Goal: Task Accomplishment & Management: Manage account settings

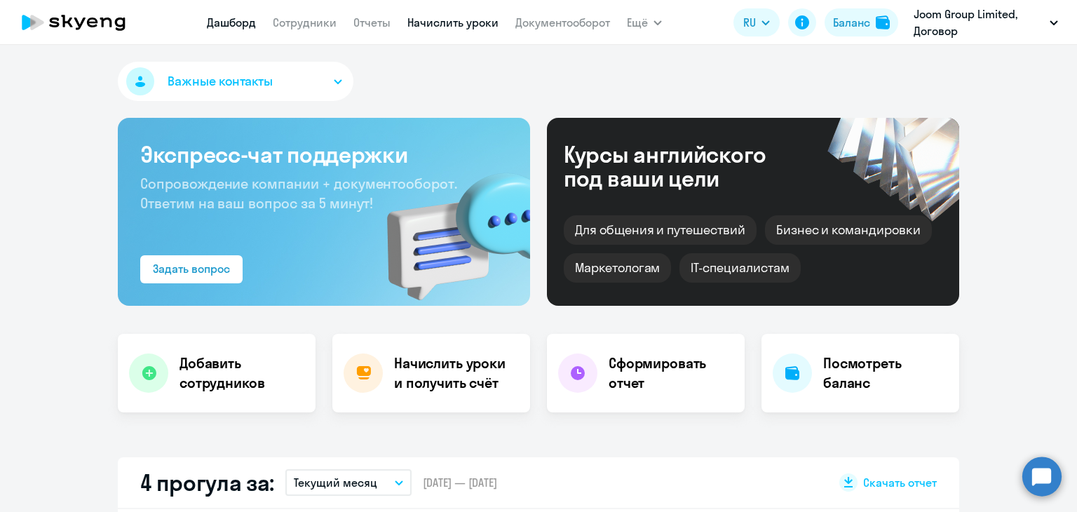
click at [493, 25] on link "Начислить уроки" at bounding box center [452, 22] width 91 height 14
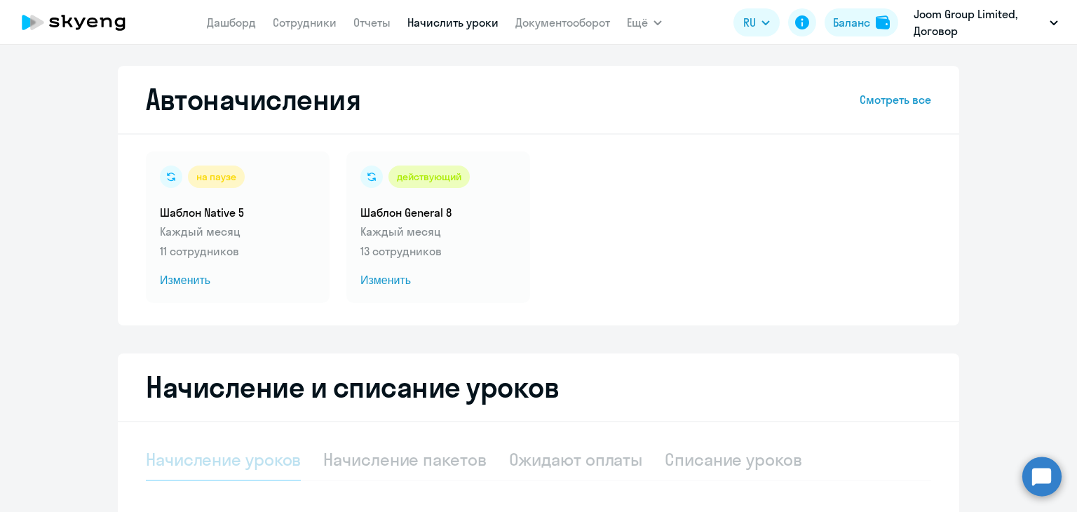
select select "10"
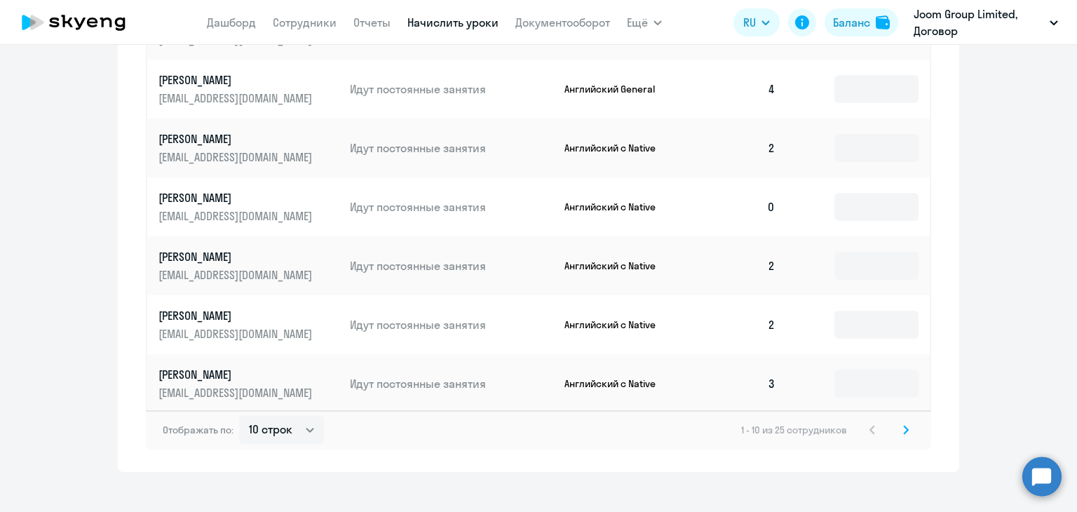
scroll to position [844, 0]
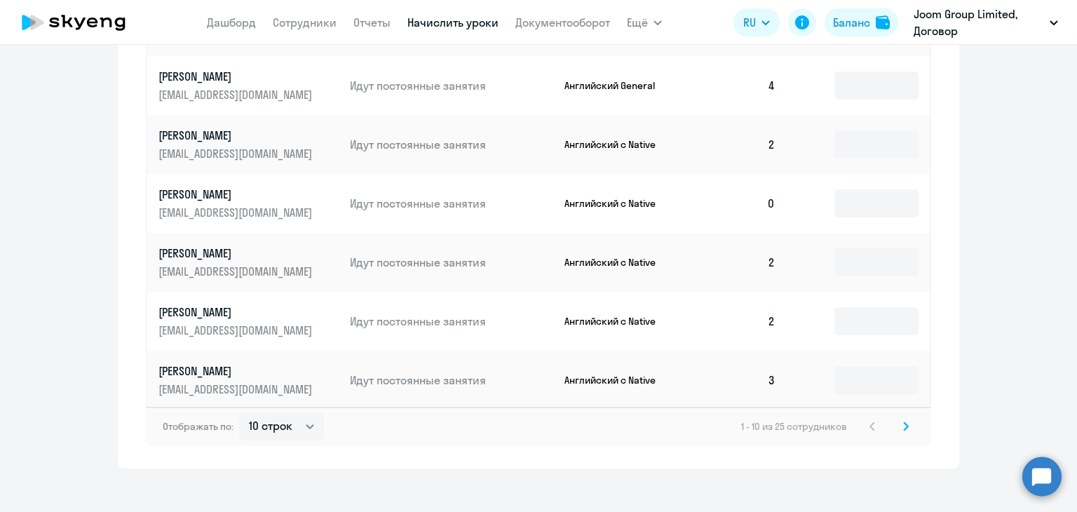
click at [903, 421] on icon at bounding box center [906, 426] width 6 height 10
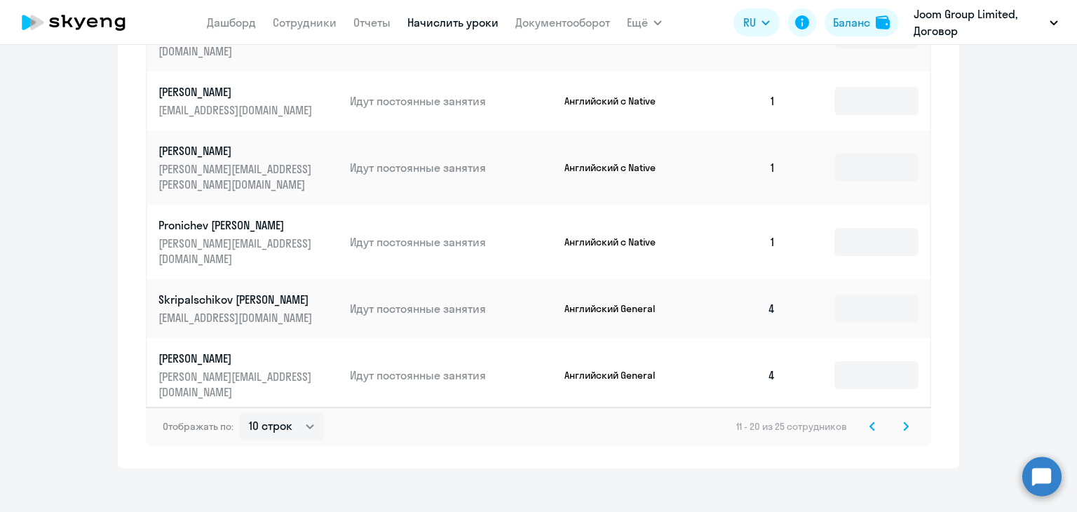
click at [869, 418] on svg-icon at bounding box center [872, 426] width 17 height 17
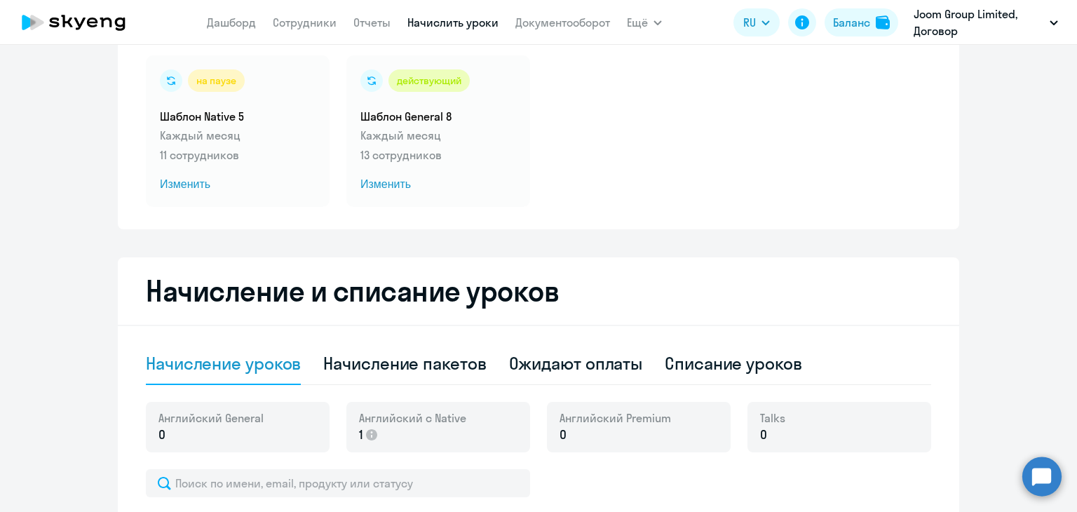
scroll to position [3, 0]
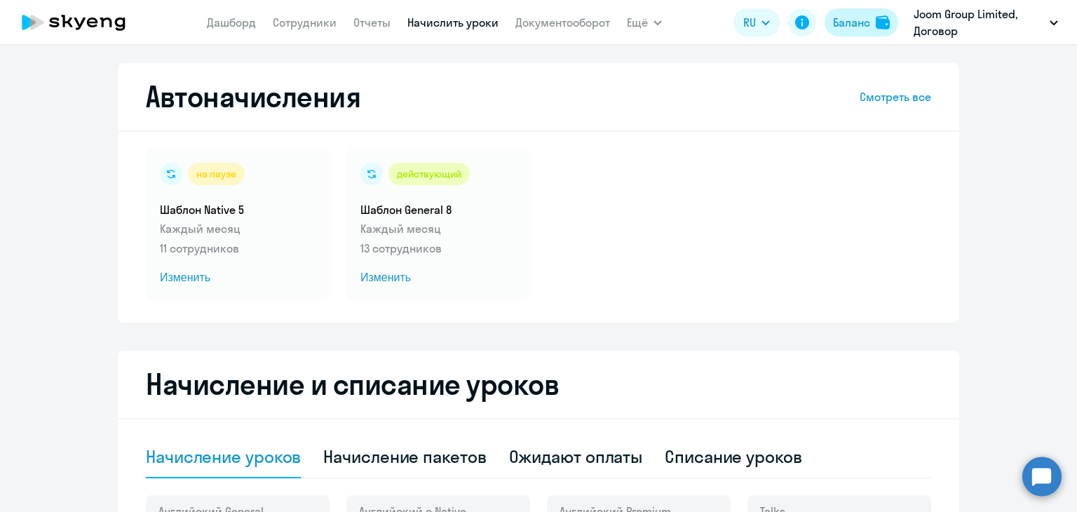
click at [838, 25] on div "Баланс" at bounding box center [851, 22] width 37 height 17
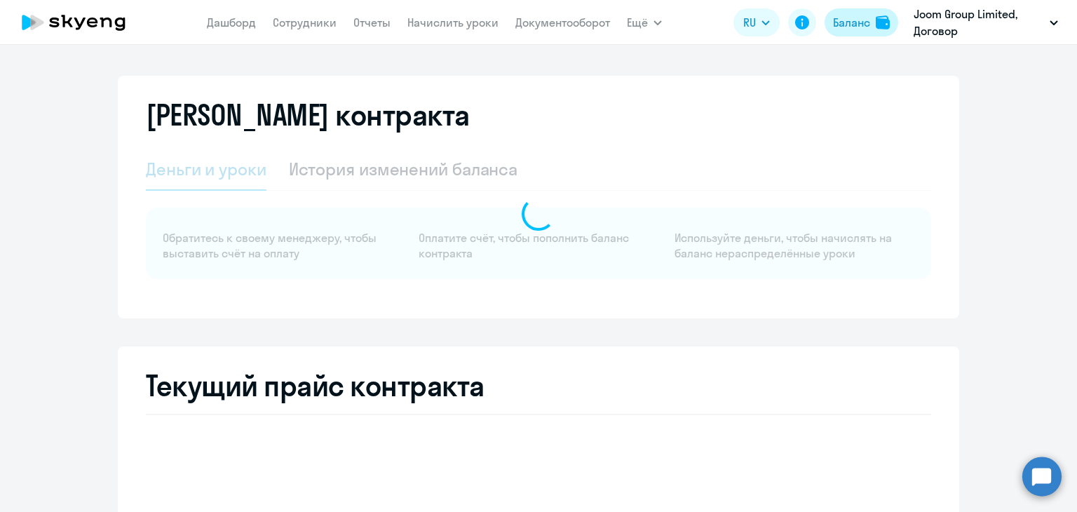
select select "english_adult_not_native_speaker"
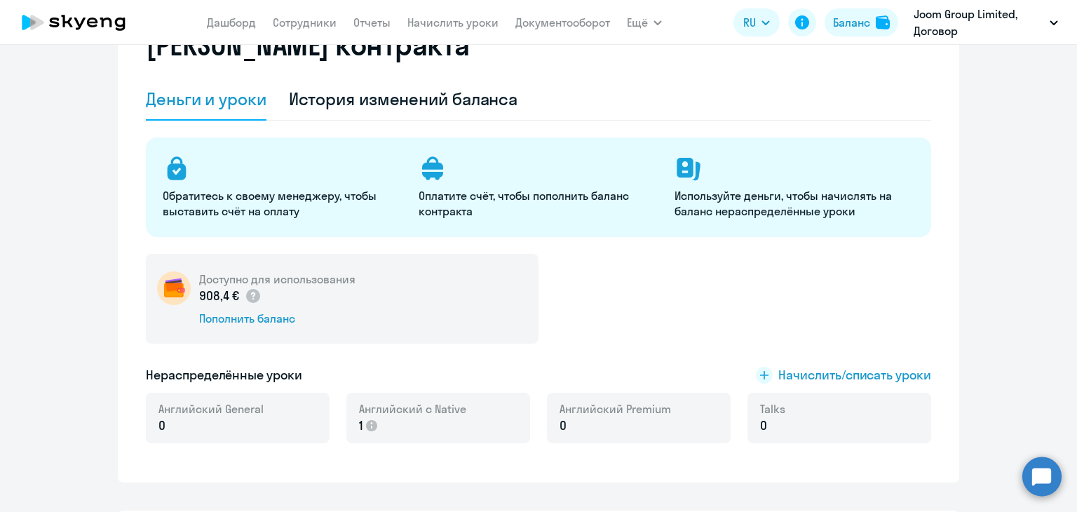
scroll to position [3, 0]
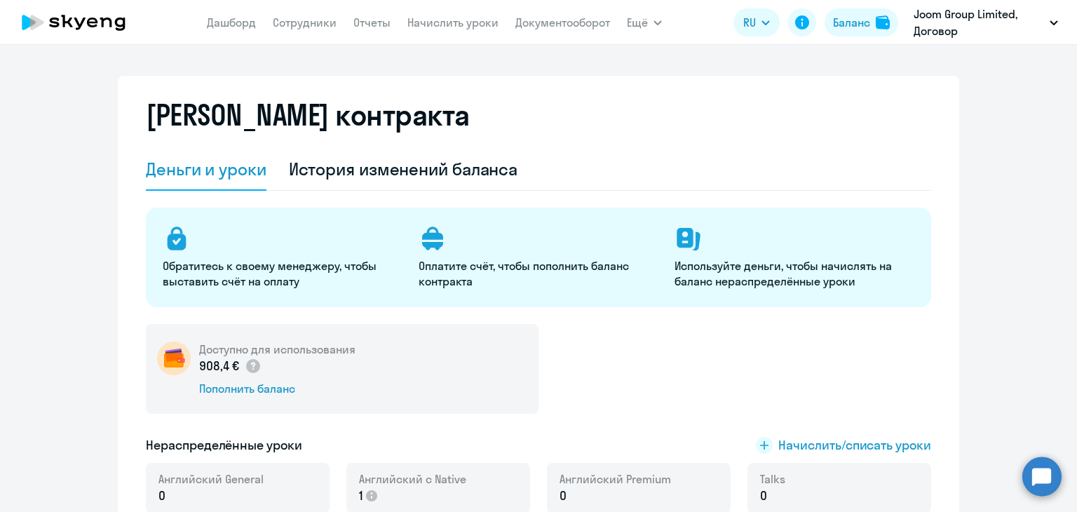
click at [454, 34] on nav "[PERSON_NAME] Отчеты Начислить уроки Документооборот" at bounding box center [408, 22] width 403 height 28
click at [454, 25] on link "Начислить уроки" at bounding box center [452, 22] width 91 height 14
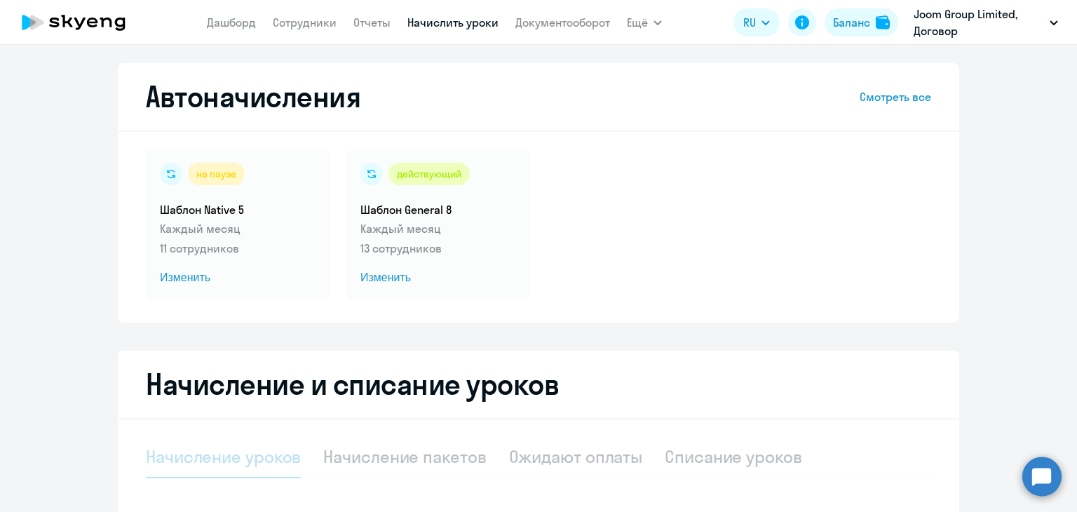
select select "10"
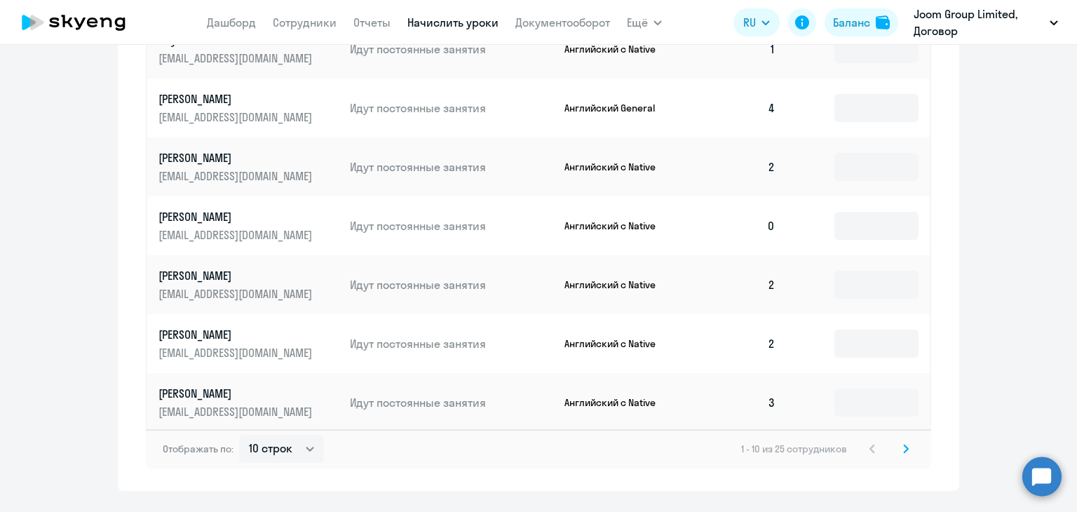
scroll to position [844, 0]
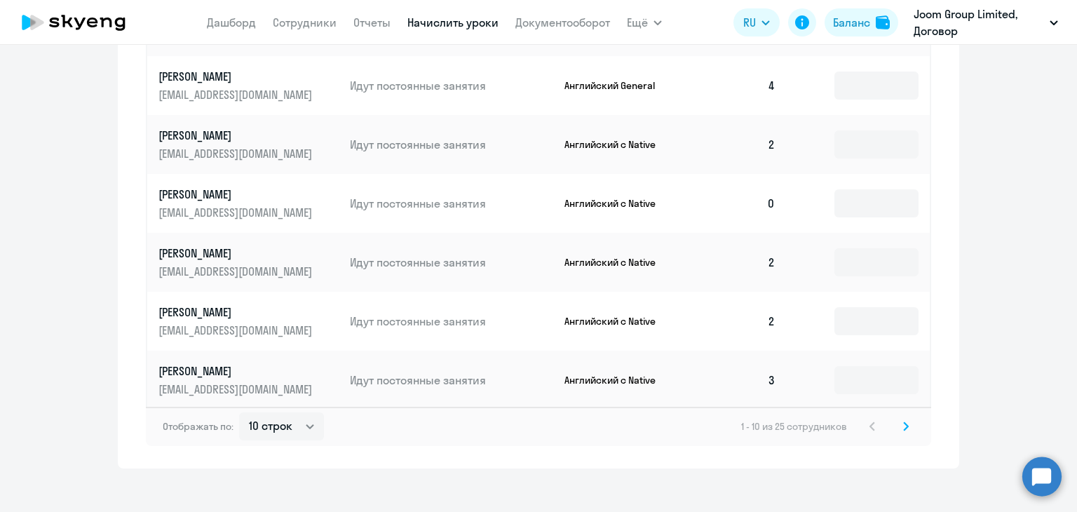
click at [903, 418] on svg-icon at bounding box center [905, 426] width 17 height 17
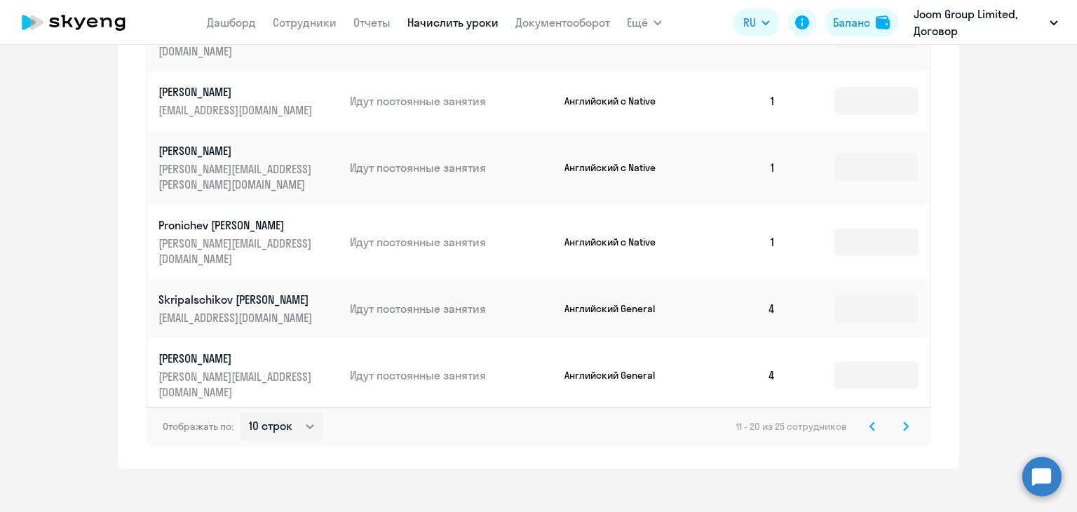
click at [871, 418] on svg-icon at bounding box center [872, 426] width 17 height 17
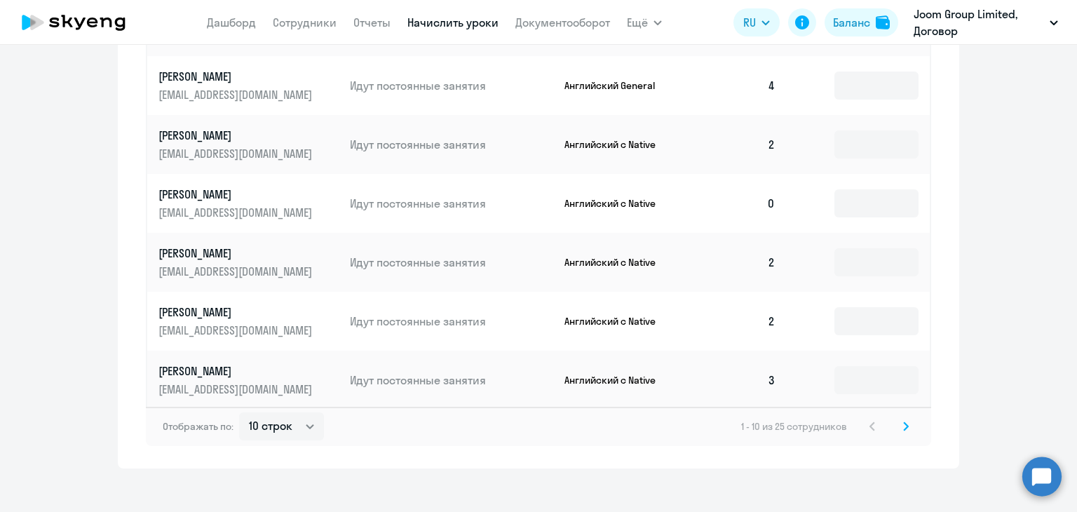
click at [904, 418] on svg-icon at bounding box center [905, 426] width 17 height 17
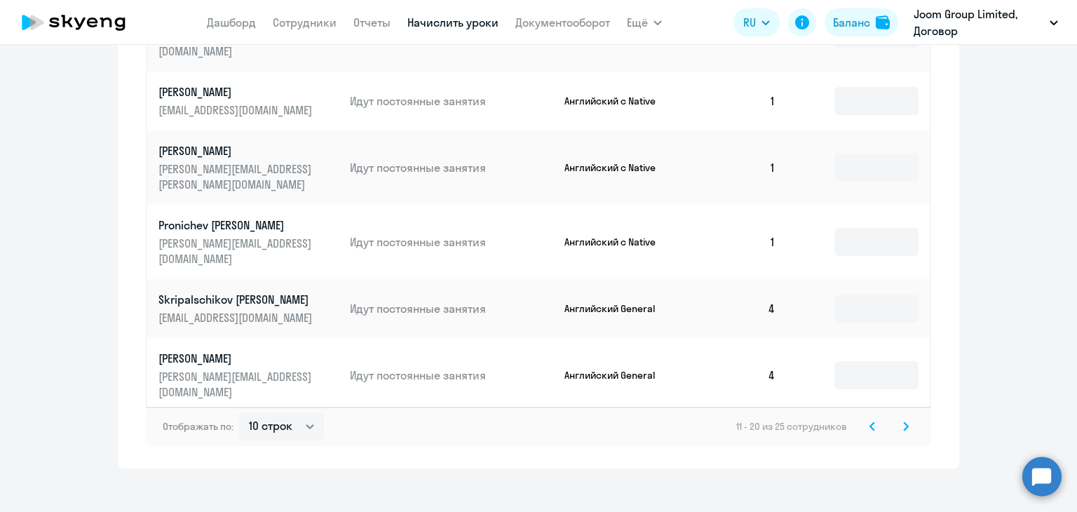
click at [864, 418] on svg-icon at bounding box center [872, 426] width 17 height 17
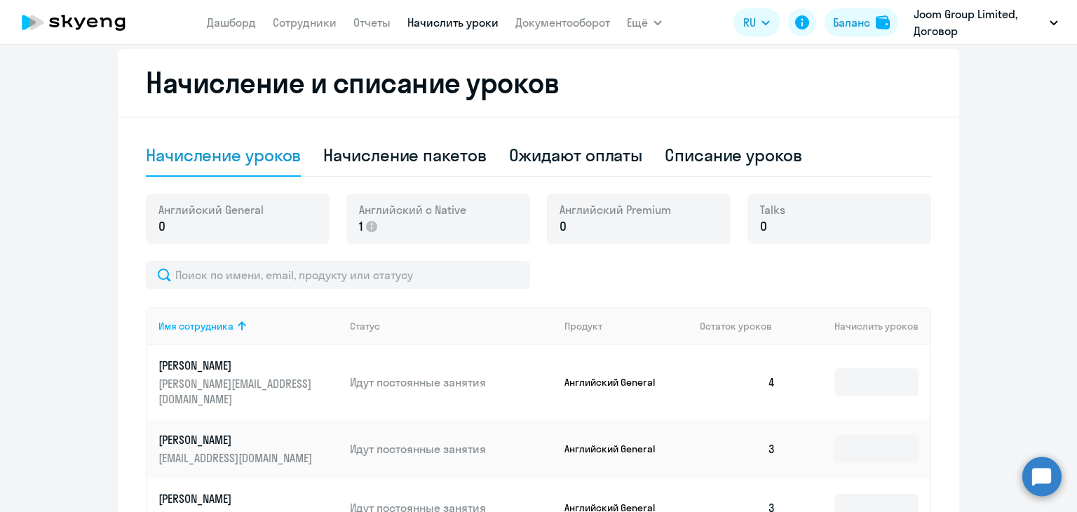
scroll to position [283, 0]
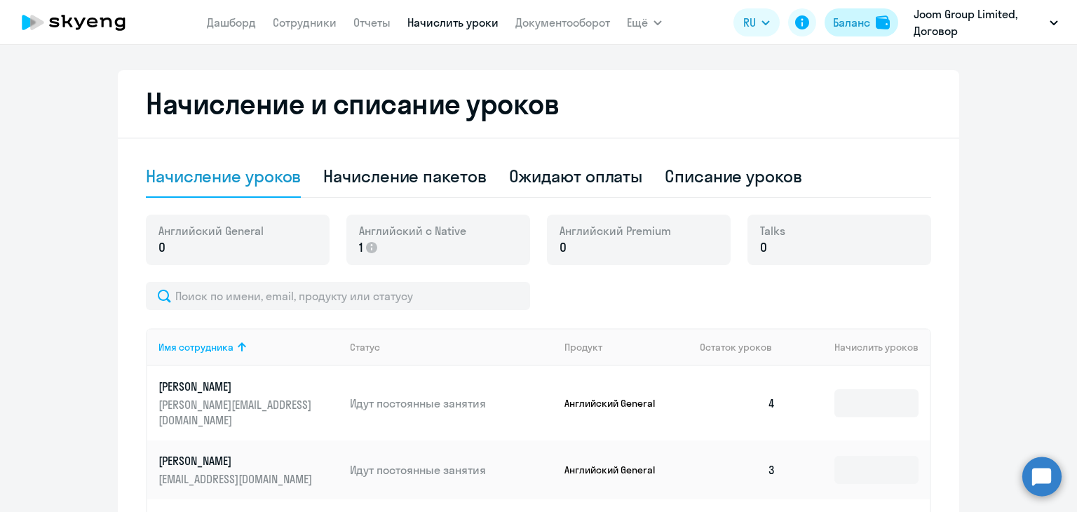
click at [874, 28] on button "Баланс" at bounding box center [861, 22] width 74 height 28
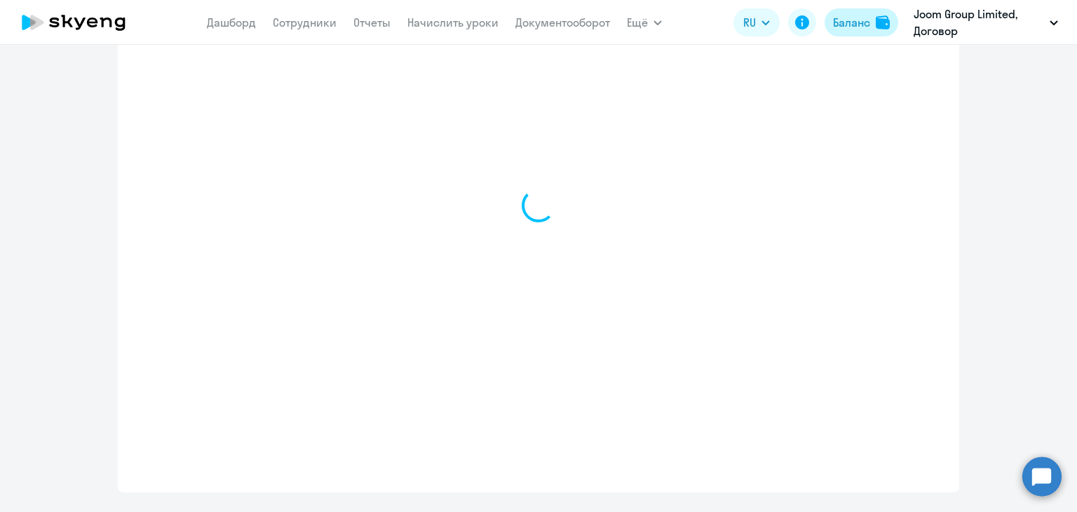
select select "english_adult_not_native_speaker"
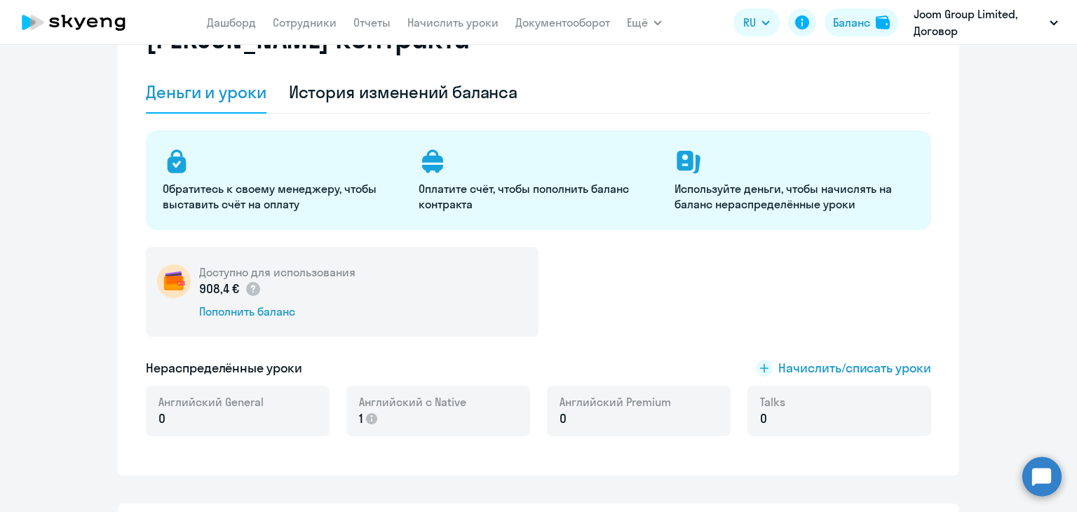
scroll to position [140, 0]
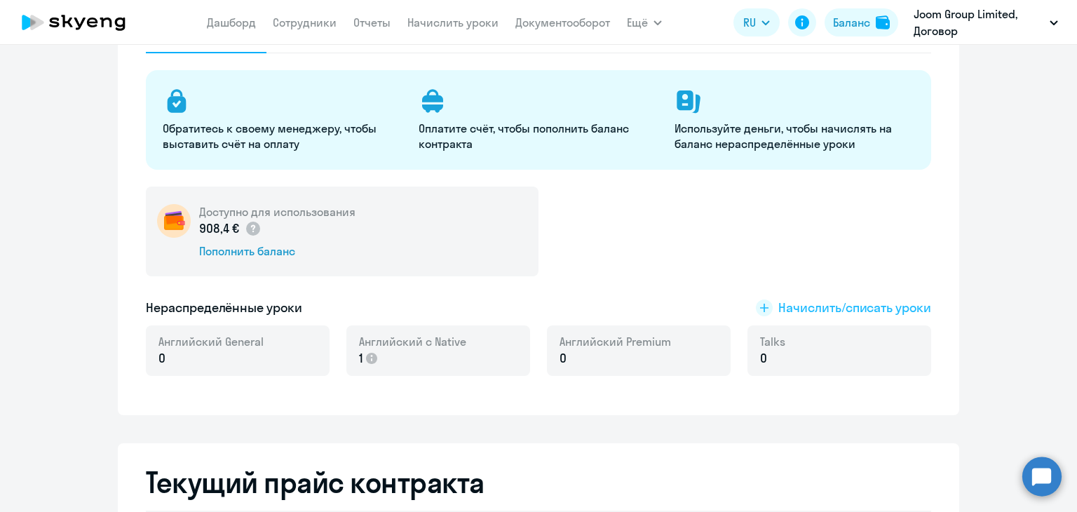
click at [817, 301] on span "Начислить/списать уроки" at bounding box center [854, 308] width 153 height 18
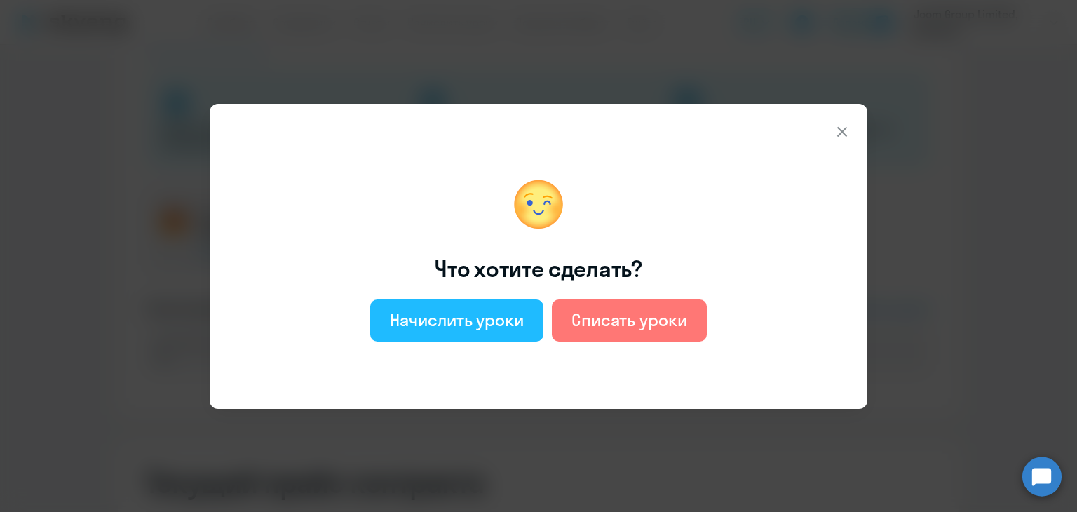
click at [423, 321] on div "Начислить уроки" at bounding box center [457, 319] width 134 height 22
select select "english_adult_not_native_speaker"
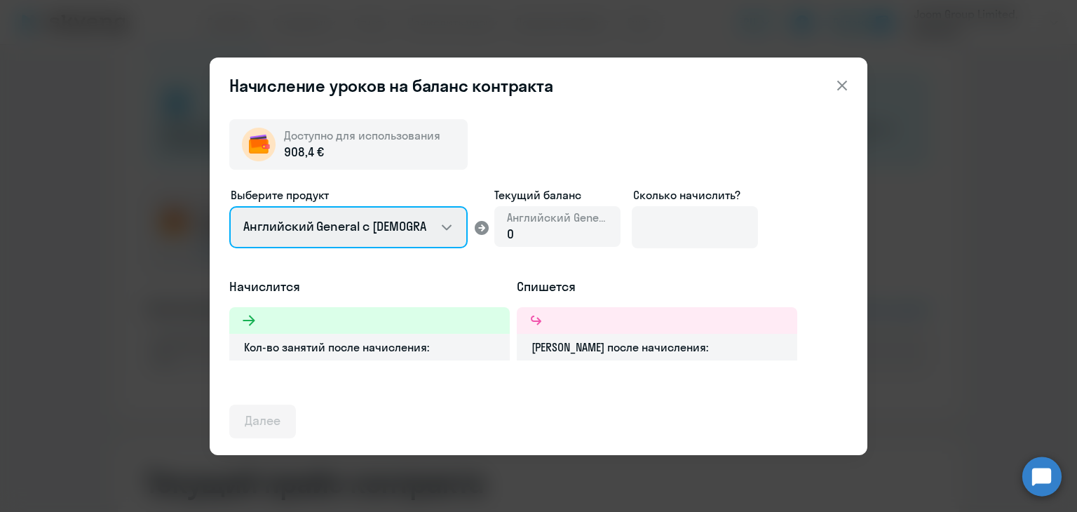
click at [421, 236] on select "Английский General с [DEMOGRAPHIC_DATA] преподавателем Английский General с [DE…" at bounding box center [348, 227] width 238 height 42
click at [229, 206] on select "Английский General с [DEMOGRAPHIC_DATA] преподавателем Английский General с [DE…" at bounding box center [348, 227] width 238 height 42
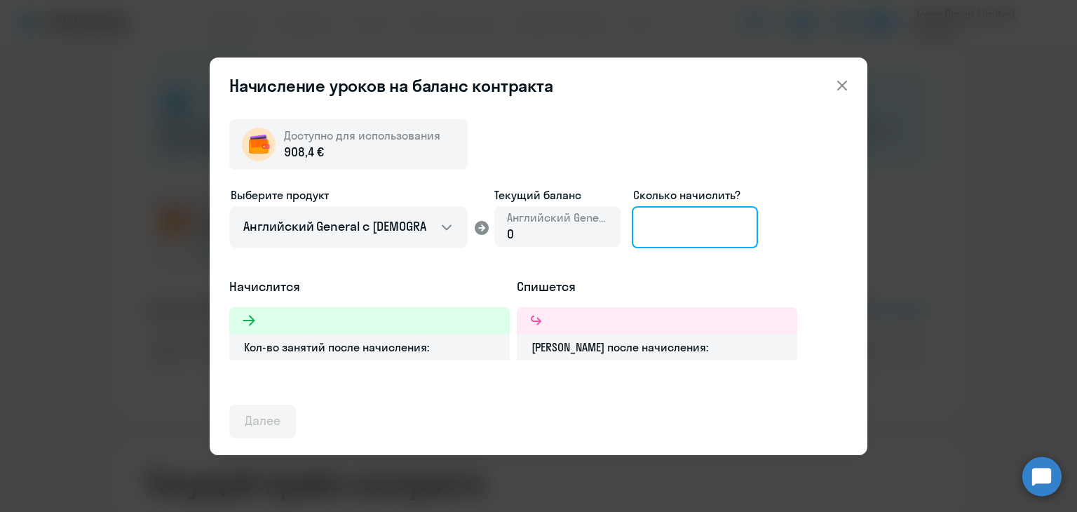
click at [663, 231] on input at bounding box center [695, 227] width 126 height 42
type input "9"
type input "1"
type input "2"
type input "1"
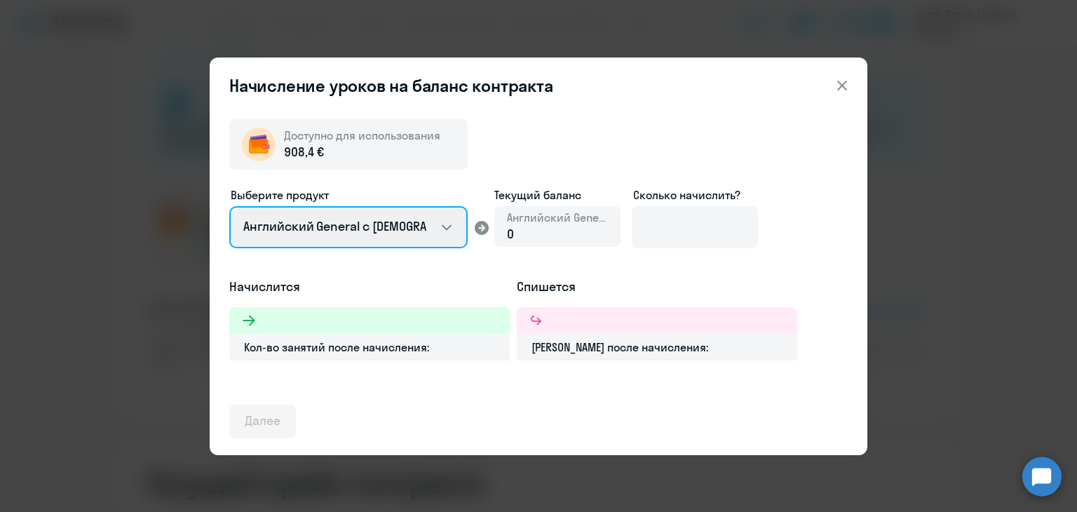
click at [435, 228] on select "Английский General с [DEMOGRAPHIC_DATA] преподавателем Английский General с [DE…" at bounding box center [348, 227] width 238 height 42
select select "english_adult_native_speaker"
click at [229, 206] on select "Английский General с [DEMOGRAPHIC_DATA] преподавателем Английский General с [DE…" at bounding box center [348, 227] width 238 height 42
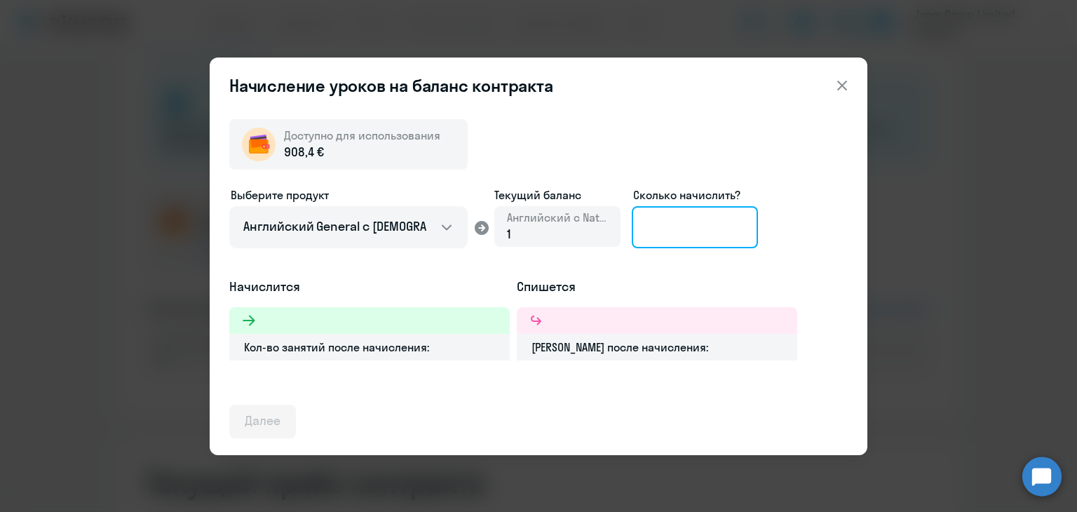
click at [678, 225] on input at bounding box center [695, 227] width 126 height 42
type input "11"
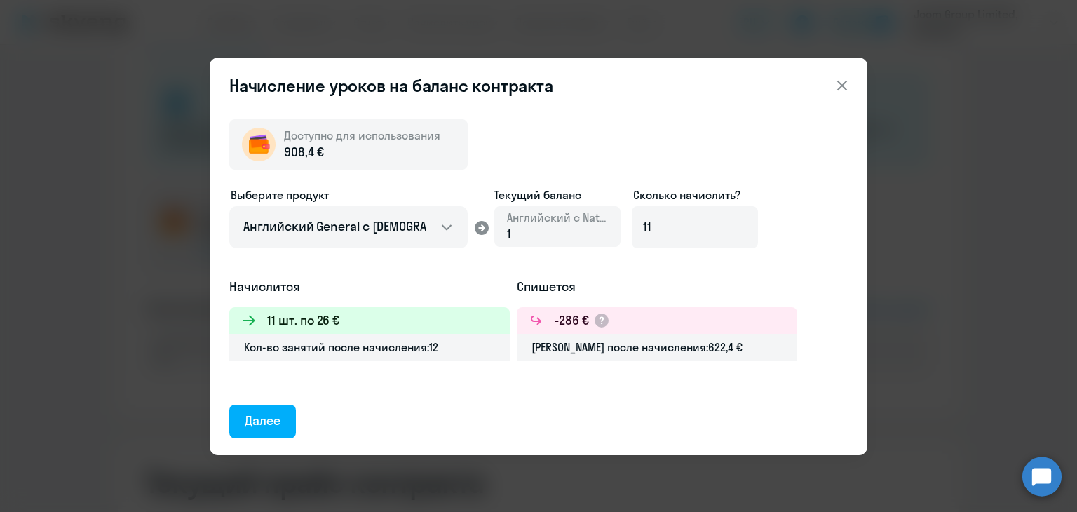
click at [370, 250] on ds-form-field "Выберите продукт Английский General с русскоговорящим преподавателем Английский…" at bounding box center [348, 222] width 238 height 73
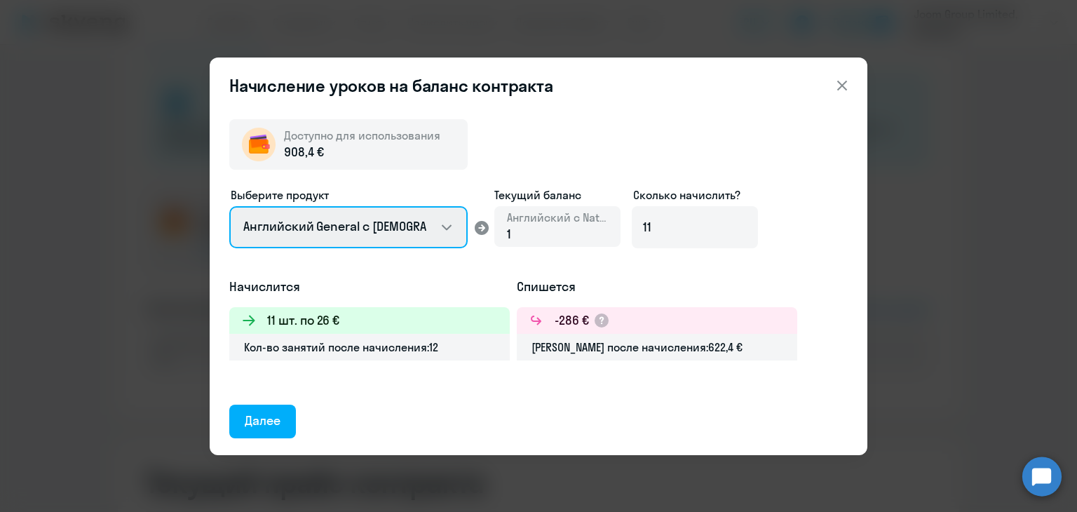
click at [370, 228] on select "Английский General с [DEMOGRAPHIC_DATA] преподавателем Английский General с [DE…" at bounding box center [348, 227] width 238 height 42
select select "english_adult_not_native_speaker"
click at [229, 206] on select "Английский General с [DEMOGRAPHIC_DATA] преподавателем Английский General с [DE…" at bounding box center [348, 227] width 238 height 42
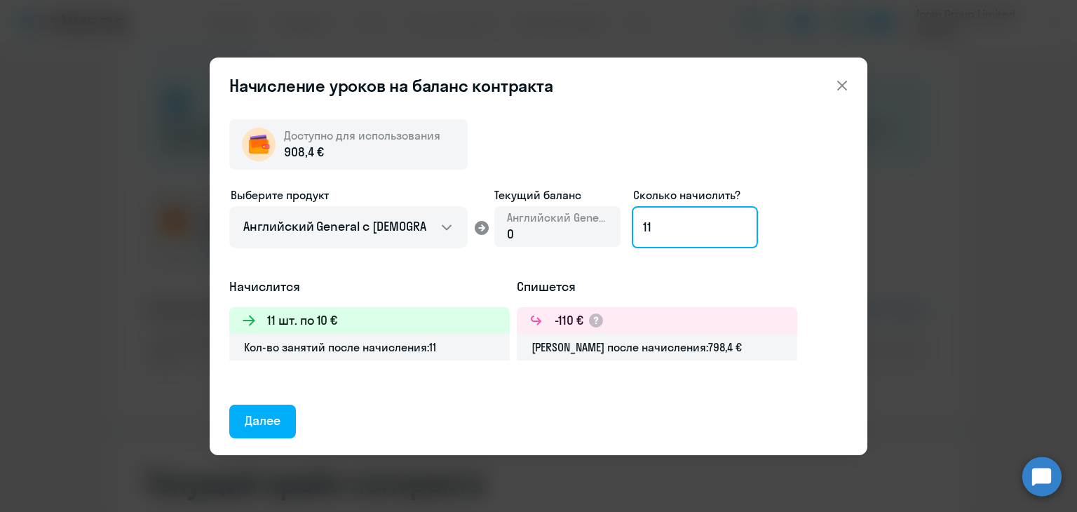
click at [659, 228] on input "11" at bounding box center [695, 227] width 126 height 42
type input "1"
type input "9"
type input "18"
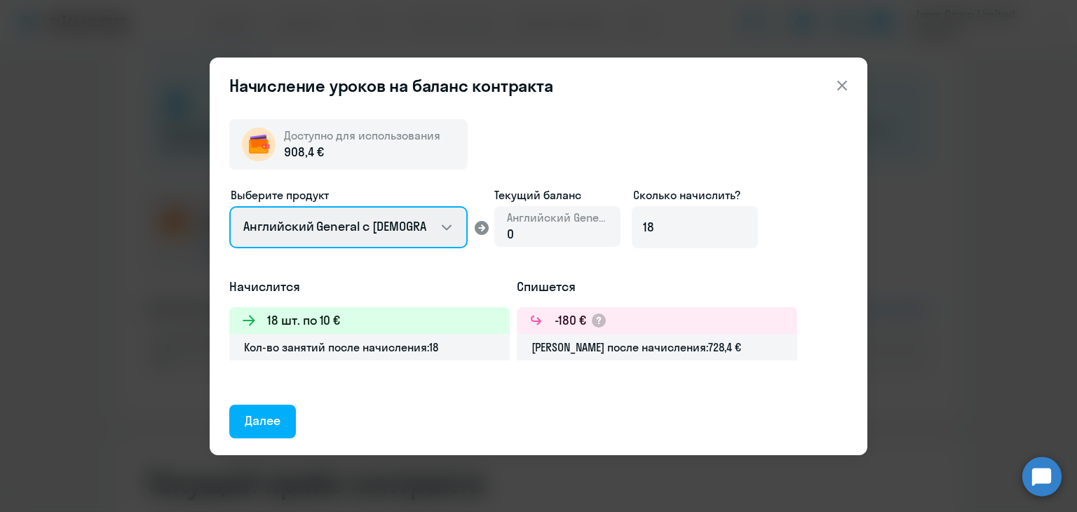
click at [429, 242] on select "Английский General с [DEMOGRAPHIC_DATA] преподавателем Английский General с [DE…" at bounding box center [348, 227] width 238 height 42
select select "english_adult_native_speaker"
click at [229, 206] on select "Английский General с [DEMOGRAPHIC_DATA] преподавателем Английский General с [DE…" at bounding box center [348, 227] width 238 height 42
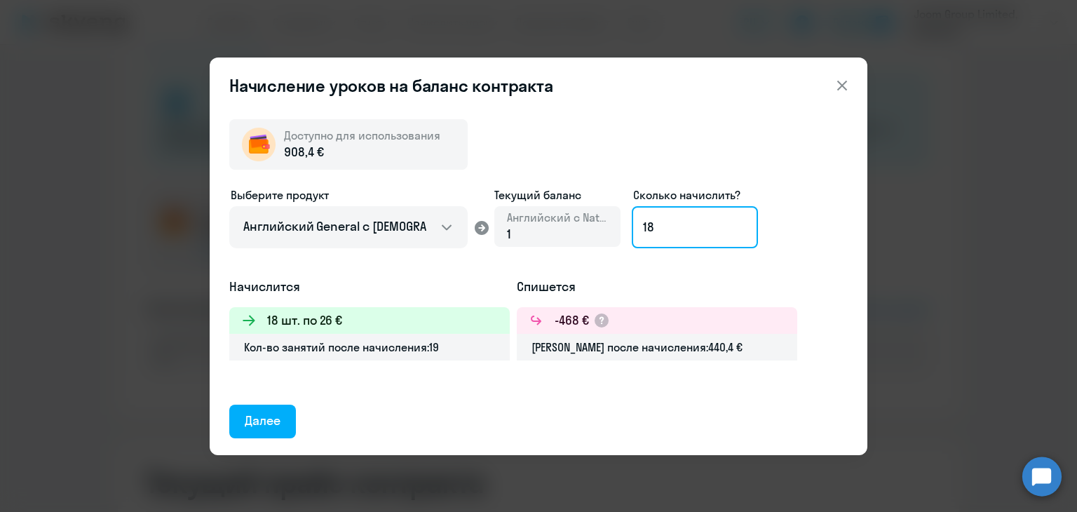
click at [714, 224] on input "18" at bounding box center [695, 227] width 126 height 42
type input "1"
type input "22"
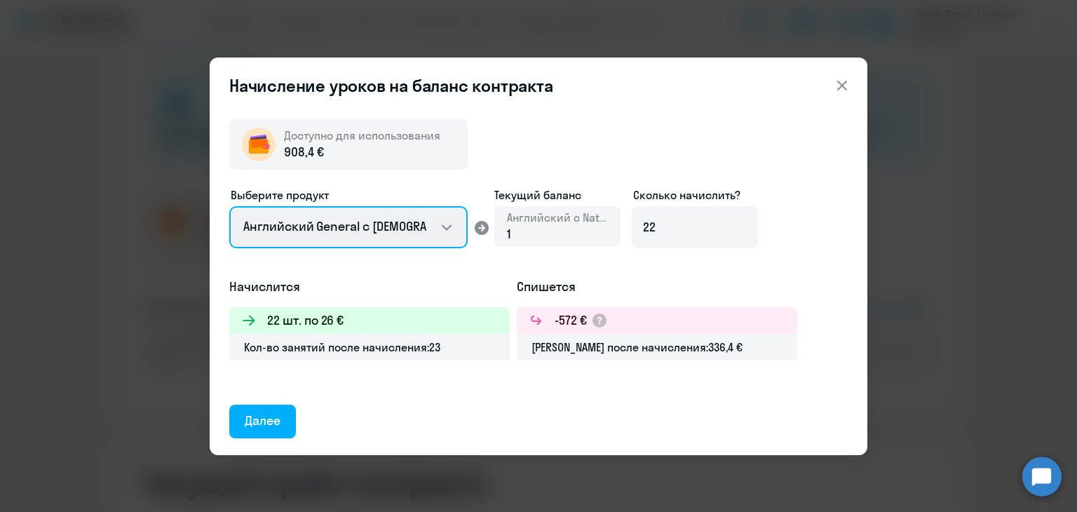
click at [383, 236] on select "Английский General с [DEMOGRAPHIC_DATA] преподавателем Английский General с [DE…" at bounding box center [348, 227] width 238 height 42
select select "english_adult_not_native_speaker"
click at [229, 206] on select "Английский General с [DEMOGRAPHIC_DATA] преподавателем Английский General с [DE…" at bounding box center [348, 227] width 238 height 42
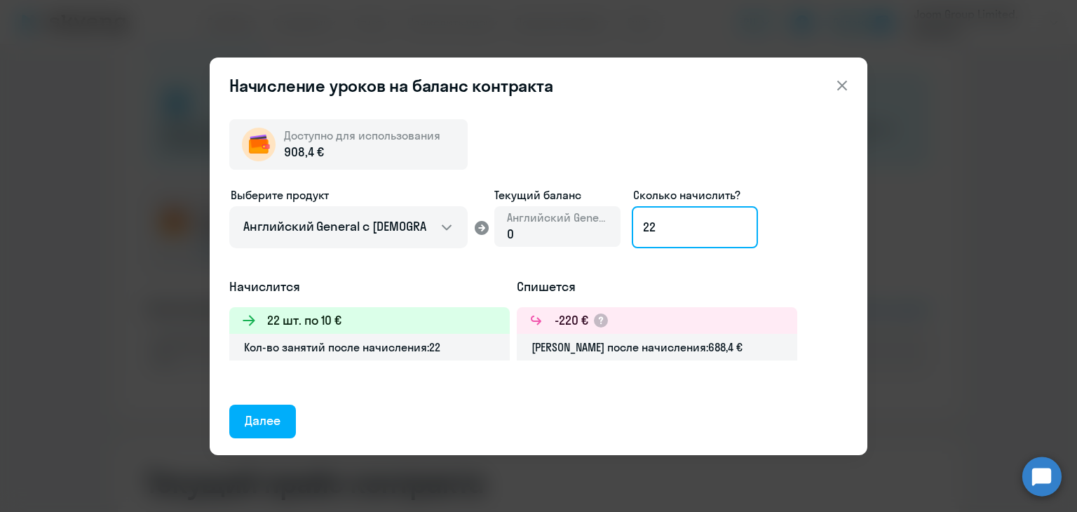
click at [679, 231] on input "22" at bounding box center [695, 227] width 126 height 42
type input "2"
type input "18"
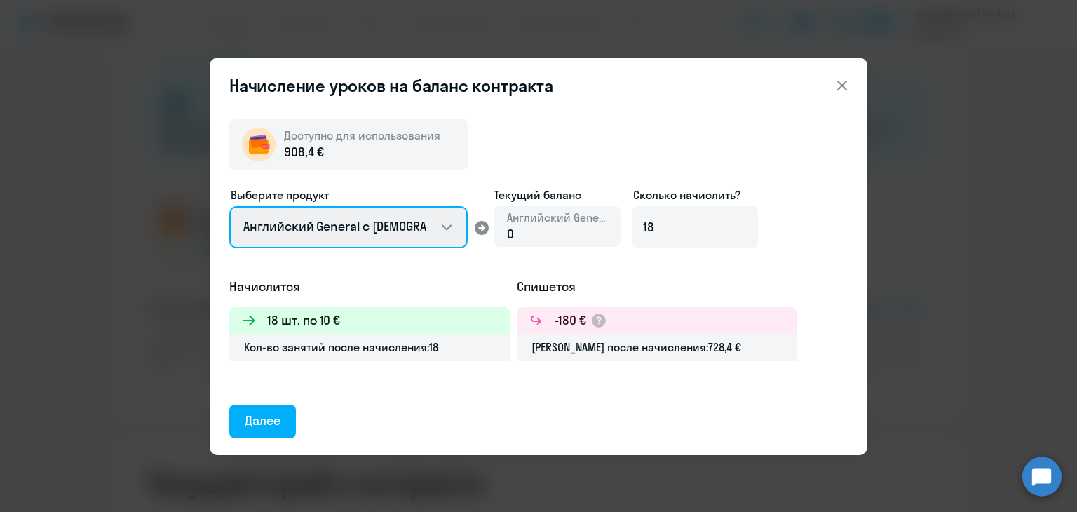
click at [423, 236] on select "Английский General с [DEMOGRAPHIC_DATA] преподавателем Английский General с [DE…" at bounding box center [348, 227] width 238 height 42
select select "english_adult_native_speaker"
click at [229, 206] on select "Английский General с [DEMOGRAPHIC_DATA] преподавателем Английский General с [DE…" at bounding box center [348, 227] width 238 height 42
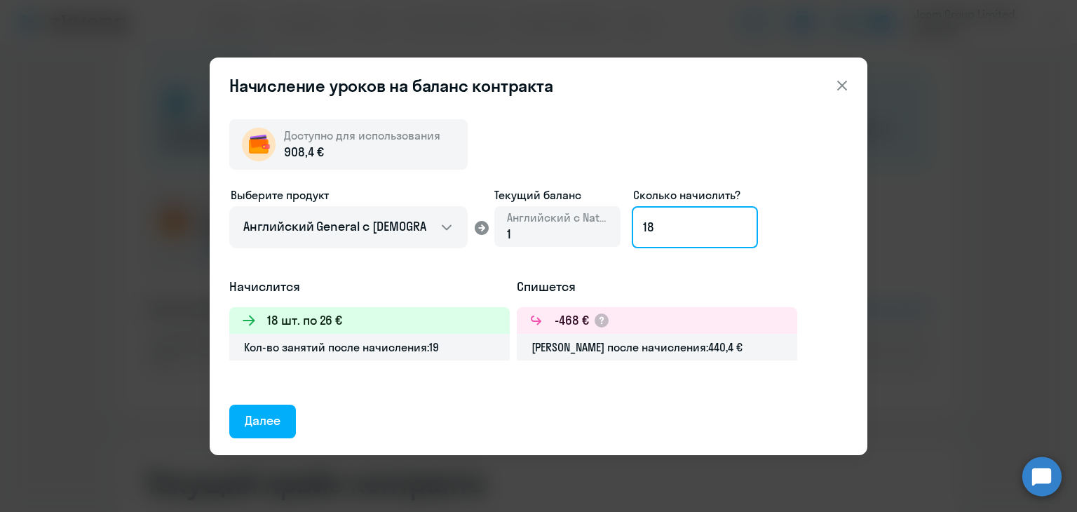
click at [675, 236] on input "18" at bounding box center [695, 227] width 126 height 42
type input "1"
type input "21"
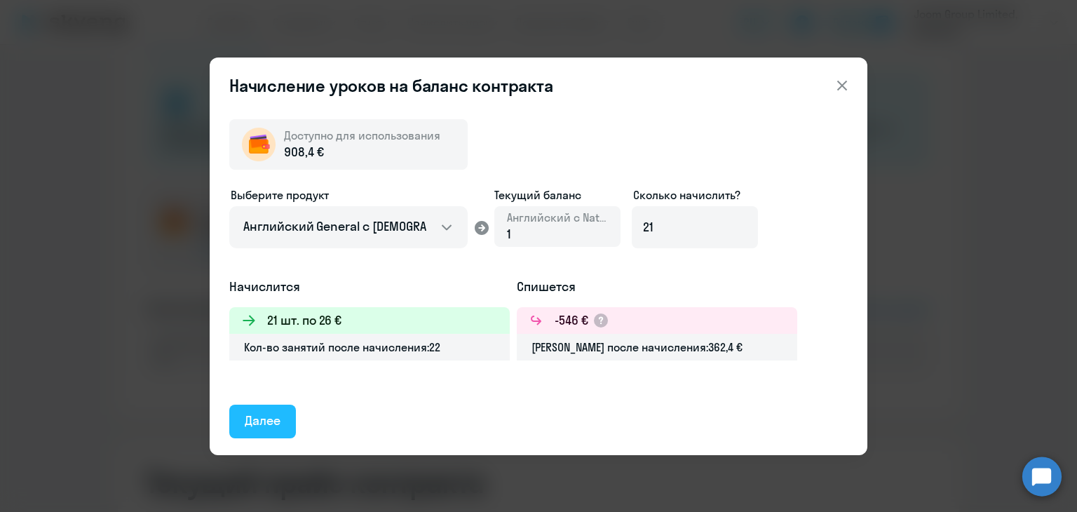
click at [269, 419] on div "Далее" at bounding box center [263, 420] width 36 height 18
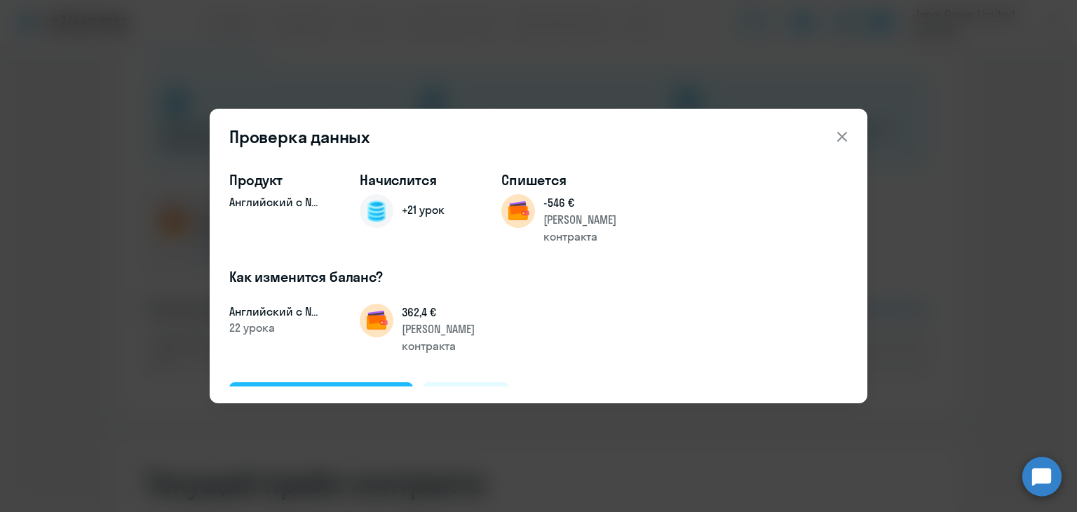
click at [305, 389] on div "Подтвердить и начислить" at bounding box center [321, 398] width 153 height 18
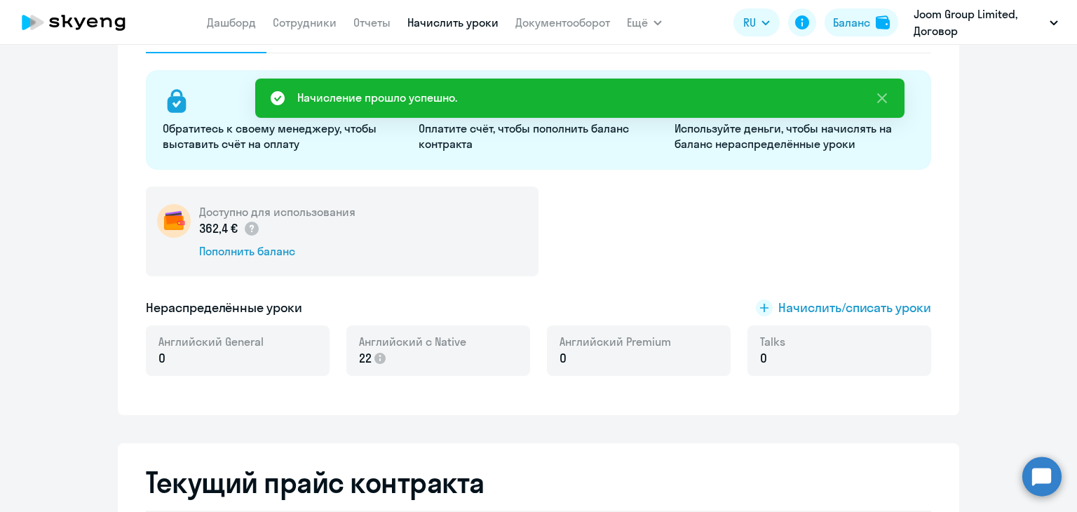
click at [444, 24] on link "Начислить уроки" at bounding box center [452, 22] width 91 height 14
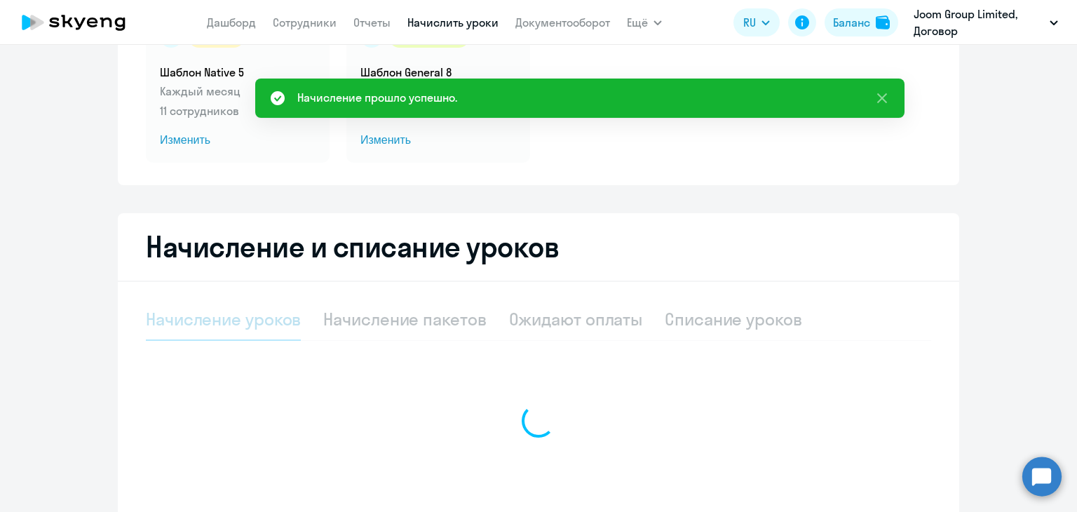
select select "10"
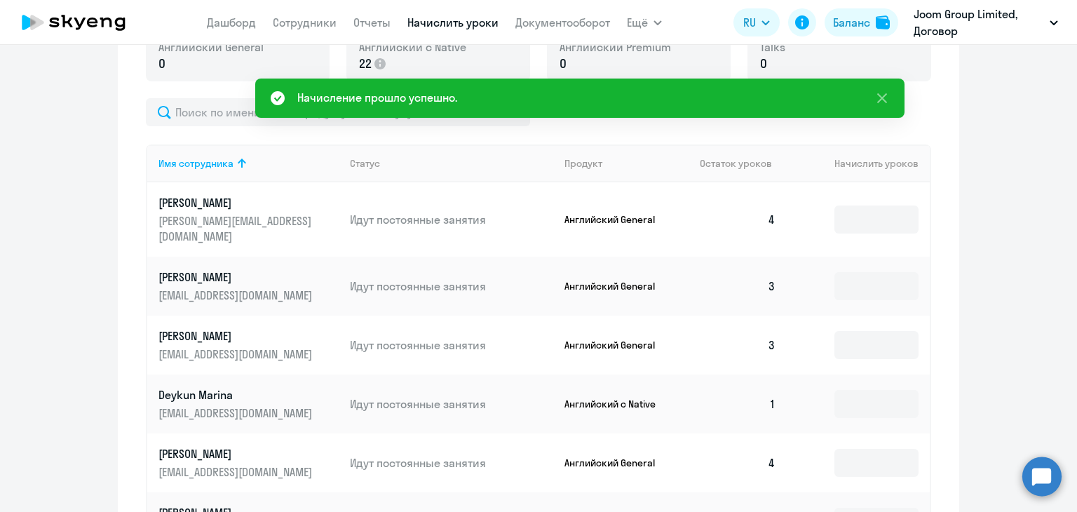
scroll to position [491, 0]
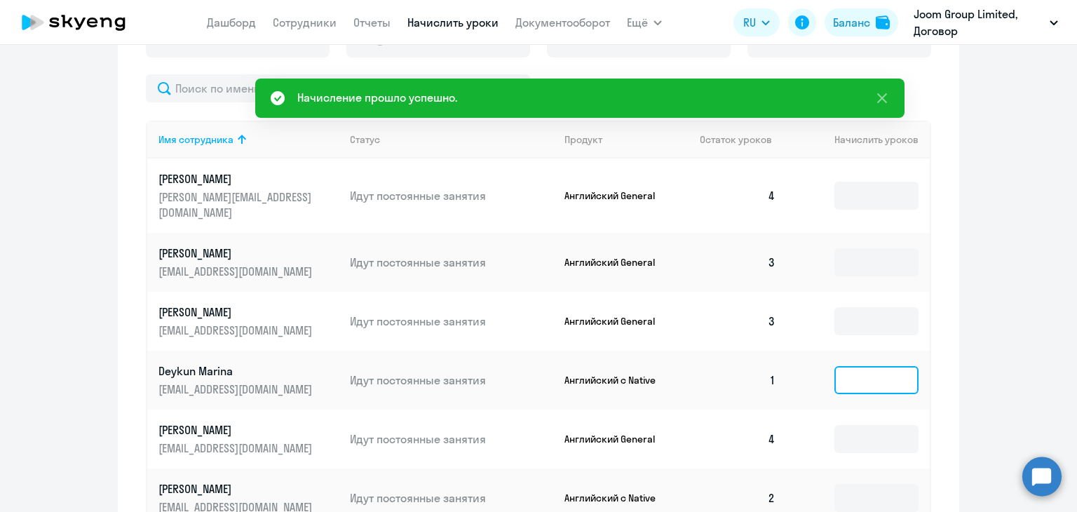
click at [861, 366] on input at bounding box center [876, 380] width 84 height 28
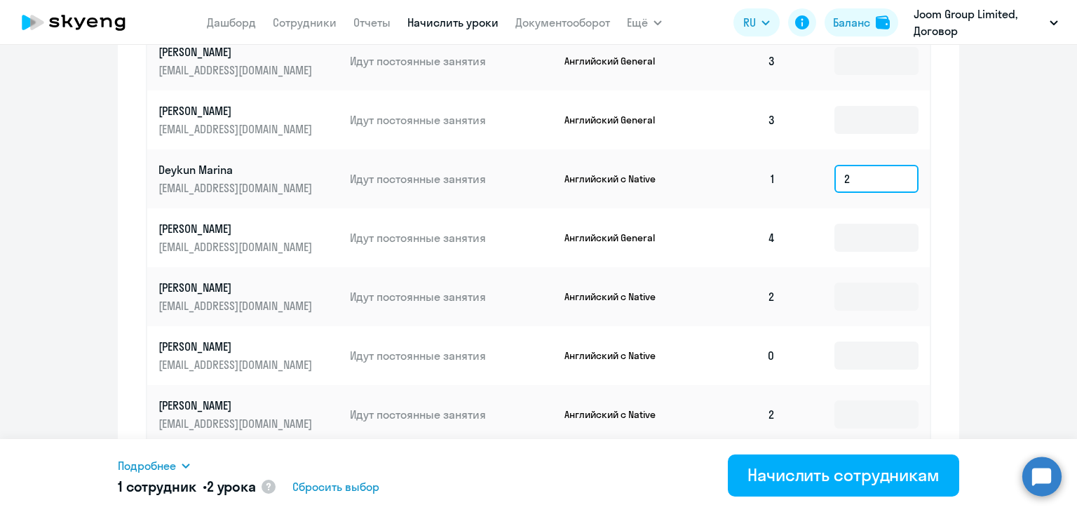
scroll to position [701, 0]
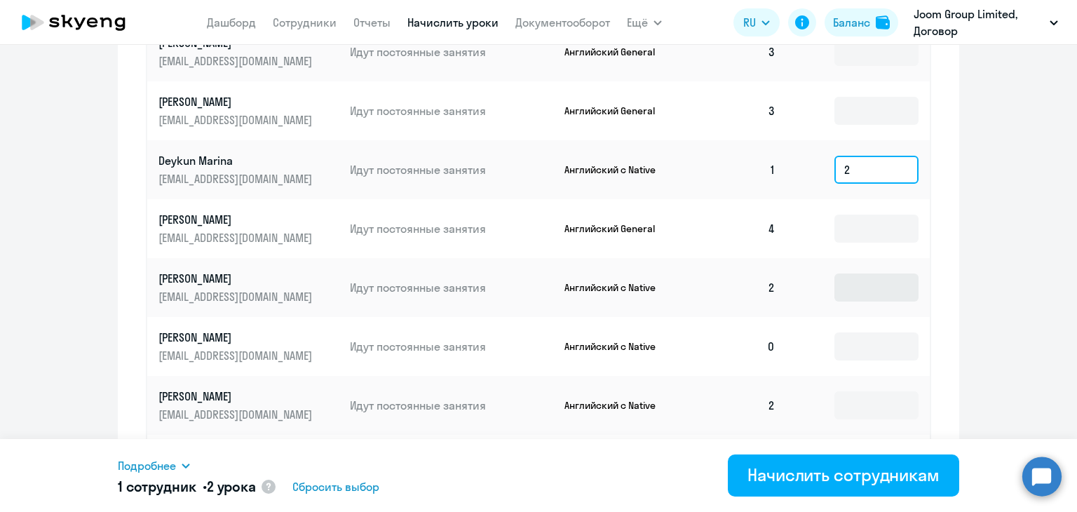
type input "2"
click at [864, 273] on input at bounding box center [876, 287] width 84 height 28
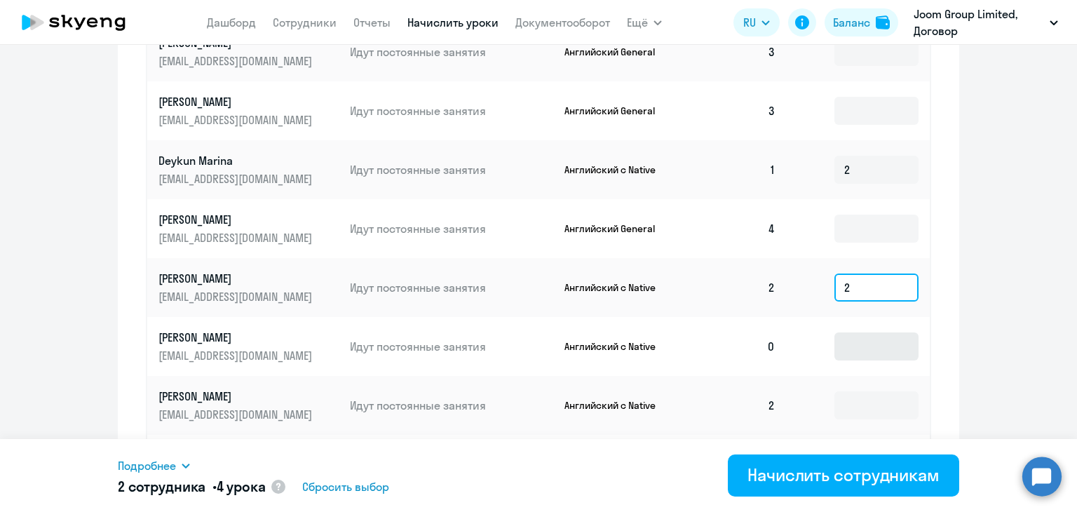
type input "2"
click at [866, 340] on input at bounding box center [876, 346] width 84 height 28
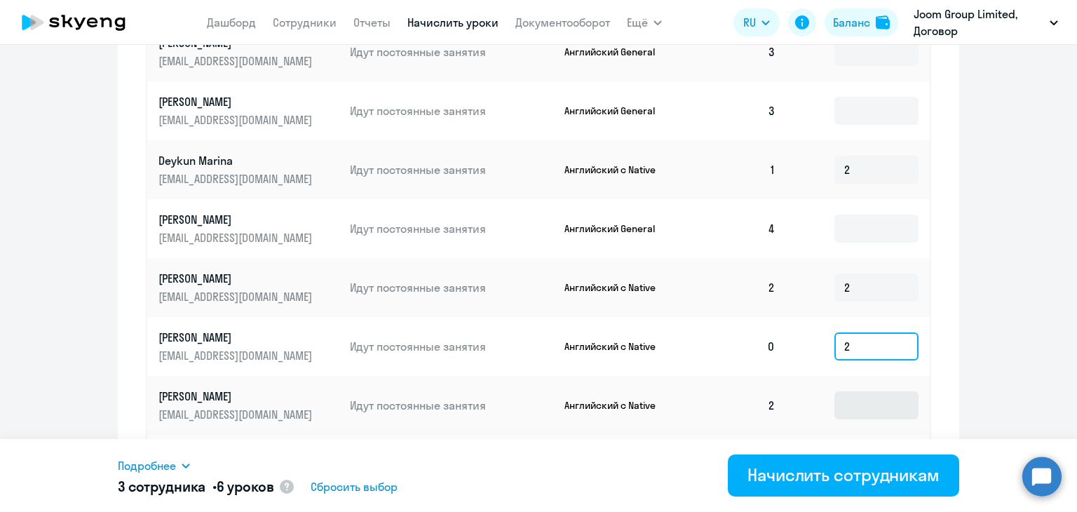
type input "2"
click at [860, 391] on input at bounding box center [876, 405] width 84 height 28
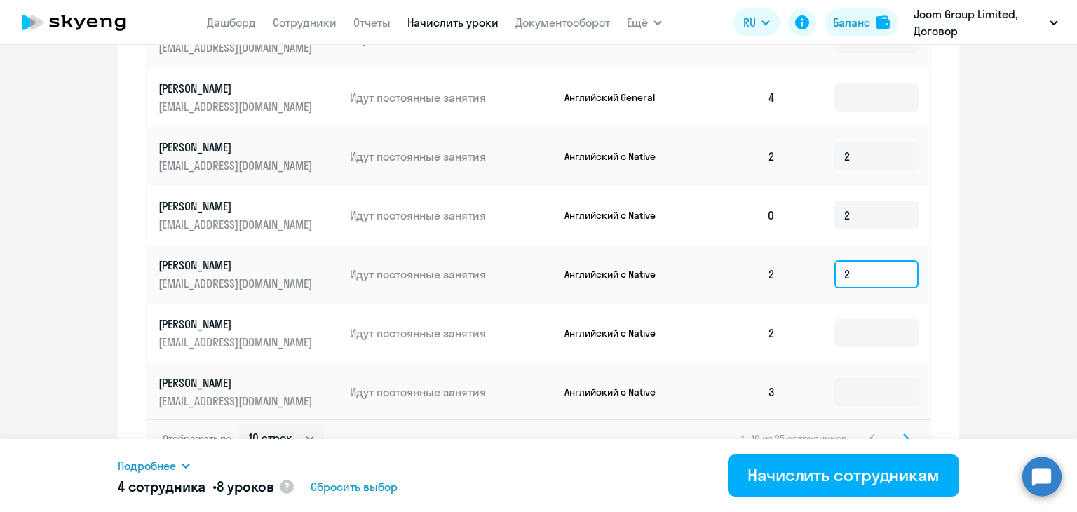
scroll to position [841, 0]
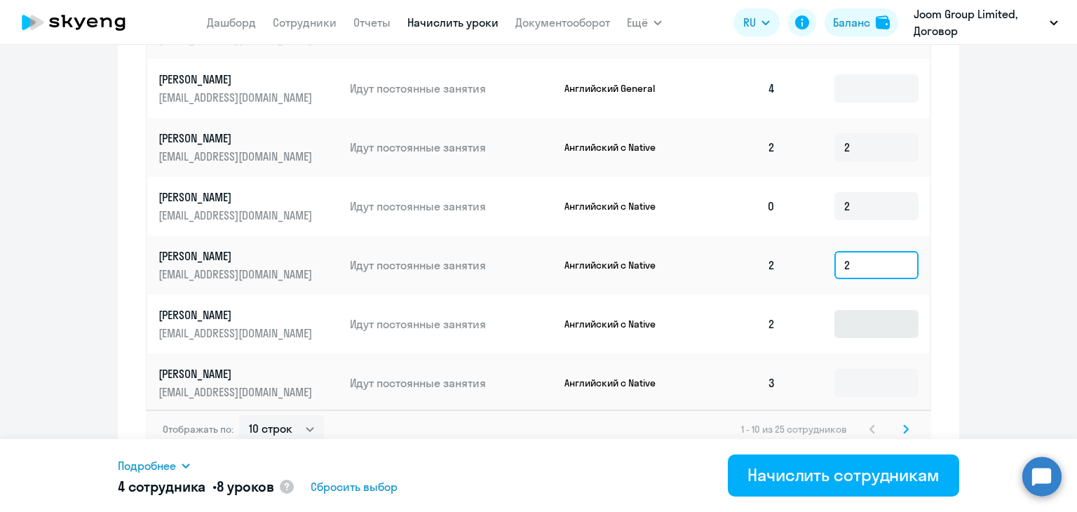
type input "2"
click at [876, 310] on input at bounding box center [876, 324] width 84 height 28
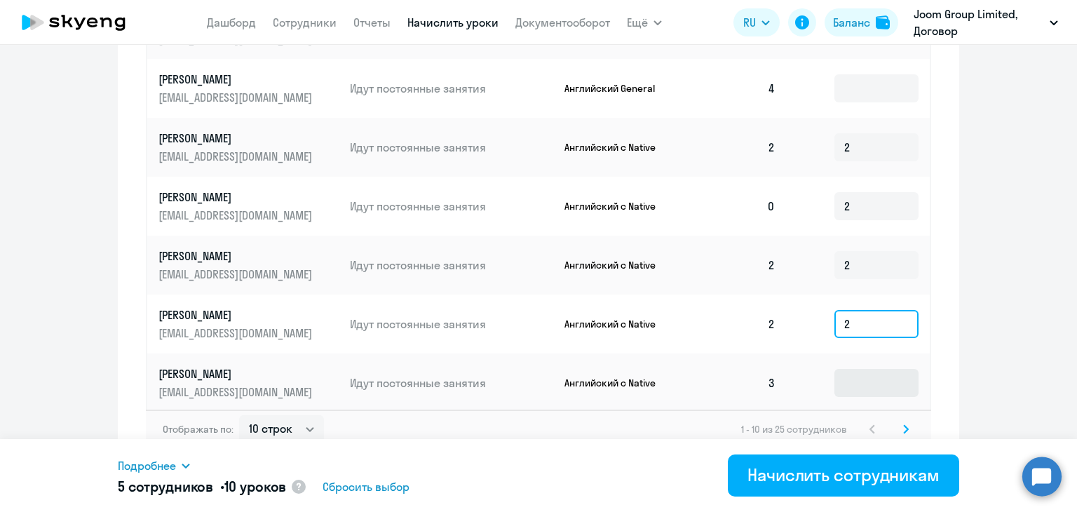
type input "2"
click at [871, 369] on input at bounding box center [876, 383] width 84 height 28
type input "2"
click at [903, 424] on icon at bounding box center [906, 429] width 6 height 10
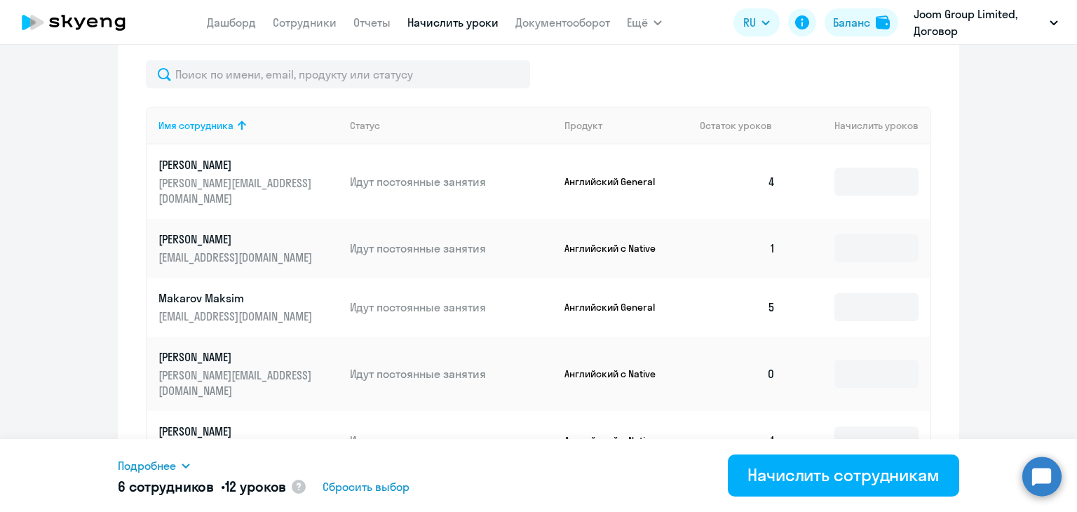
scroll to position [491, 0]
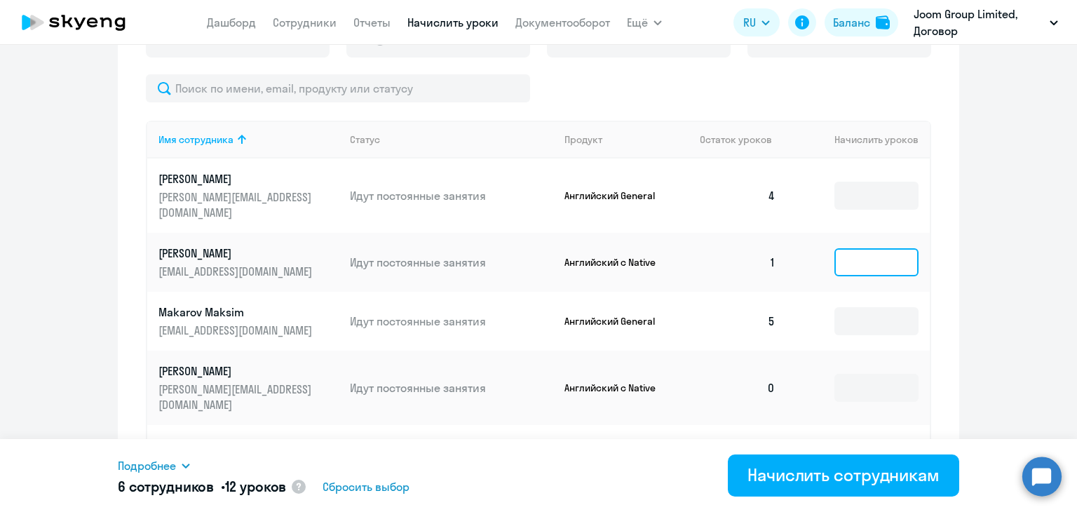
click at [870, 252] on input at bounding box center [876, 262] width 84 height 28
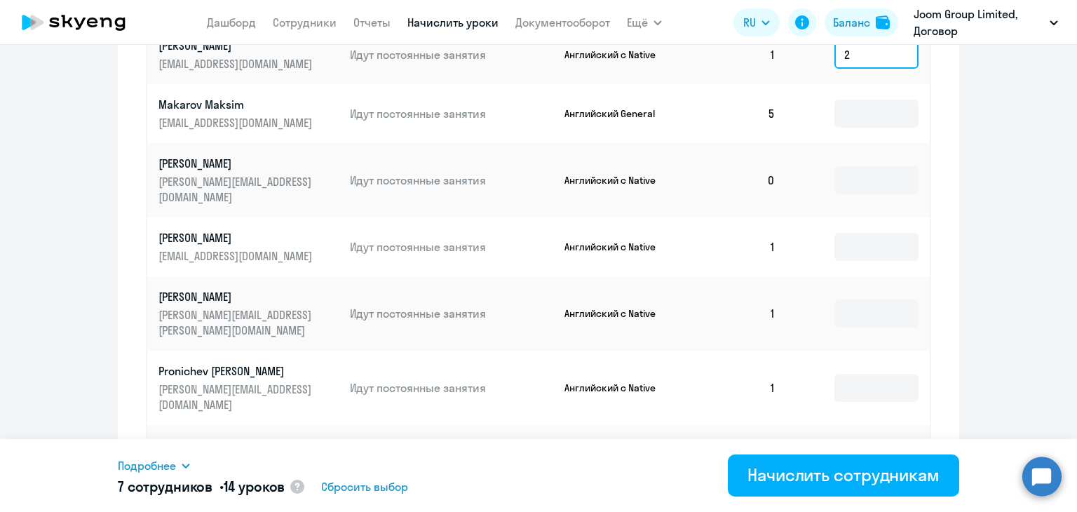
scroll to position [701, 0]
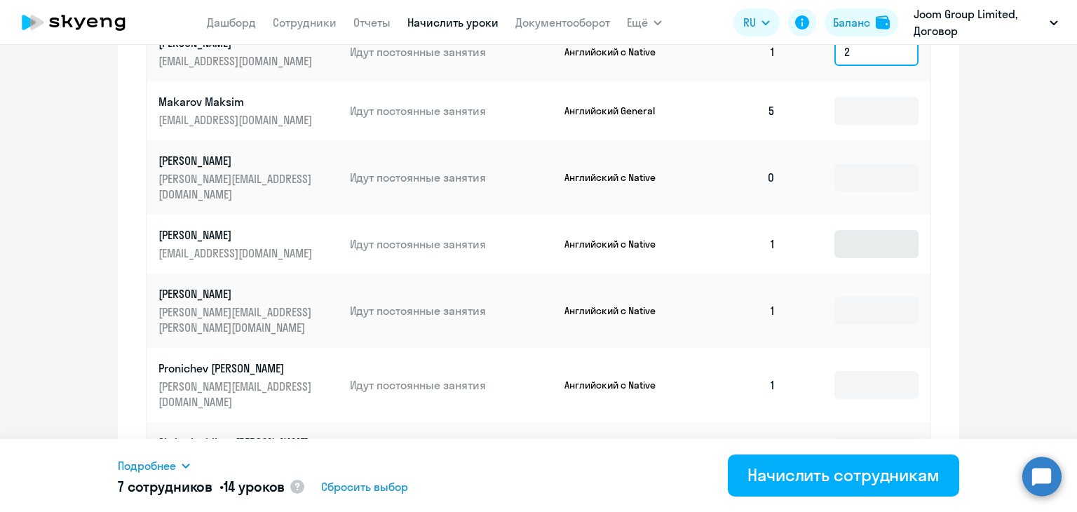
type input "2"
click at [868, 230] on input at bounding box center [876, 244] width 84 height 28
type input "2"
click at [858, 297] on input at bounding box center [876, 311] width 84 height 28
type input "2"
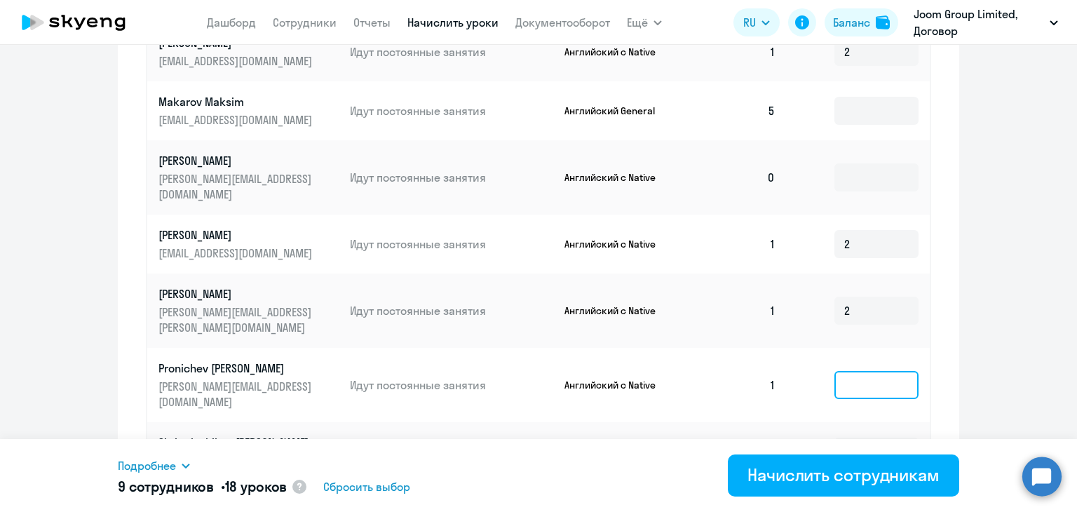
click at [862, 371] on input at bounding box center [876, 385] width 84 height 28
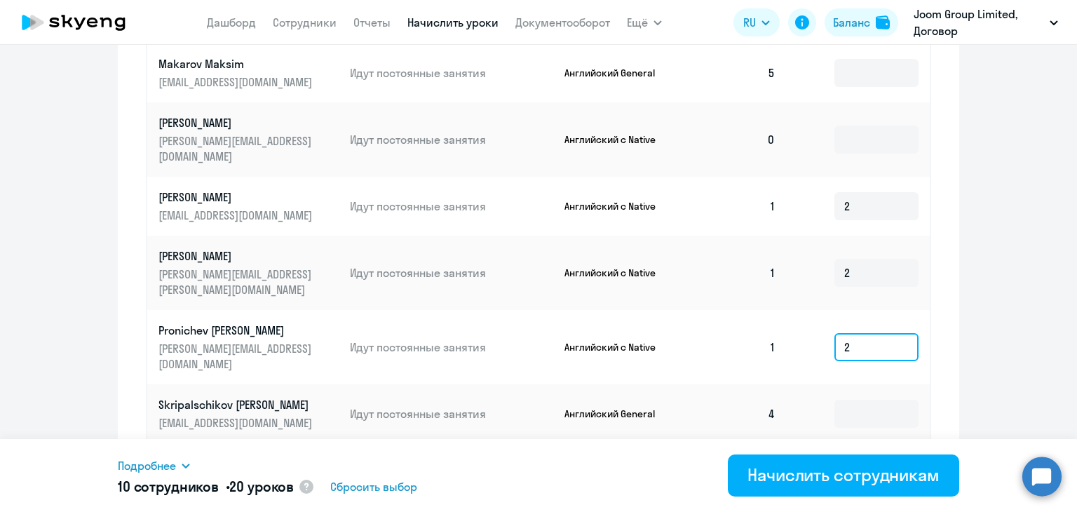
scroll to position [844, 0]
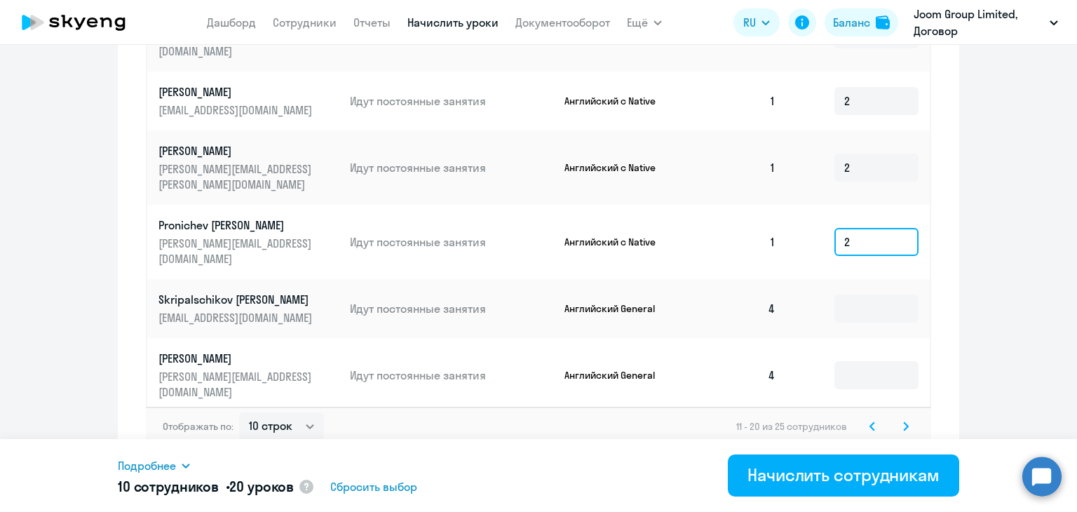
type input "2"
click at [864, 418] on svg-icon at bounding box center [872, 426] width 17 height 17
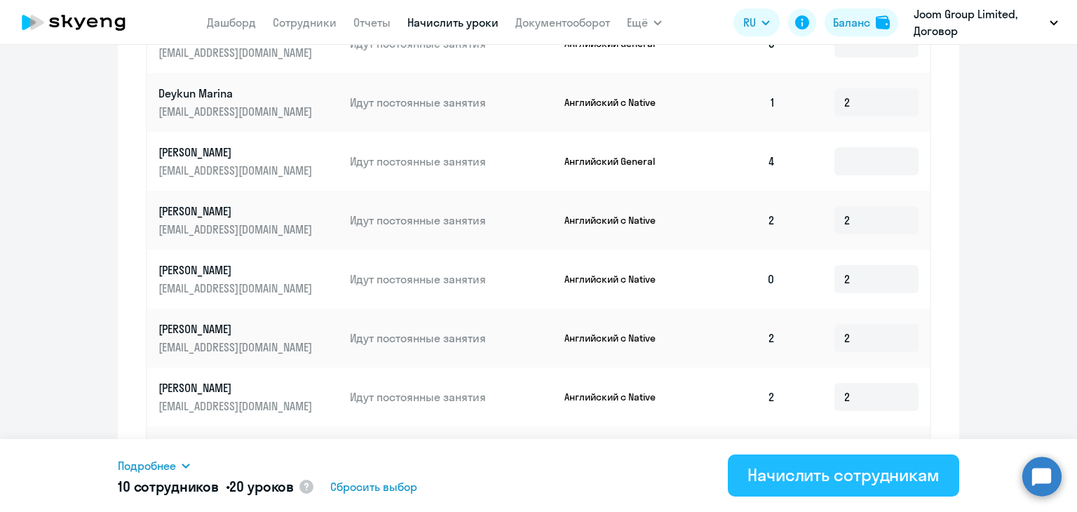
scroll to position [774, 0]
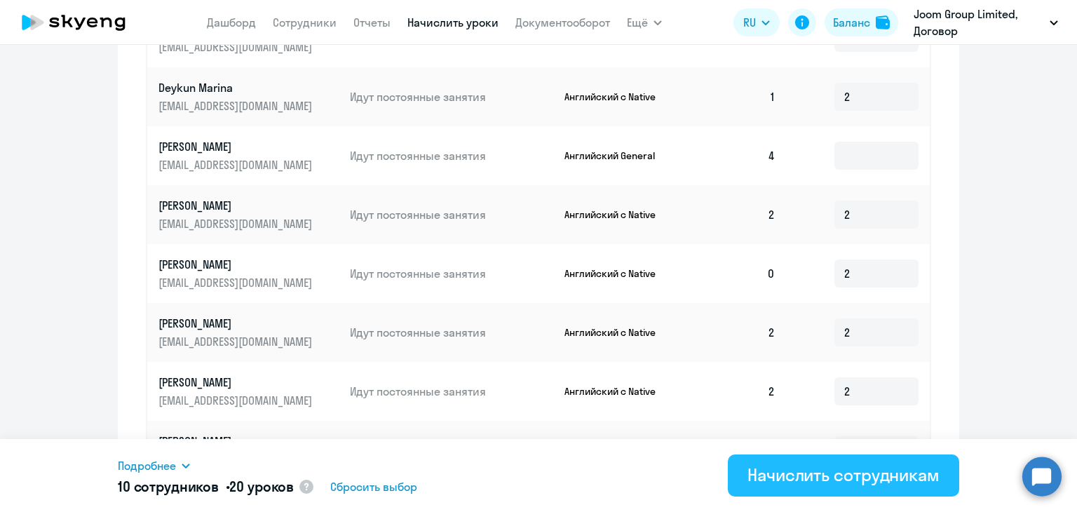
click at [787, 482] on div "Начислить сотрудникам" at bounding box center [843, 474] width 192 height 22
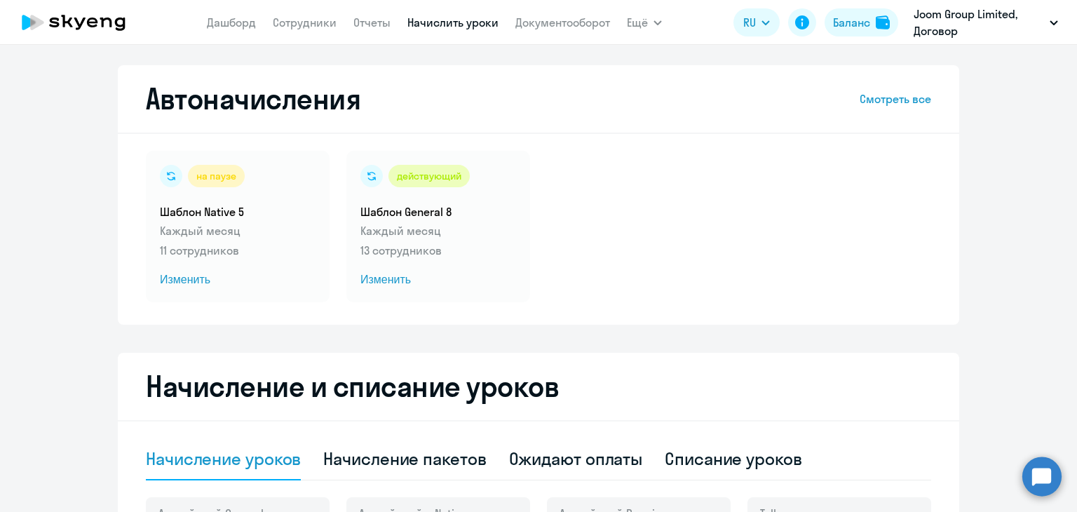
scroll to position [0, 0]
click at [845, 16] on div "Баланс" at bounding box center [851, 22] width 37 height 17
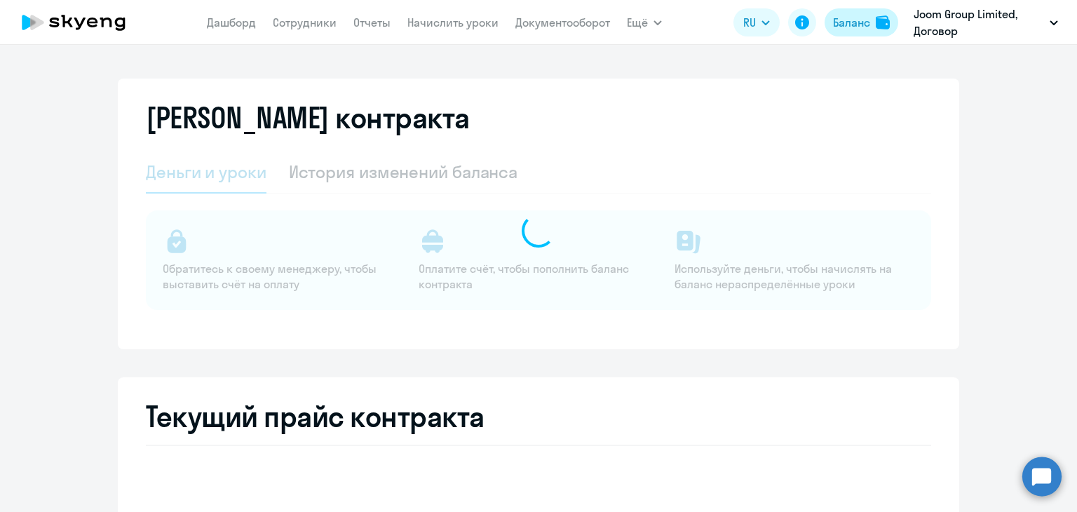
select select "english_adult_not_native_speaker"
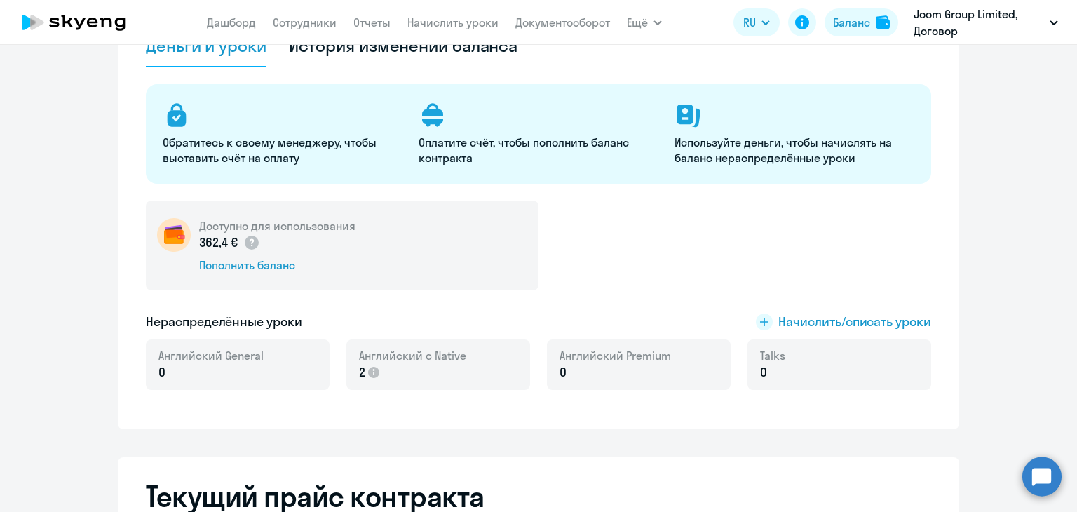
scroll to position [140, 0]
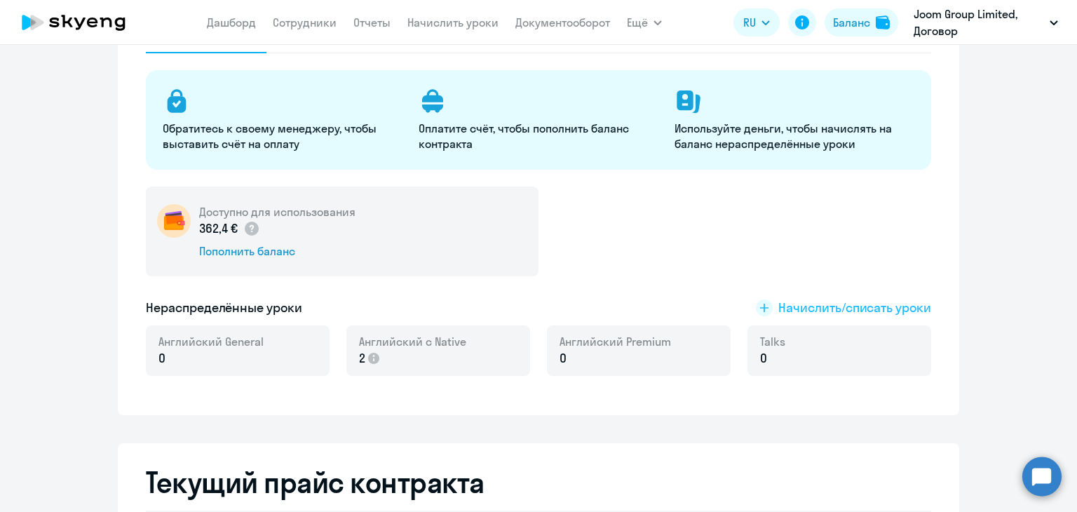
click at [811, 305] on span "Начислить/списать уроки" at bounding box center [854, 308] width 153 height 18
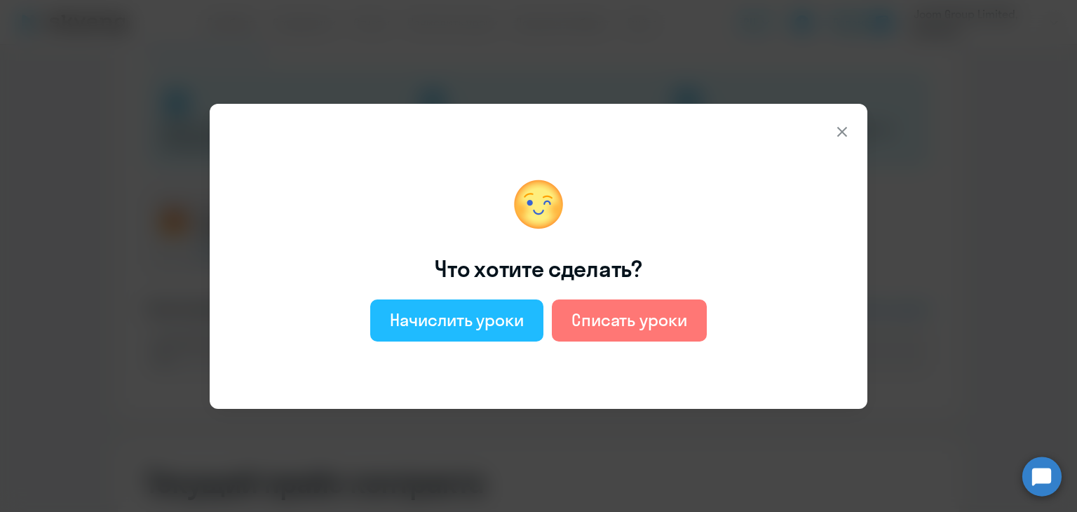
click at [440, 327] on div "Начислить уроки" at bounding box center [457, 319] width 134 height 22
select select "english_adult_not_native_speaker"
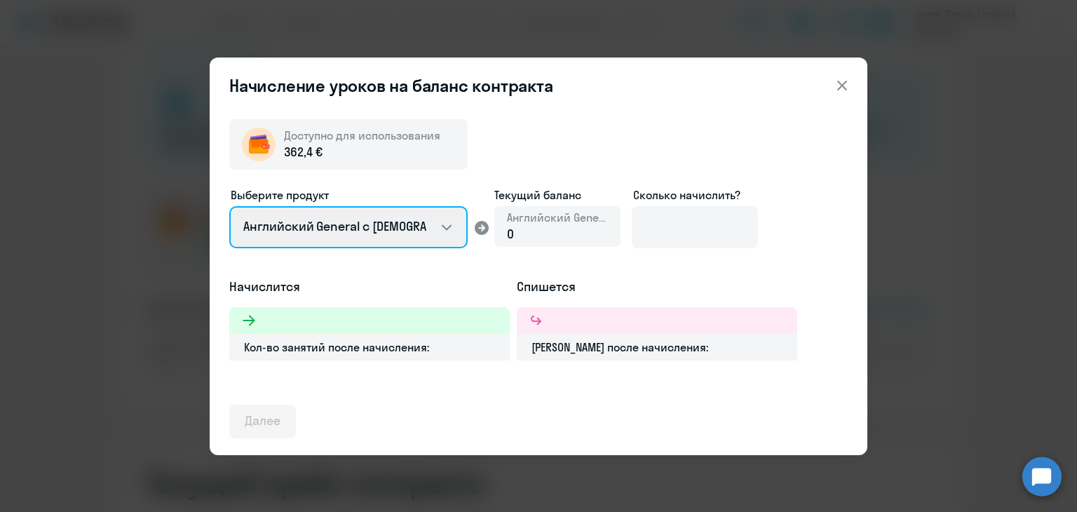
click at [388, 236] on select "Английский General с [DEMOGRAPHIC_DATA] преподавателем Английский General с [DE…" at bounding box center [348, 227] width 238 height 42
click at [229, 206] on select "Английский General с [DEMOGRAPHIC_DATA] преподавателем Английский General с [DE…" at bounding box center [348, 227] width 238 height 42
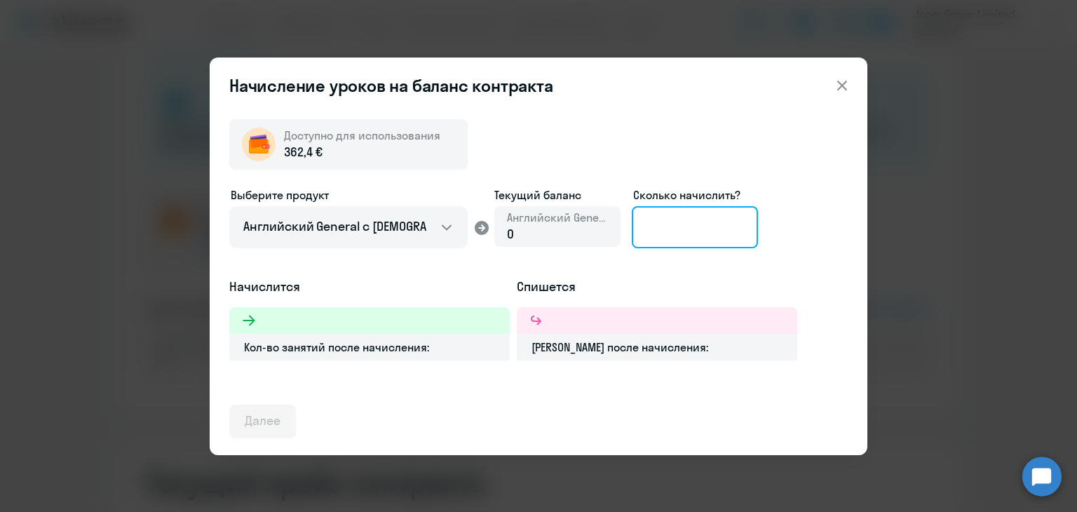
click at [674, 225] on input at bounding box center [695, 227] width 126 height 42
type input "1"
type input "27"
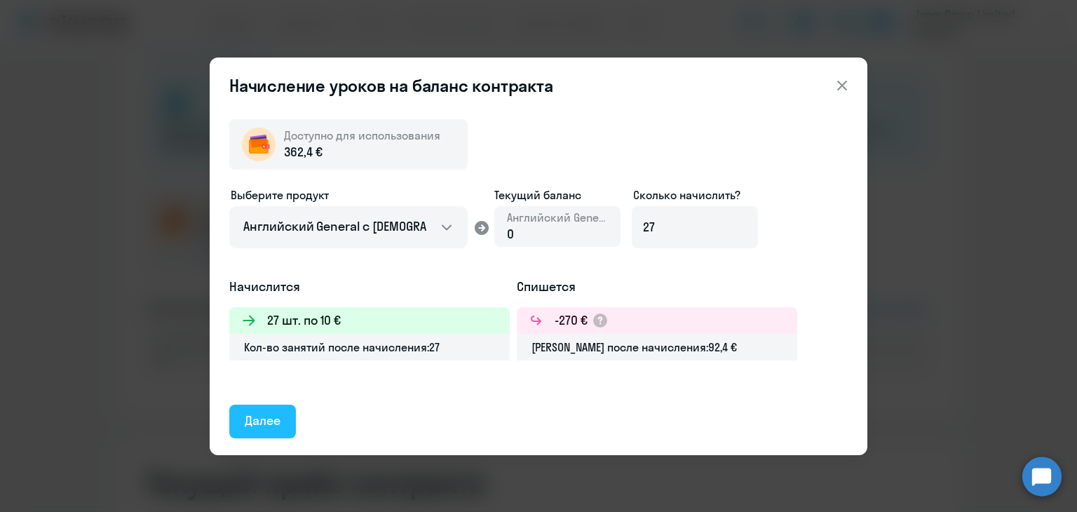
click at [258, 425] on div "Далее" at bounding box center [263, 420] width 36 height 18
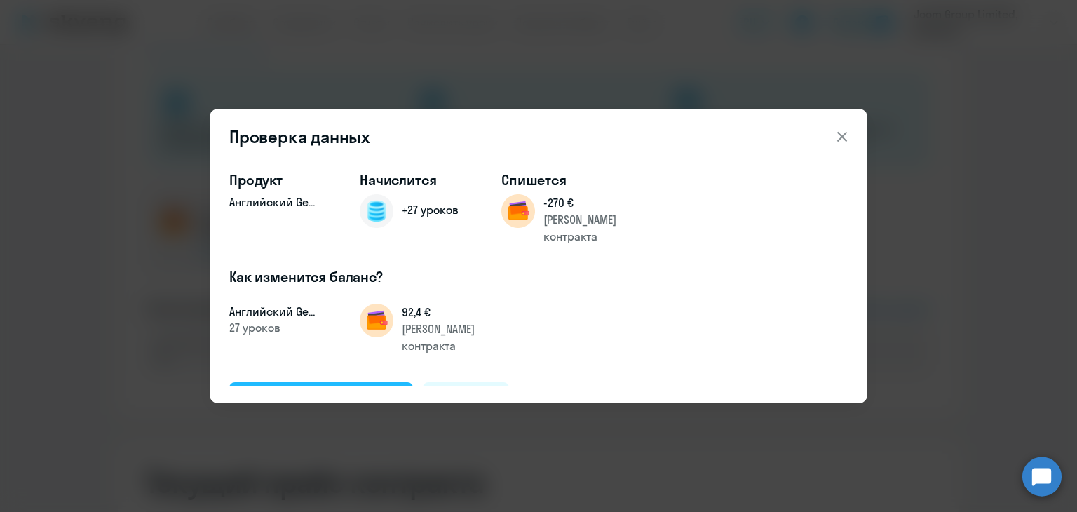
click at [319, 389] on div "Подтвердить и начислить" at bounding box center [321, 398] width 153 height 18
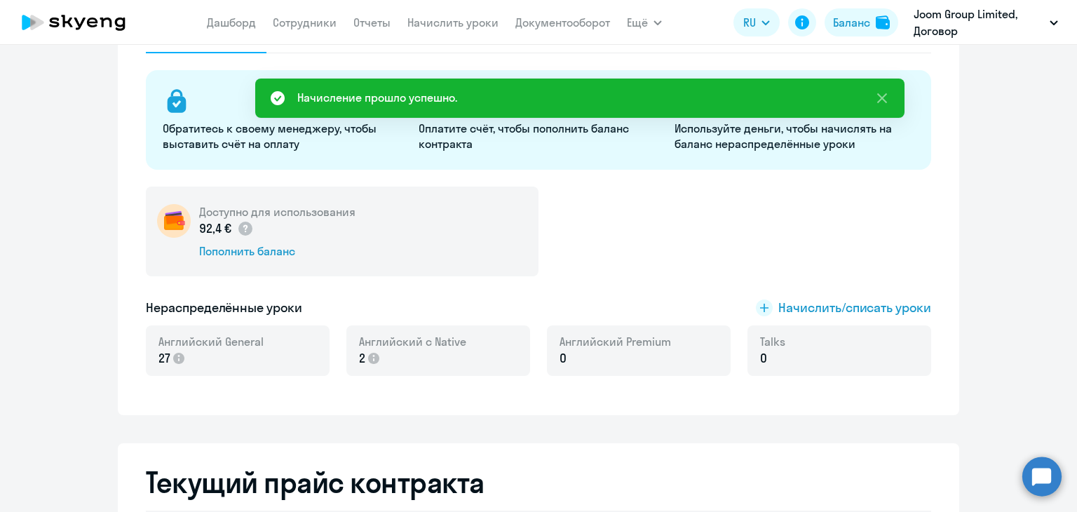
click at [470, 32] on nav "[PERSON_NAME] Отчеты Начислить уроки Документооборот" at bounding box center [408, 22] width 403 height 28
click at [468, 23] on link "Начислить уроки" at bounding box center [452, 22] width 91 height 14
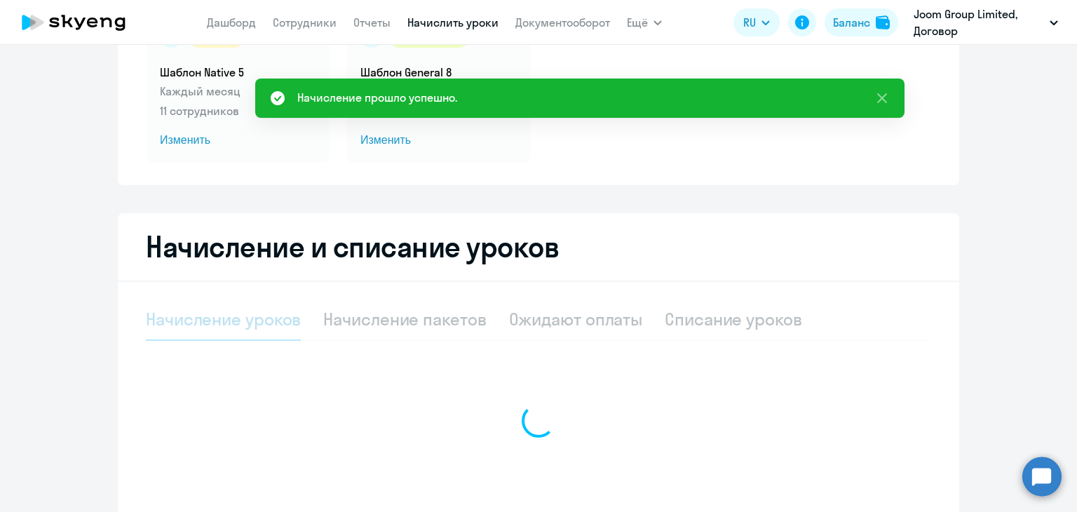
select select "10"
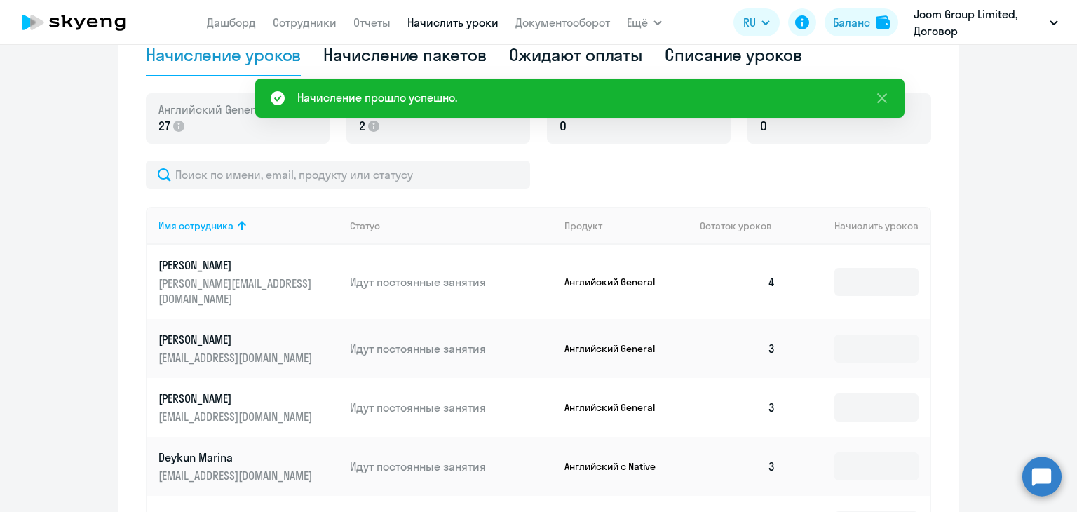
scroll to position [491, 0]
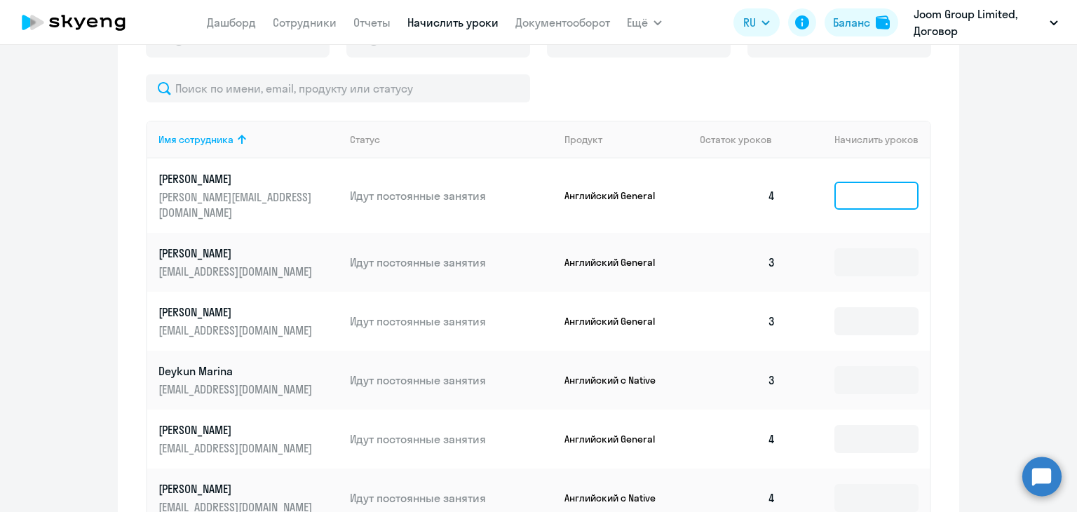
click at [869, 184] on input at bounding box center [876, 196] width 84 height 28
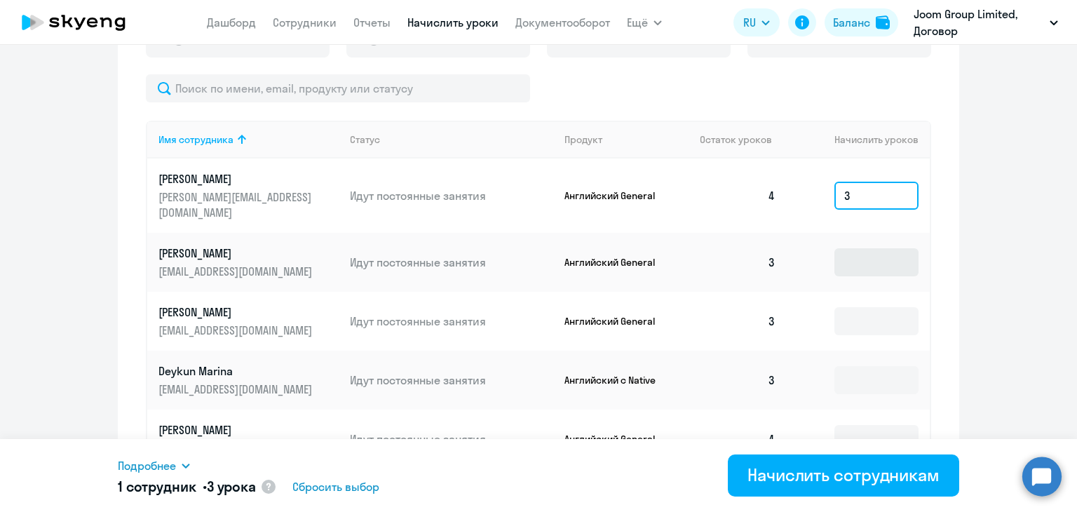
type input "3"
click at [858, 256] on input at bounding box center [876, 262] width 84 height 28
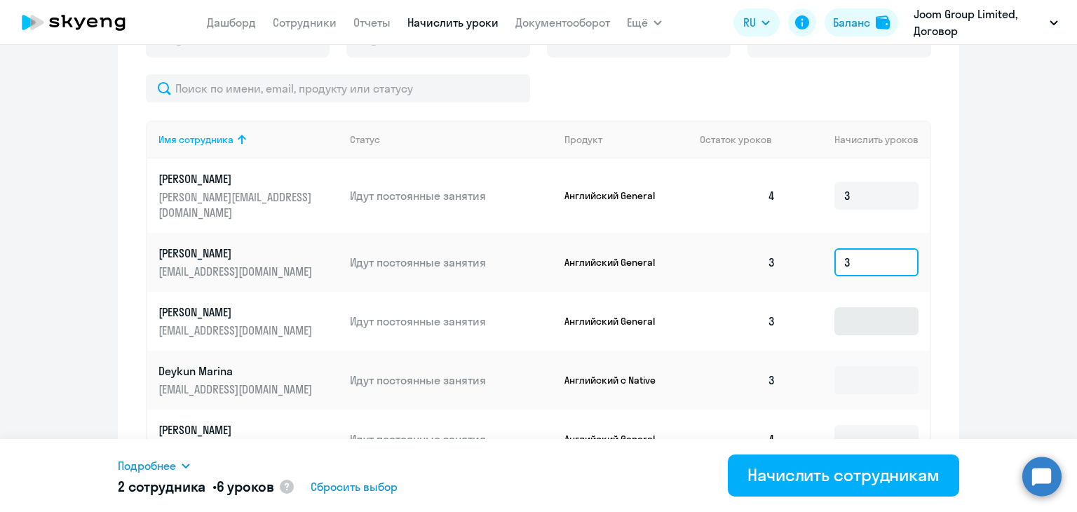
type input "3"
click at [845, 311] on input at bounding box center [876, 321] width 84 height 28
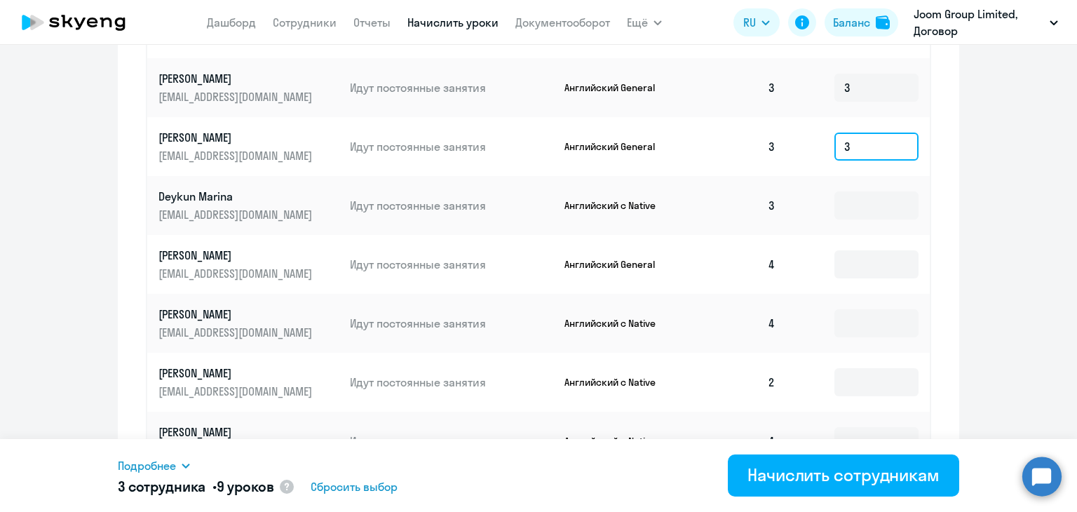
scroll to position [701, 0]
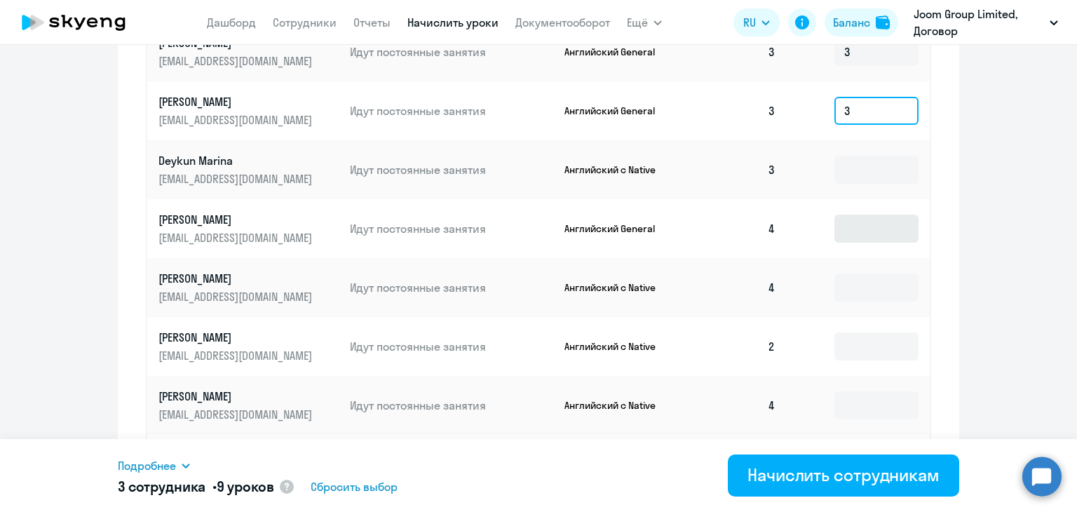
type input "3"
click at [883, 215] on input at bounding box center [876, 229] width 84 height 28
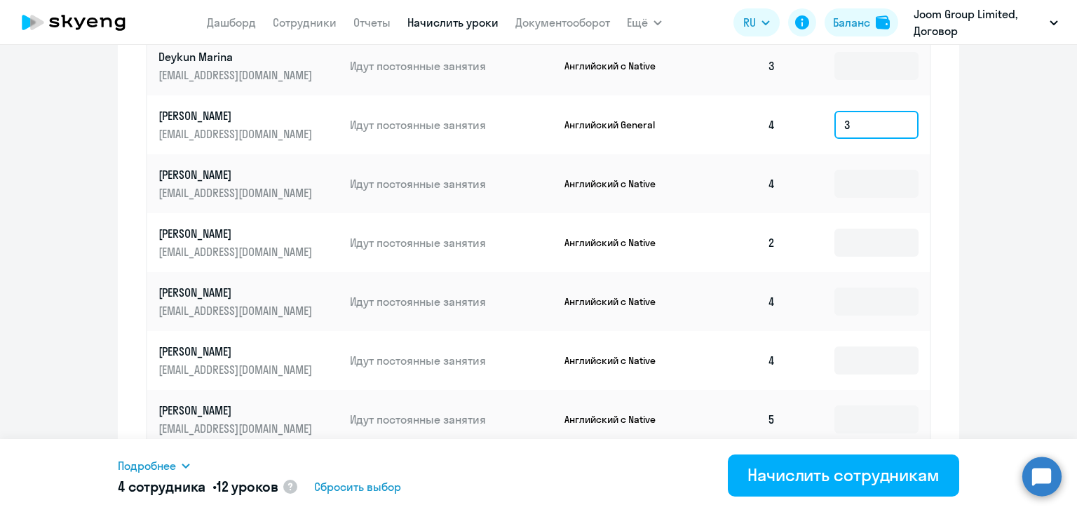
scroll to position [841, 0]
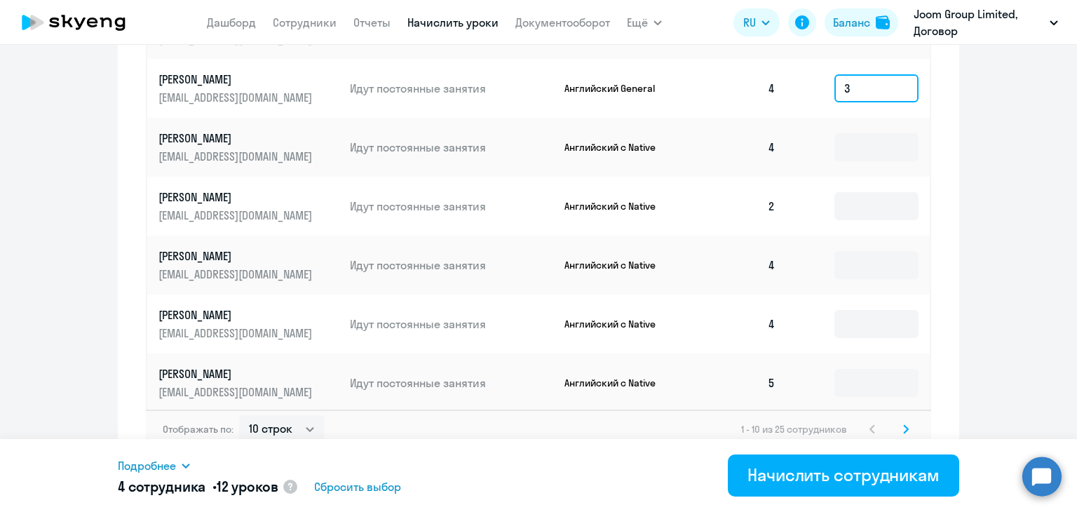
type input "3"
click at [903, 424] on icon at bounding box center [906, 429] width 6 height 10
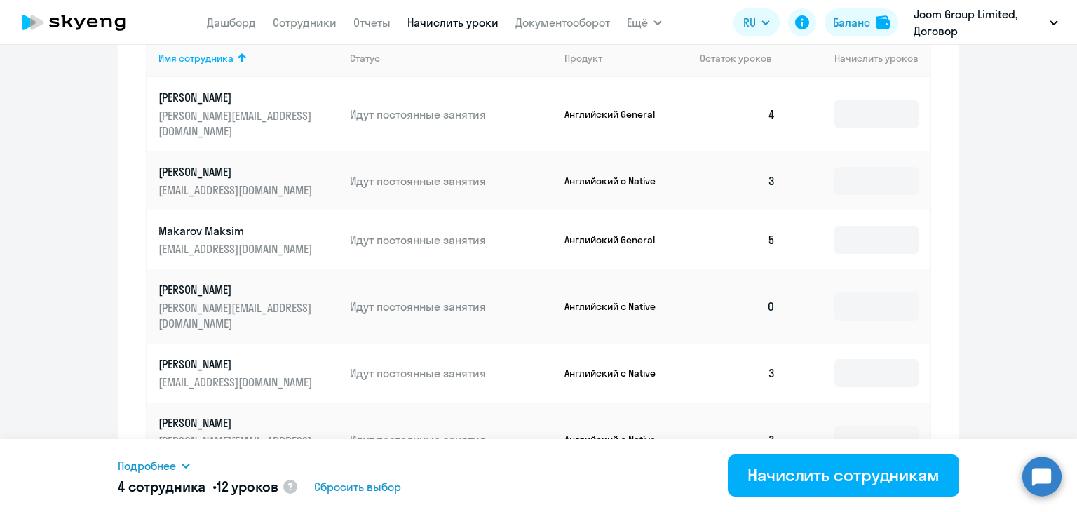
scroll to position [421, 0]
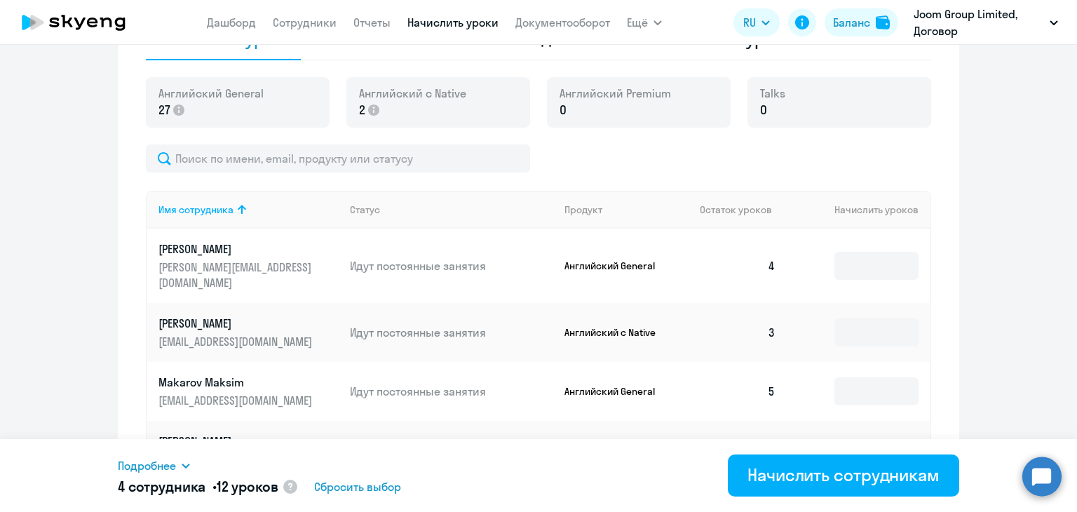
click at [862, 238] on td at bounding box center [858, 266] width 143 height 74
click at [860, 254] on input at bounding box center [876, 266] width 84 height 28
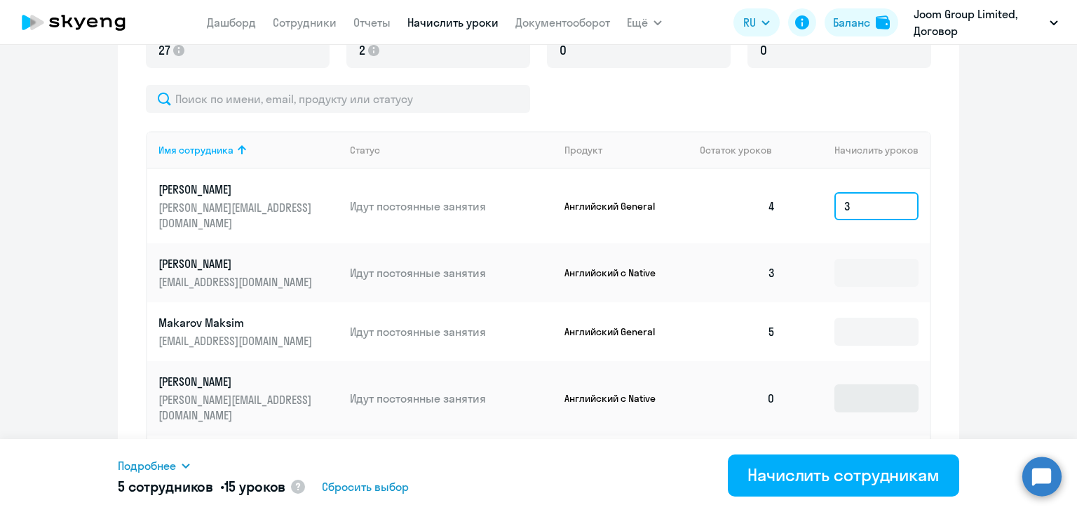
scroll to position [561, 0]
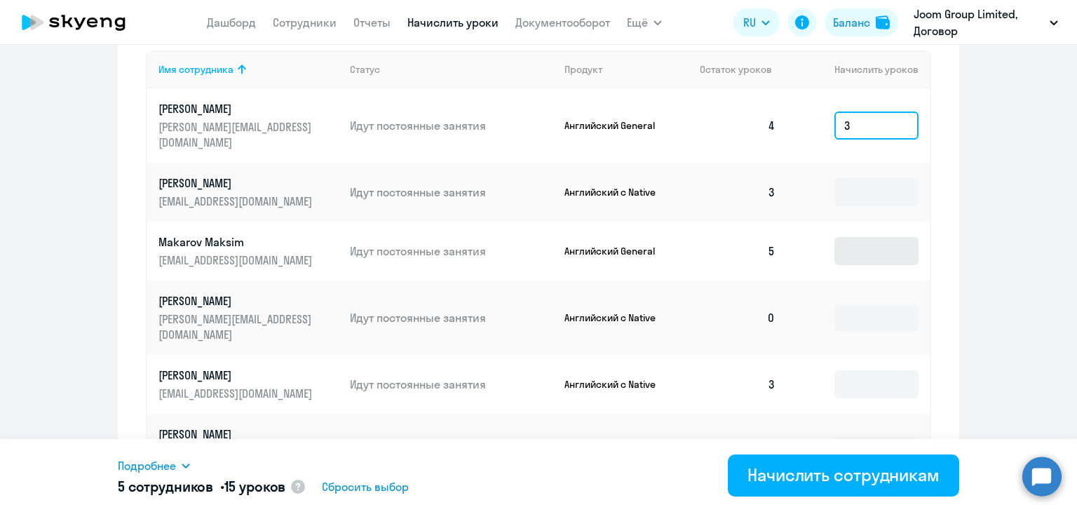
type input "3"
click at [847, 237] on input at bounding box center [876, 251] width 84 height 28
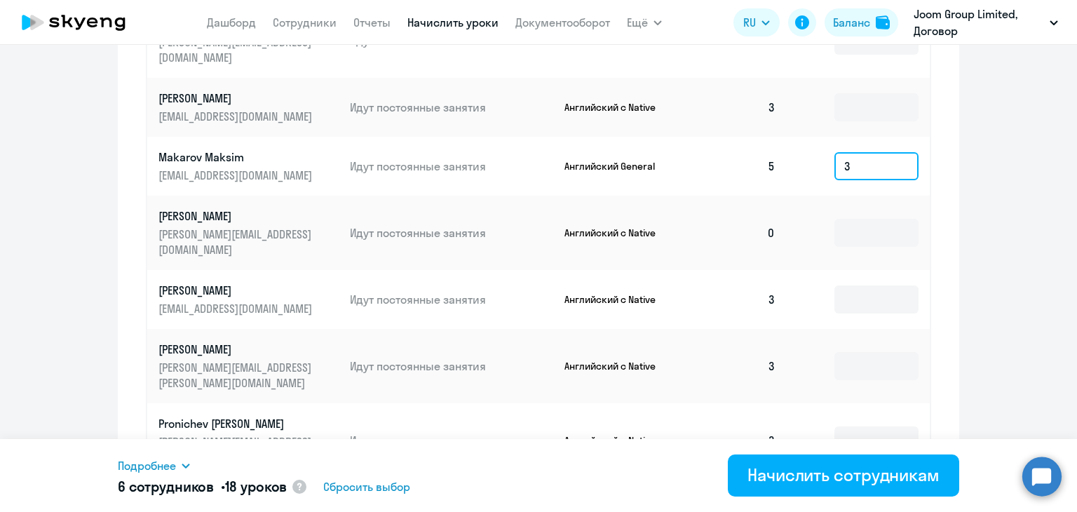
scroll to position [771, 0]
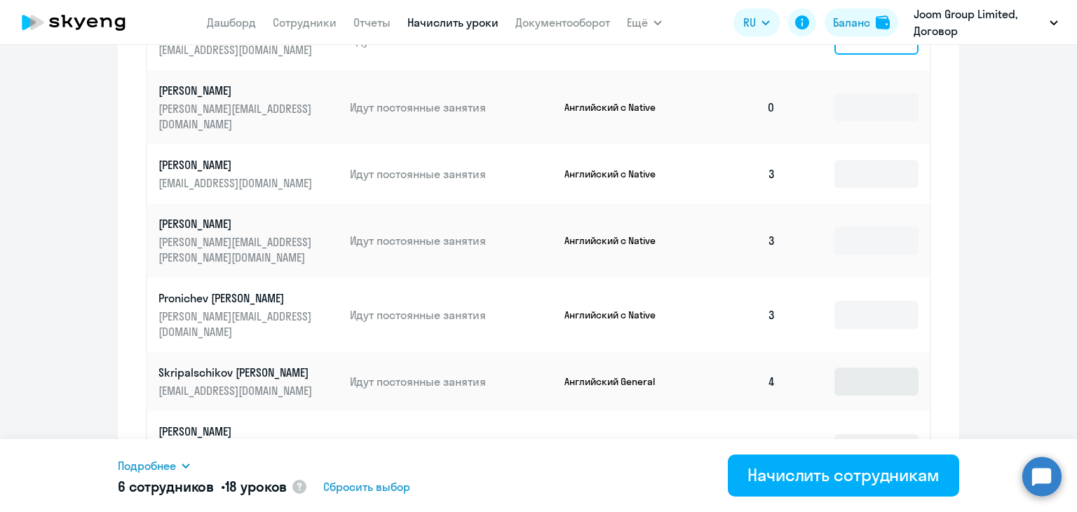
type input "3"
click at [862, 367] on input at bounding box center [876, 381] width 84 height 28
type input "3"
click at [859, 434] on input at bounding box center [876, 448] width 84 height 28
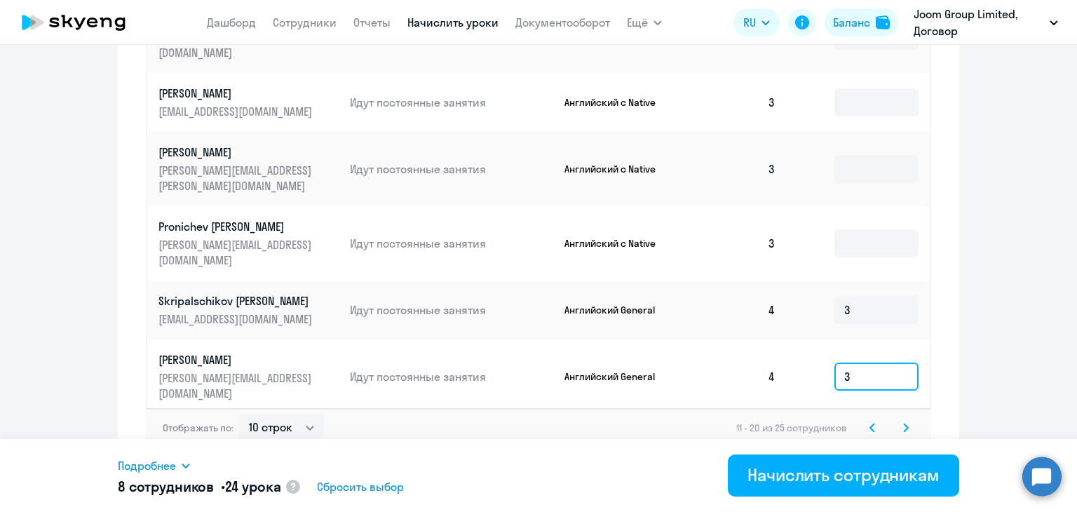
scroll to position [844, 0]
type input "3"
click at [865, 428] on input at bounding box center [876, 442] width 84 height 28
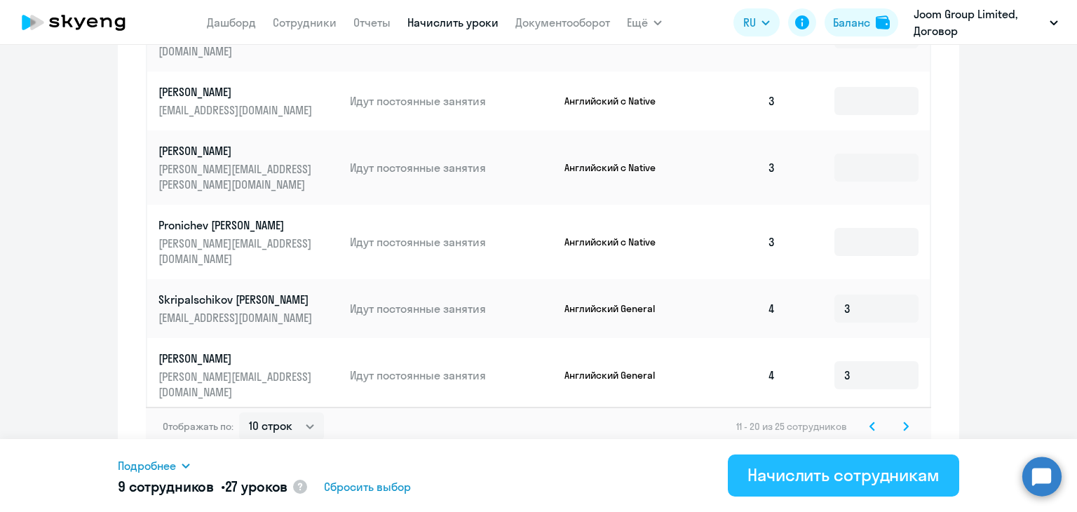
type input "3"
click at [855, 473] on div "Начислить сотрудникам" at bounding box center [843, 474] width 192 height 22
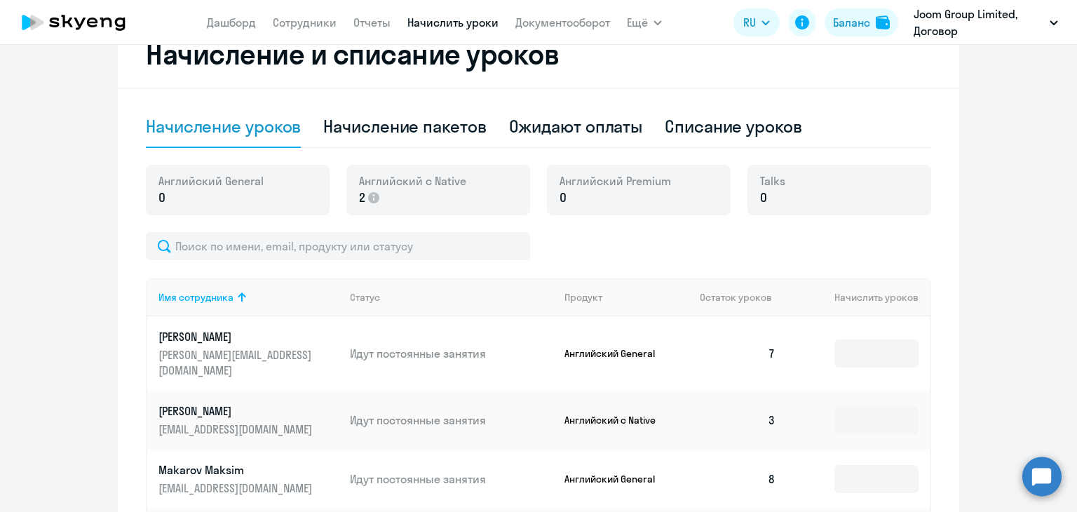
scroll to position [283, 0]
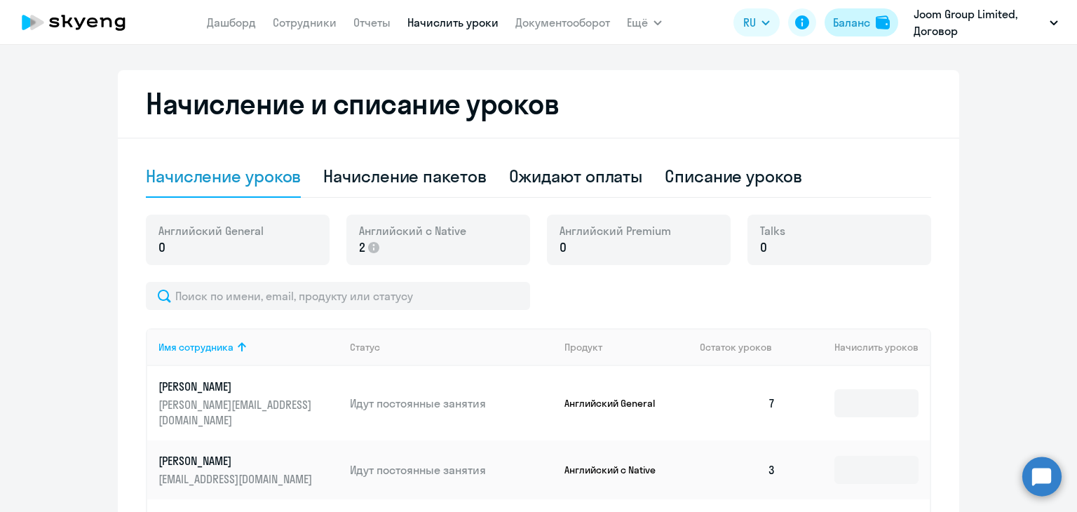
click at [847, 25] on div "Баланс" at bounding box center [851, 22] width 37 height 17
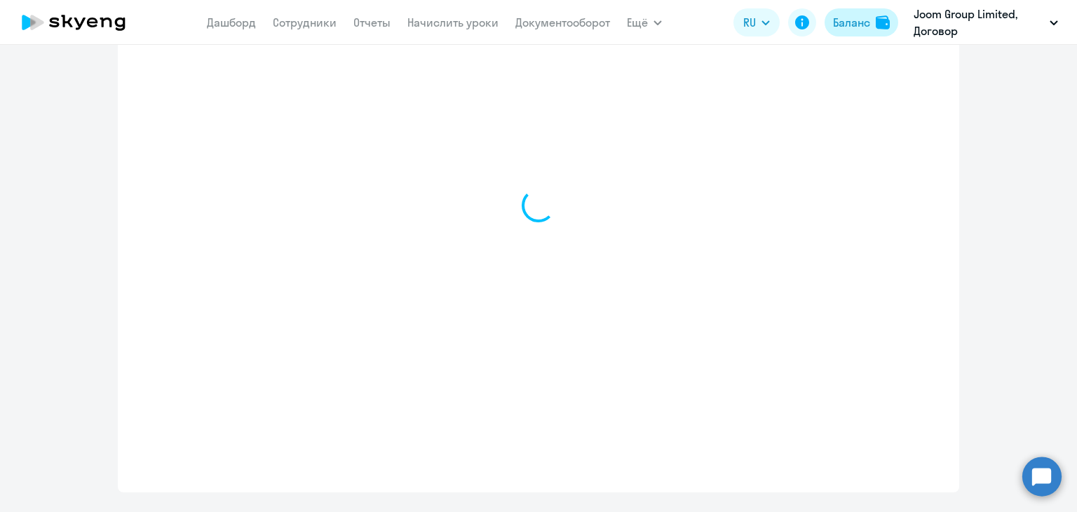
select select "english_adult_not_native_speaker"
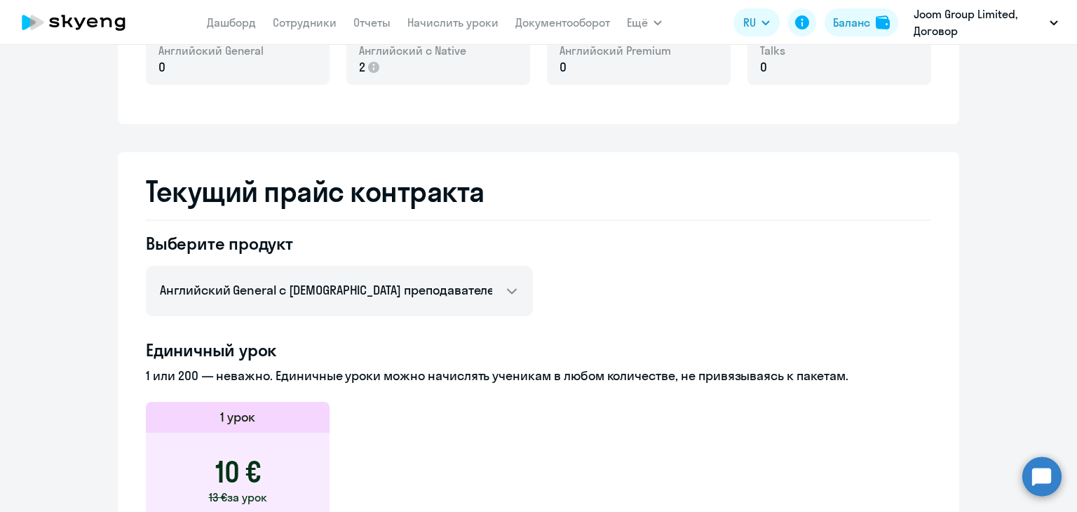
scroll to position [327, 0]
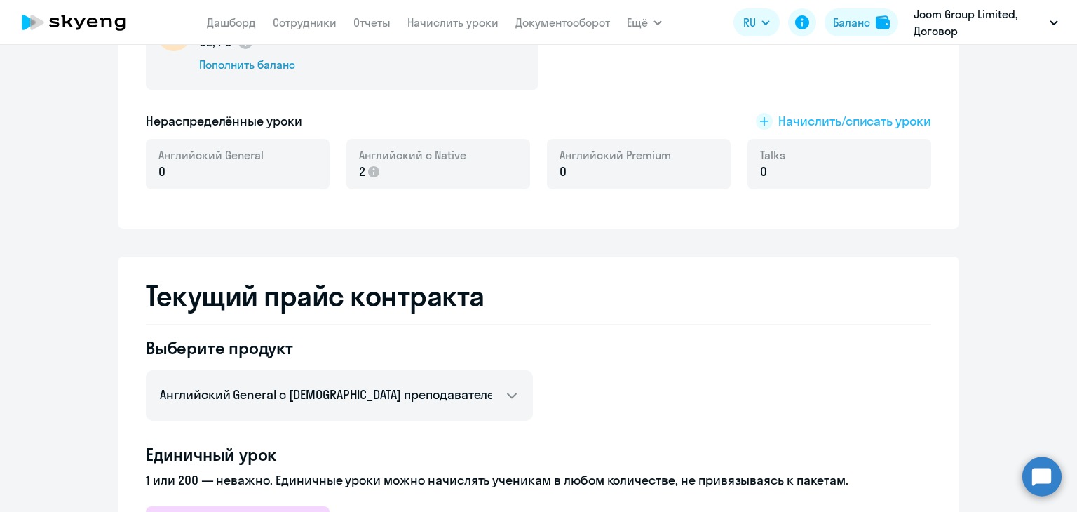
click at [808, 118] on span "Начислить/списать уроки" at bounding box center [854, 121] width 153 height 18
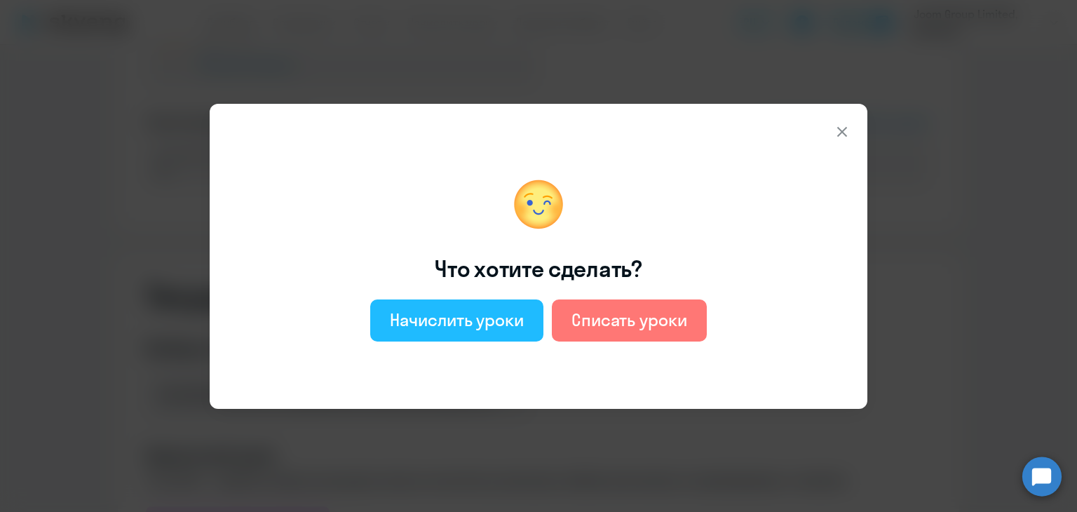
click at [468, 331] on button "Начислить уроки" at bounding box center [456, 320] width 173 height 42
select select "english_adult_not_native_speaker"
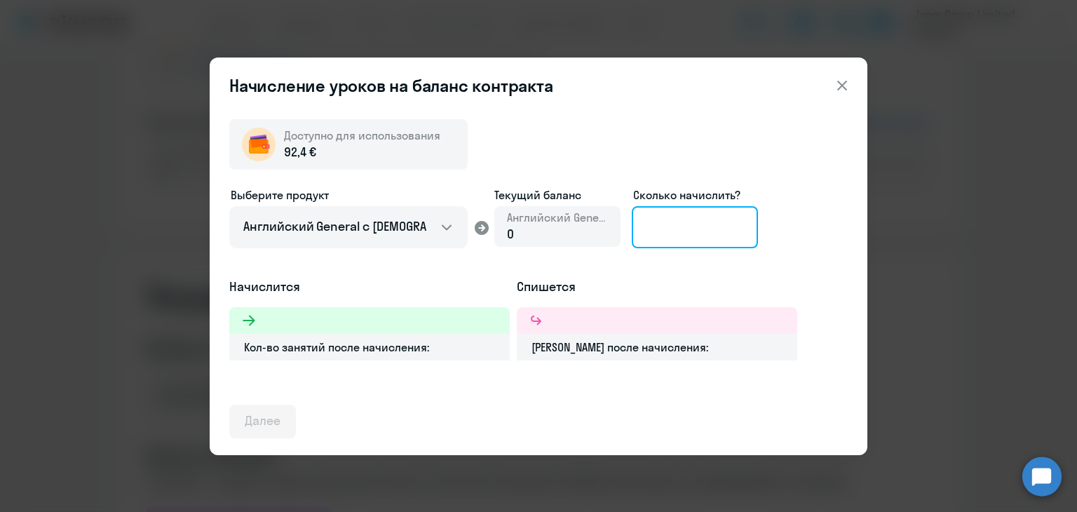
click at [726, 220] on input at bounding box center [695, 227] width 126 height 42
type input "3"
type input "4"
type input "5"
type input "9"
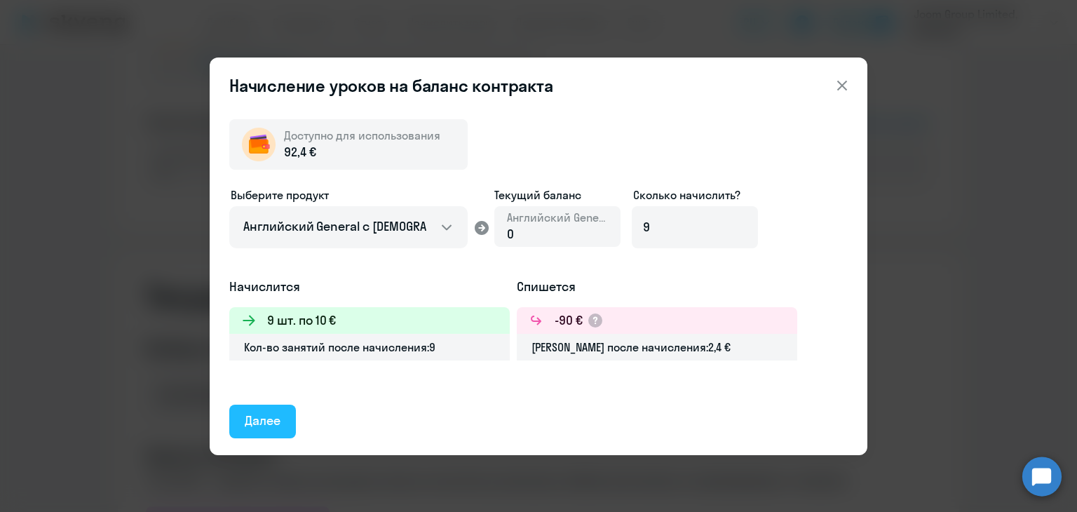
click at [243, 424] on button "Далее" at bounding box center [262, 421] width 67 height 34
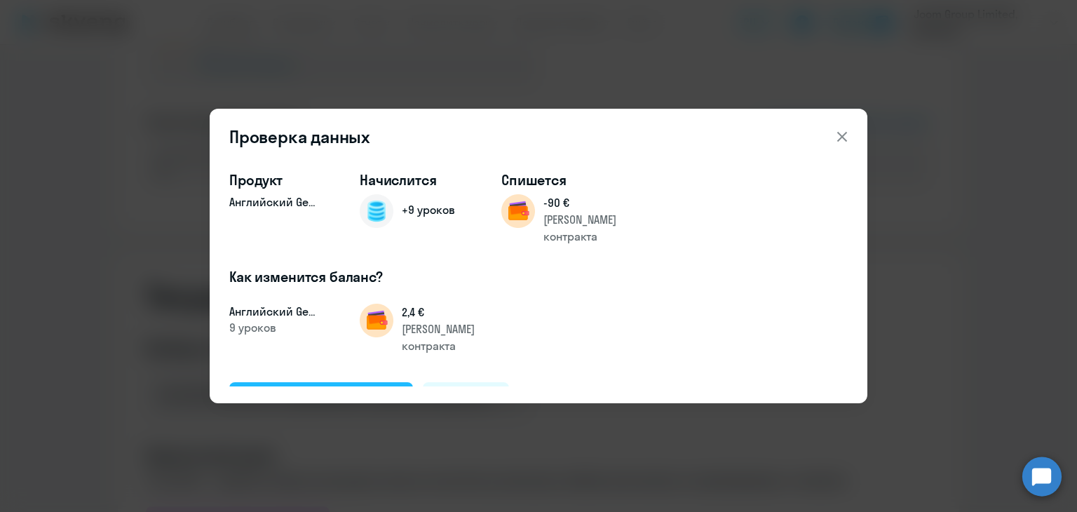
click at [278, 389] on div "Подтвердить и начислить" at bounding box center [321, 398] width 153 height 18
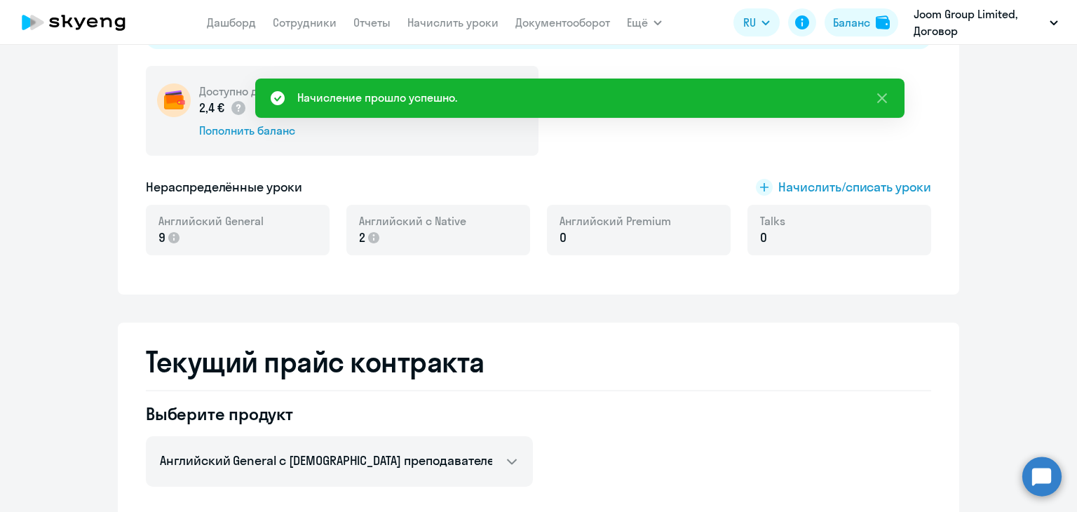
scroll to position [46, 0]
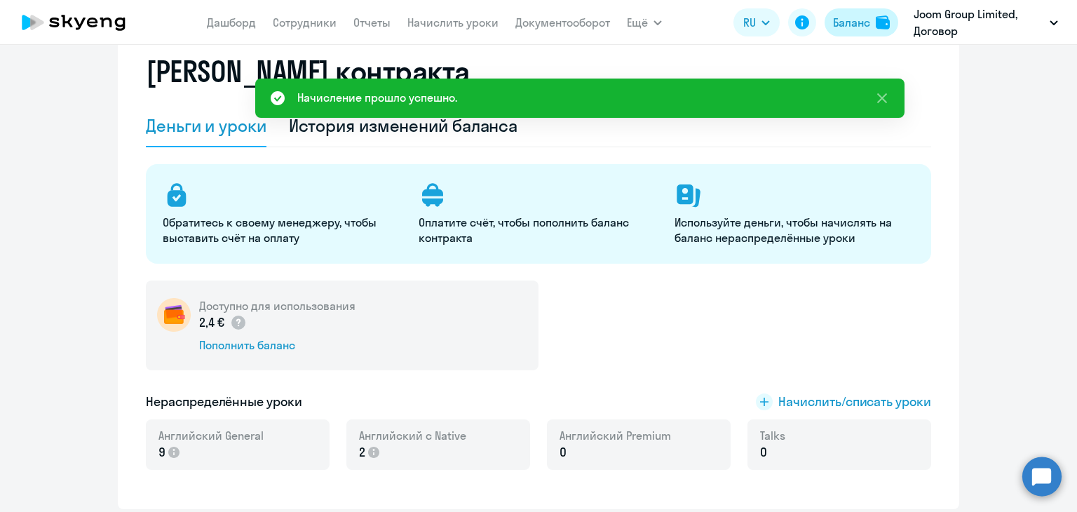
click at [865, 29] on div "Баланс" at bounding box center [851, 22] width 37 height 17
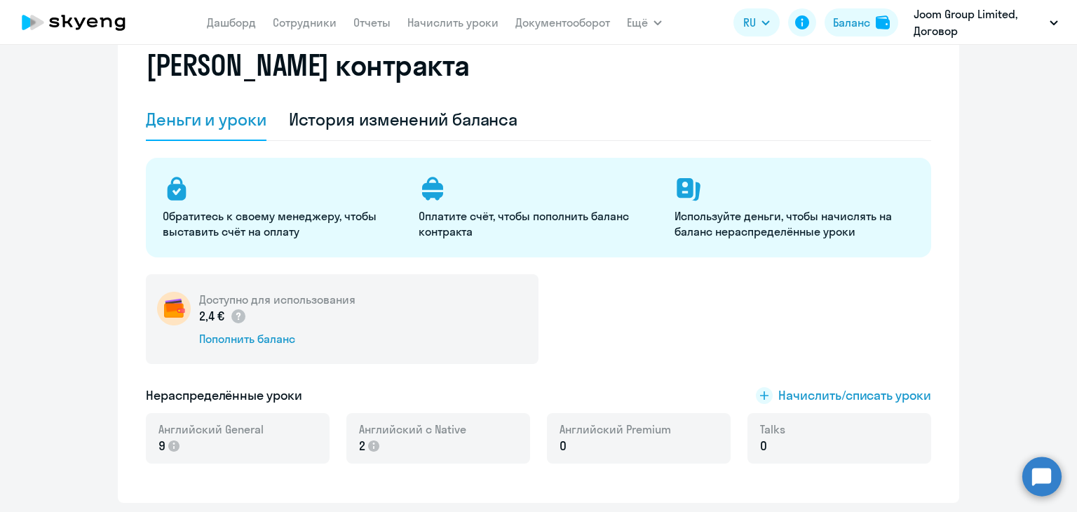
scroll to position [0, 0]
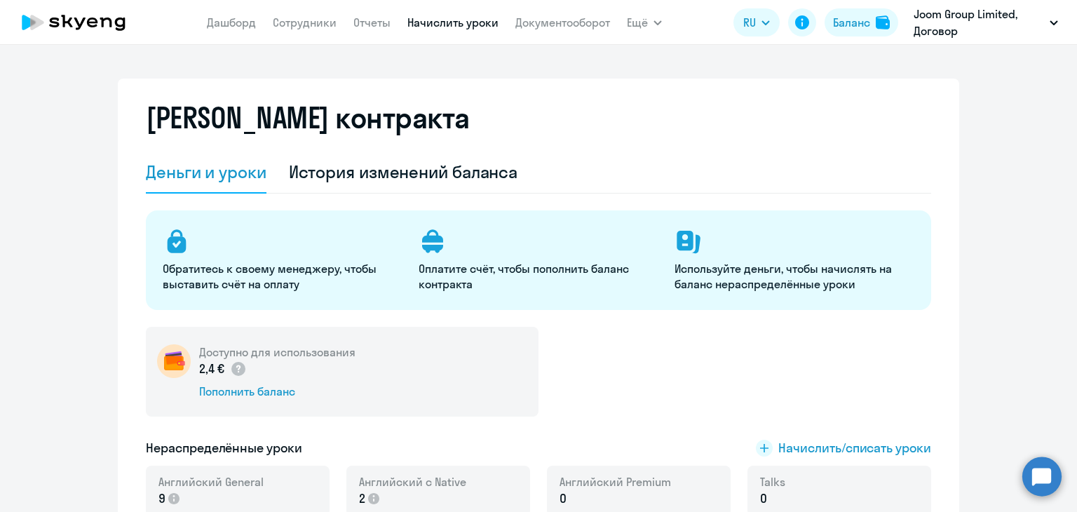
click at [460, 29] on link "Начислить уроки" at bounding box center [452, 22] width 91 height 14
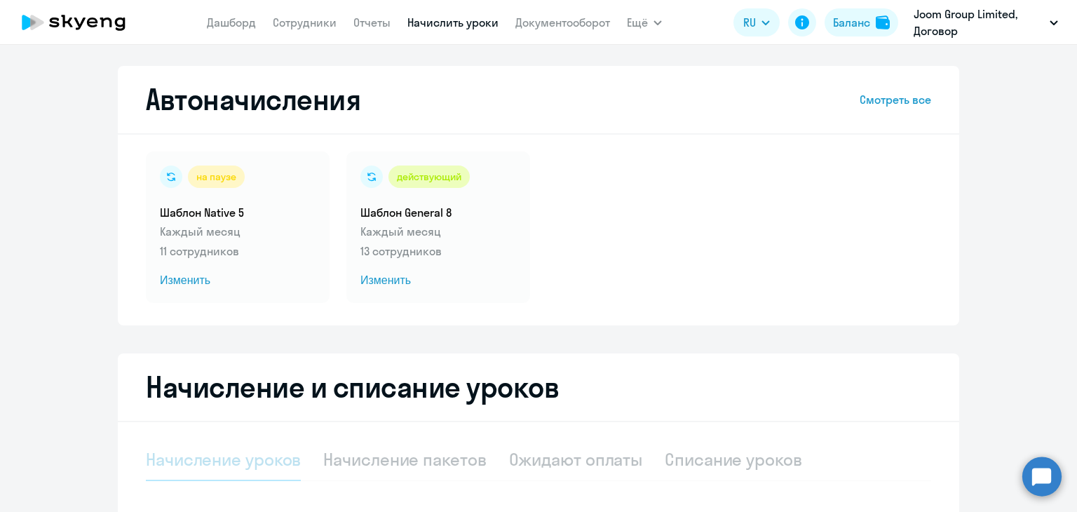
select select "10"
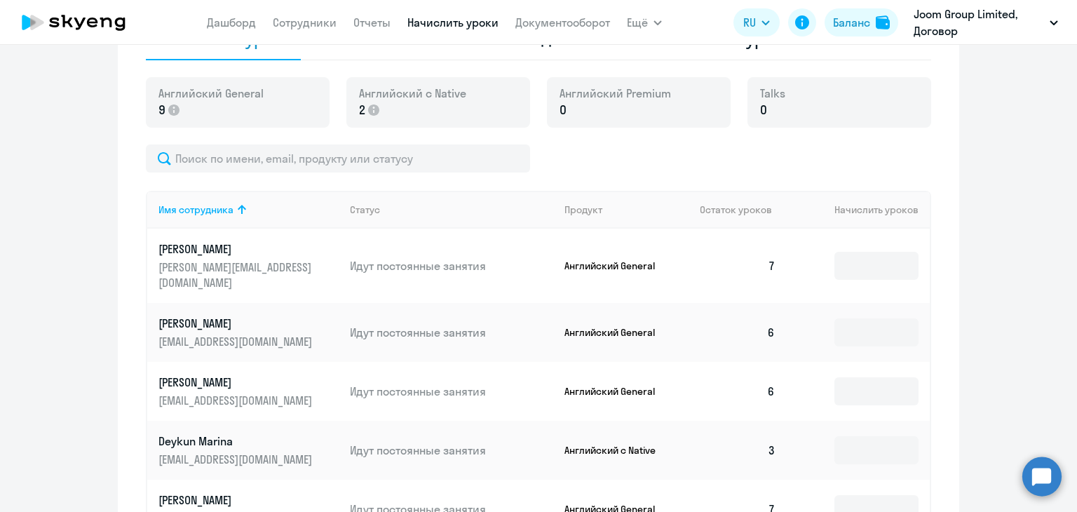
scroll to position [491, 0]
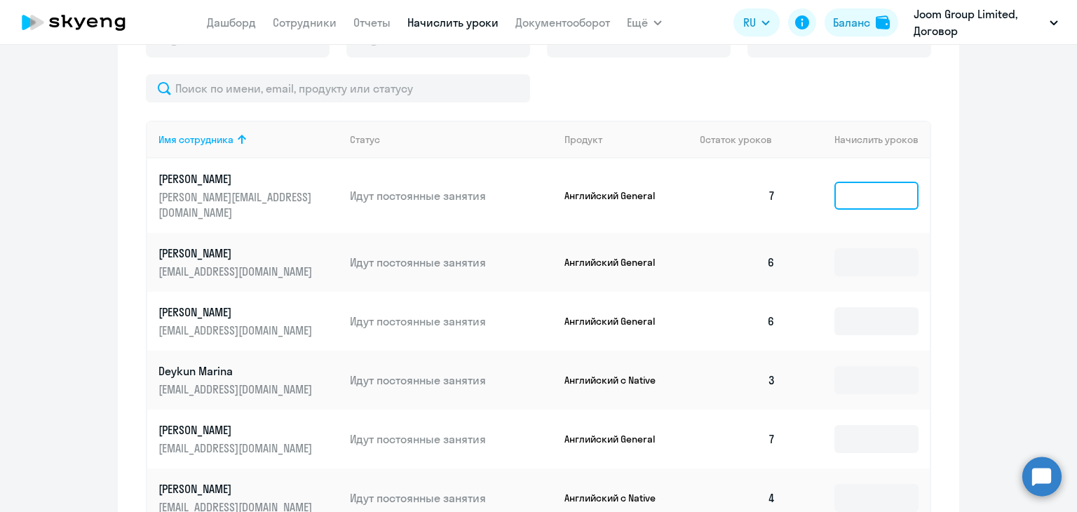
click at [878, 193] on input at bounding box center [876, 196] width 84 height 28
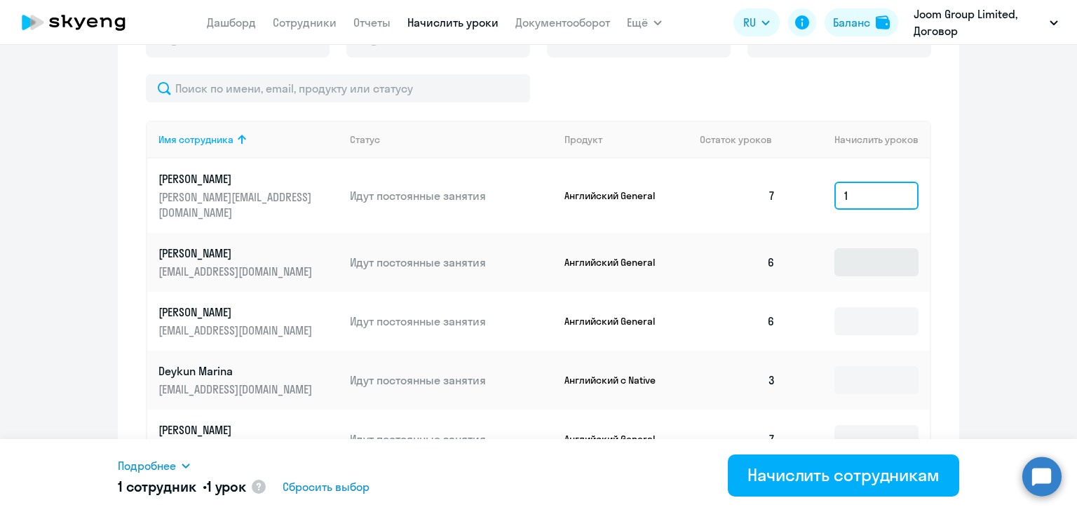
type input "1"
click at [883, 248] on input at bounding box center [876, 262] width 84 height 28
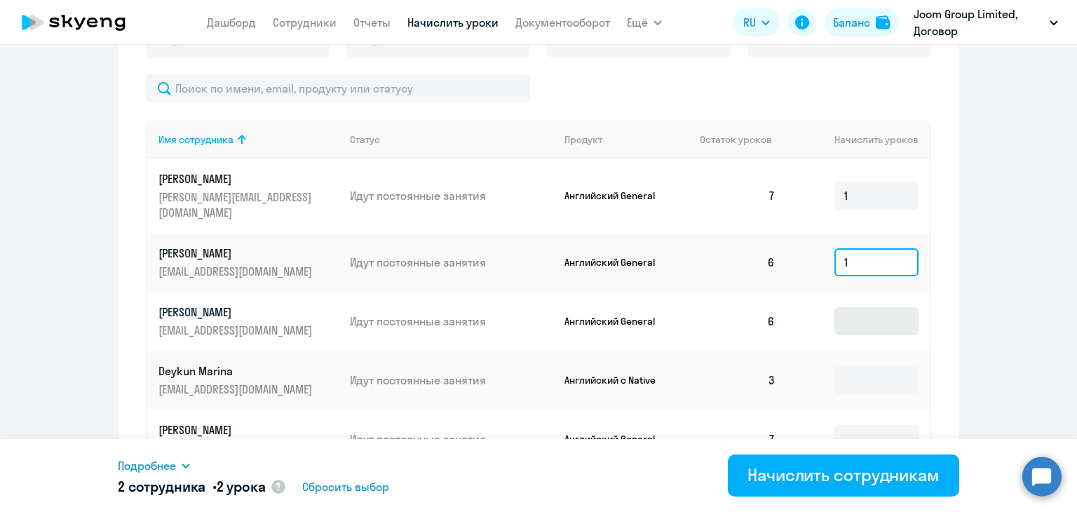
type input "1"
click at [875, 308] on input at bounding box center [876, 321] width 84 height 28
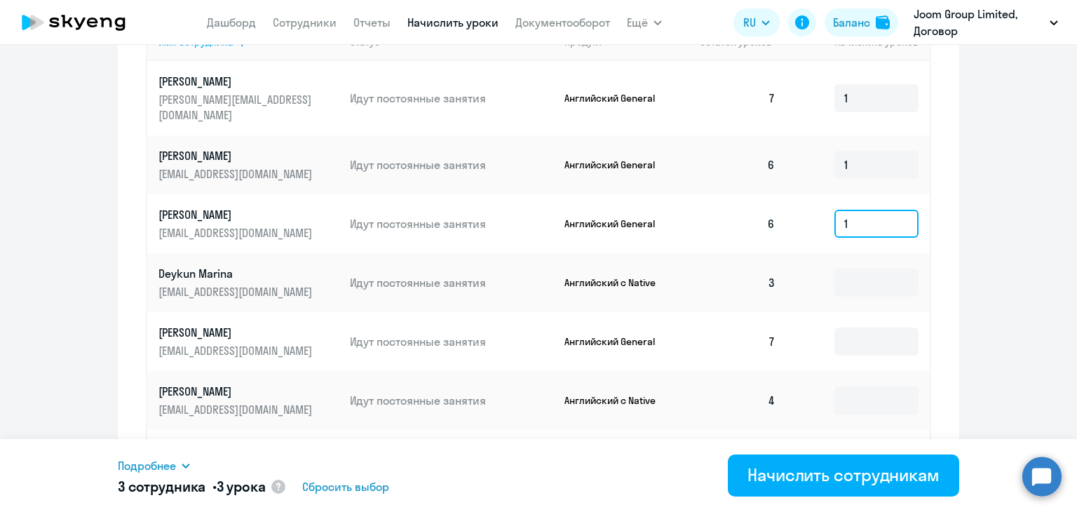
scroll to position [771, 0]
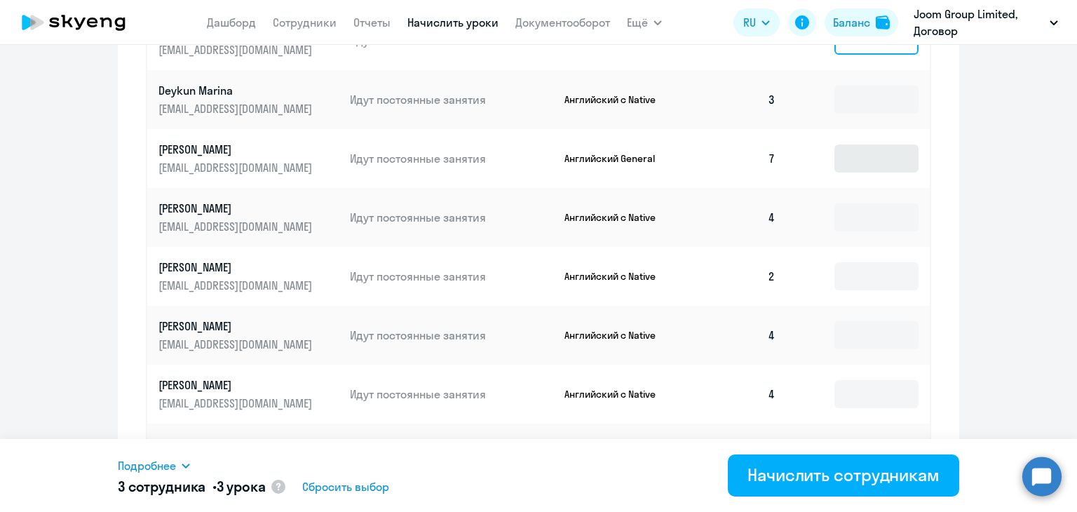
type input "1"
click at [877, 144] on input at bounding box center [876, 158] width 84 height 28
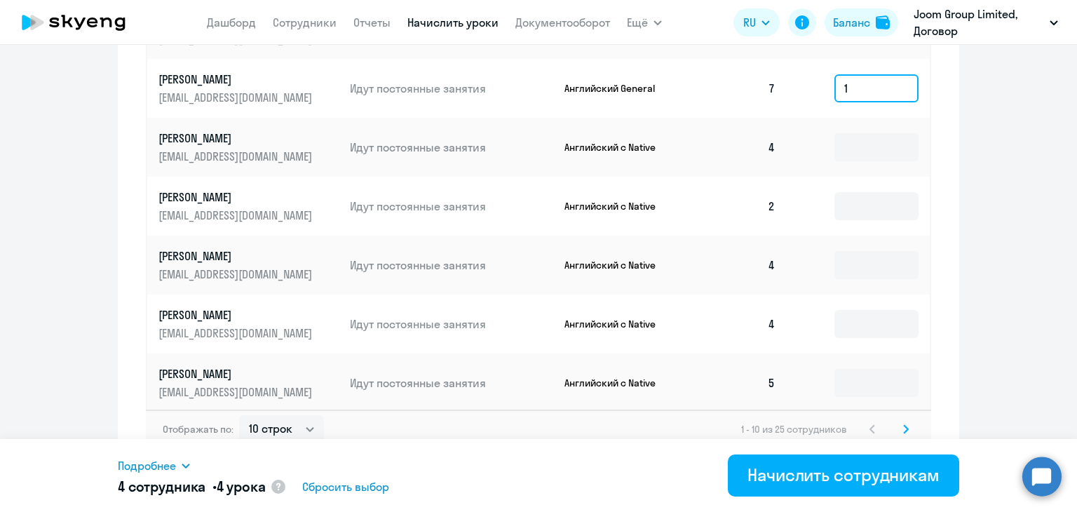
scroll to position [844, 0]
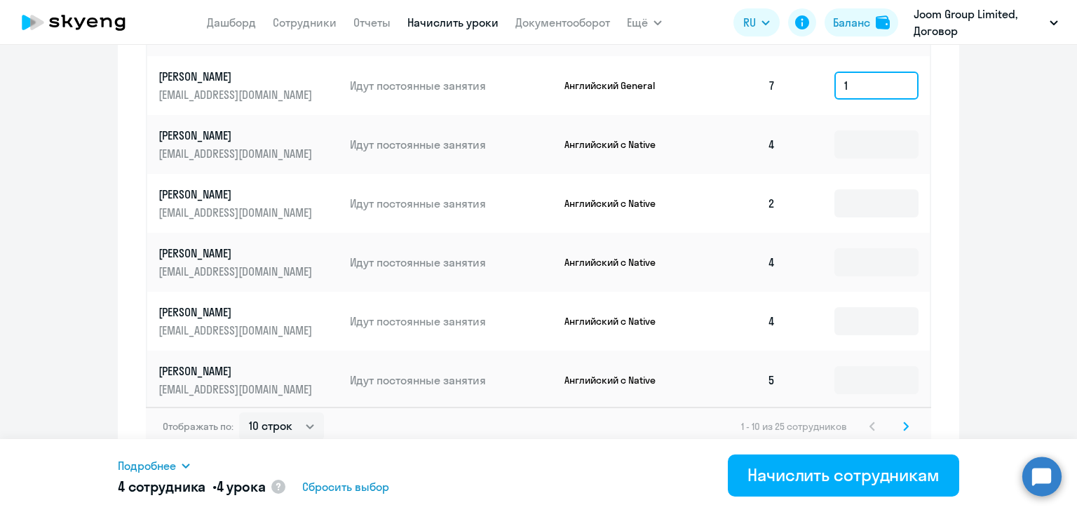
type input "1"
click at [903, 418] on svg-icon at bounding box center [905, 426] width 17 height 17
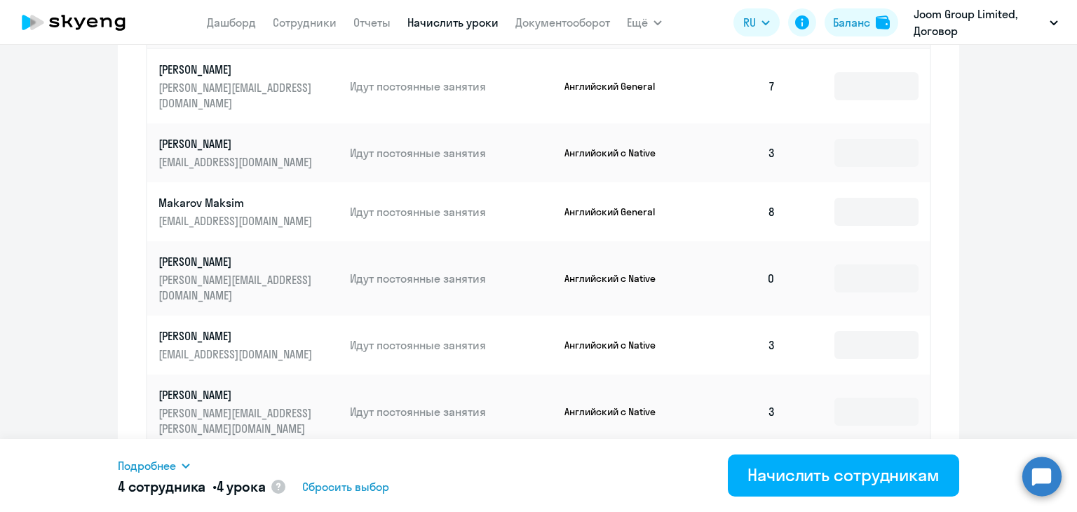
scroll to position [564, 0]
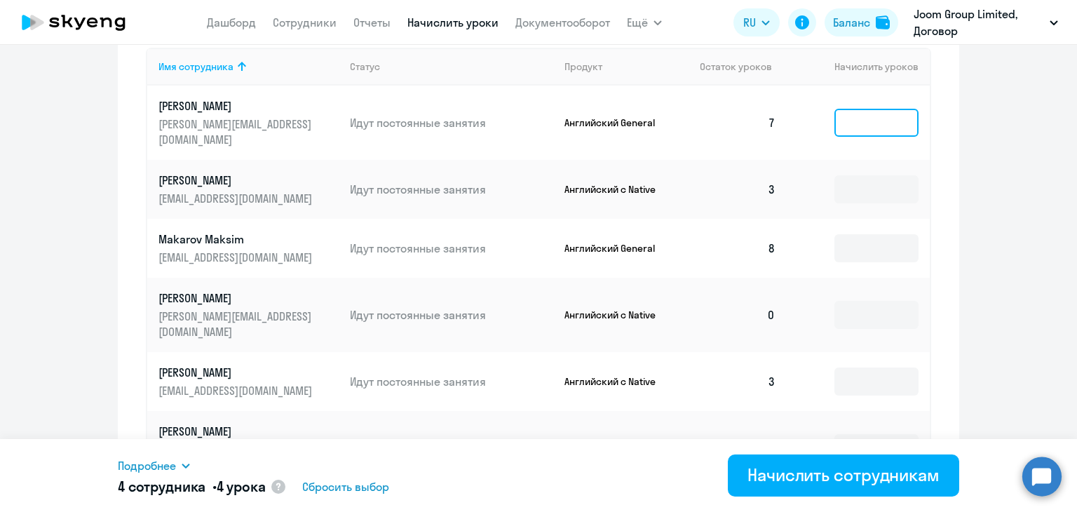
click at [861, 110] on input at bounding box center [876, 123] width 84 height 28
type input "1"
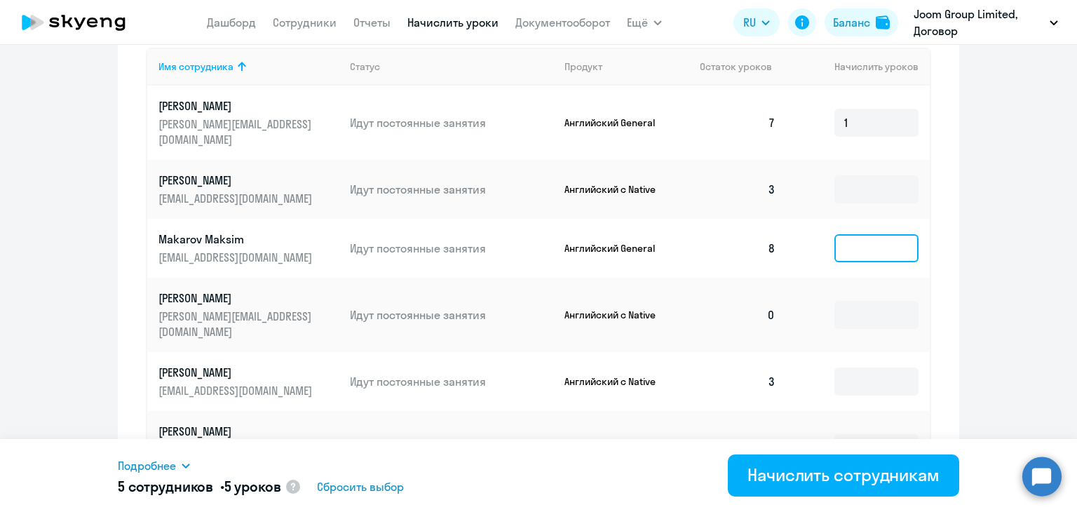
click at [872, 234] on input at bounding box center [876, 248] width 84 height 28
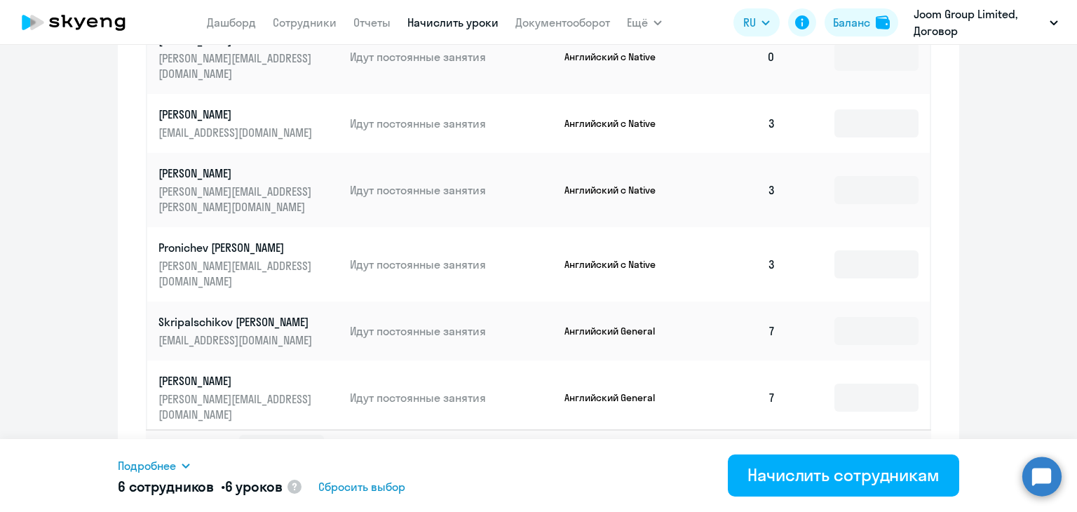
scroll to position [844, 0]
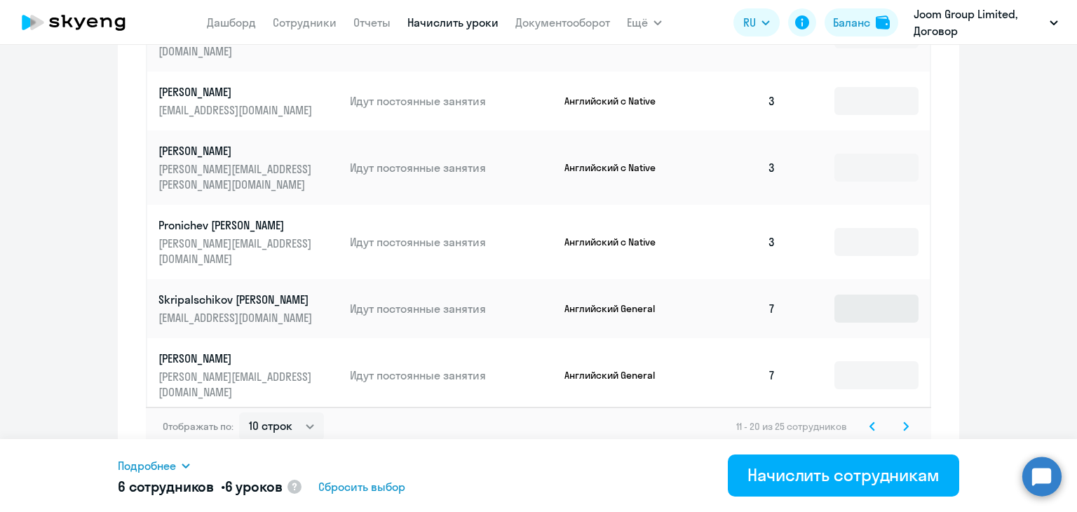
type input "1"
click at [874, 294] on input at bounding box center [876, 308] width 84 height 28
type input "1"
click at [869, 361] on input at bounding box center [876, 375] width 84 height 28
type input "1"
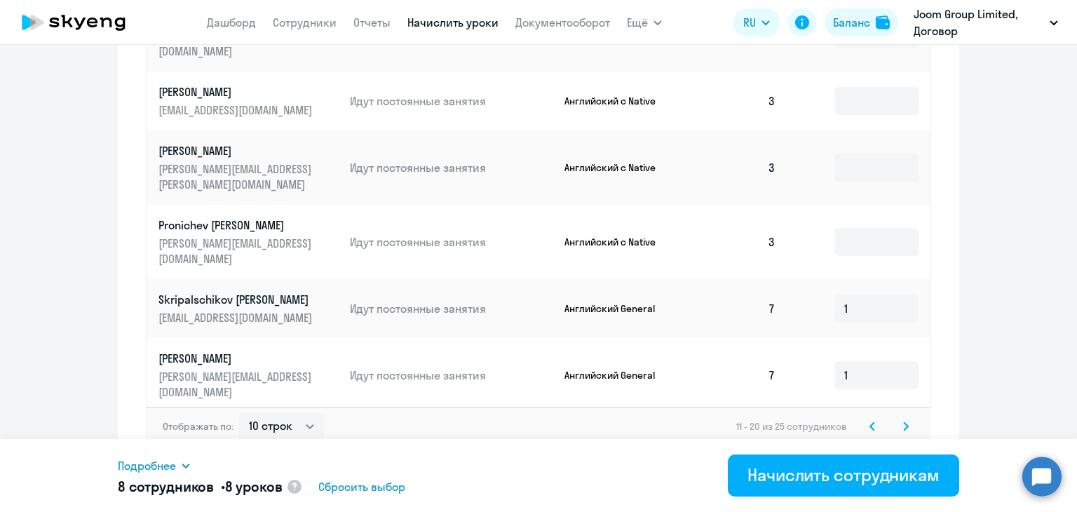
click at [877, 428] on input at bounding box center [876, 442] width 84 height 28
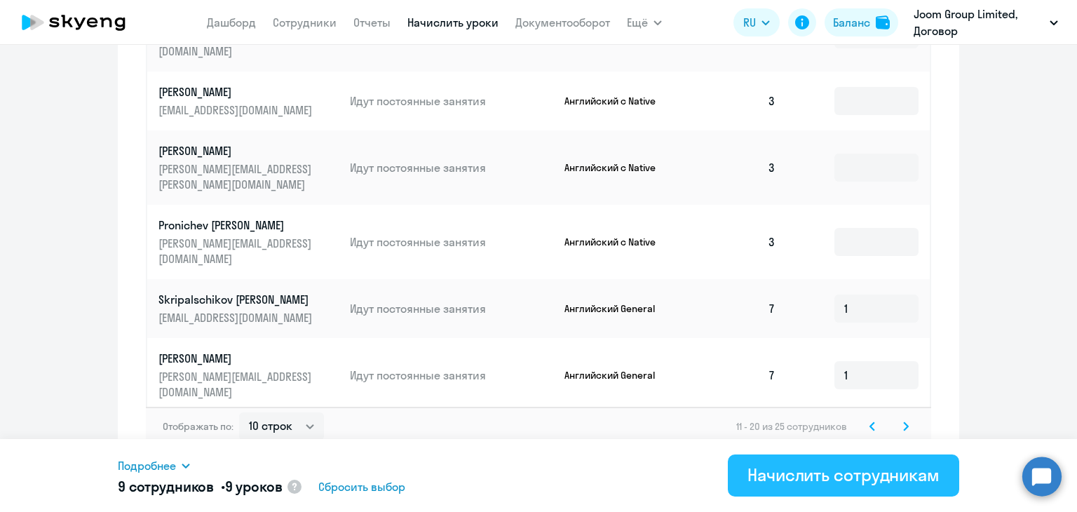
type input "1"
click at [841, 470] on div "Начислить сотрудникам" at bounding box center [843, 474] width 192 height 22
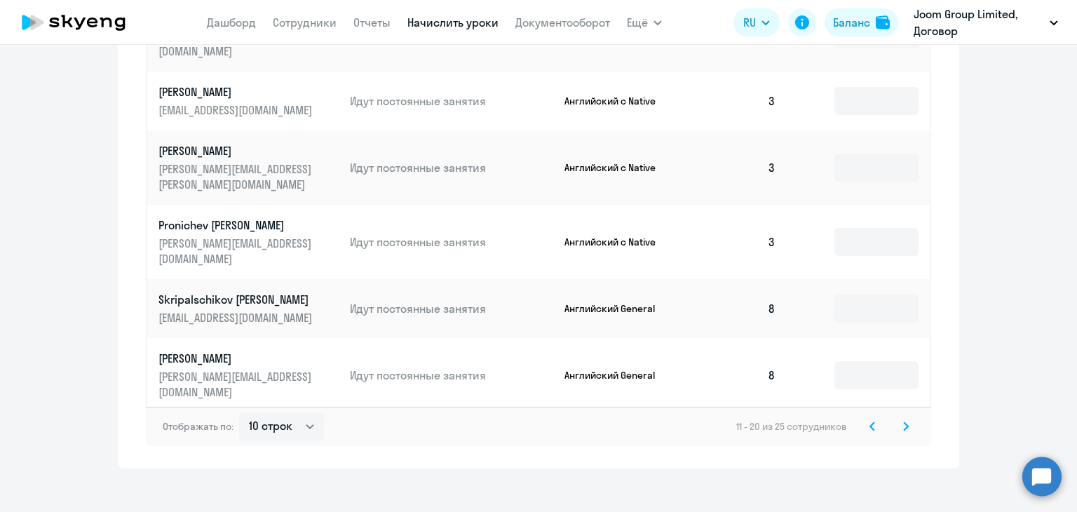
click at [869, 421] on icon at bounding box center [872, 426] width 6 height 10
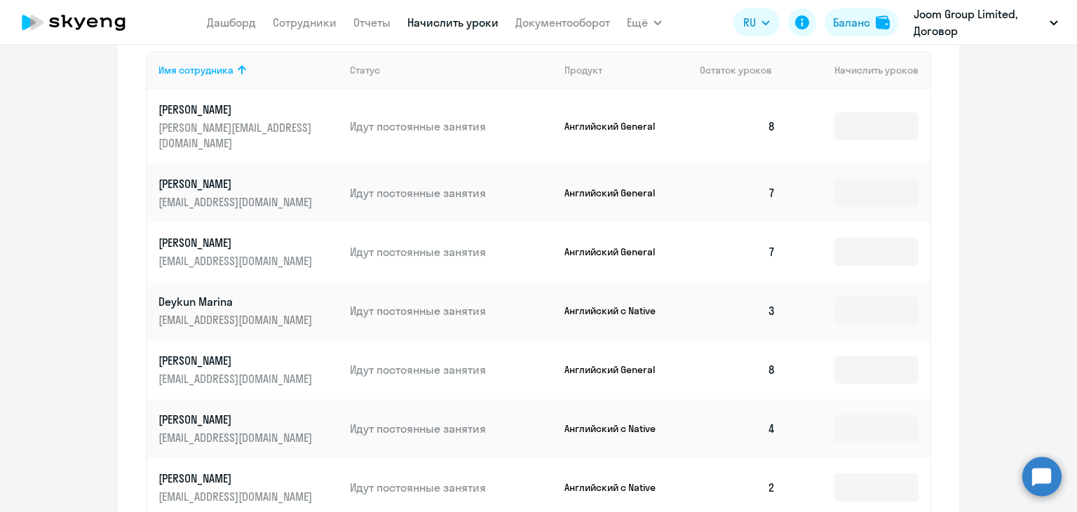
scroll to position [634, 0]
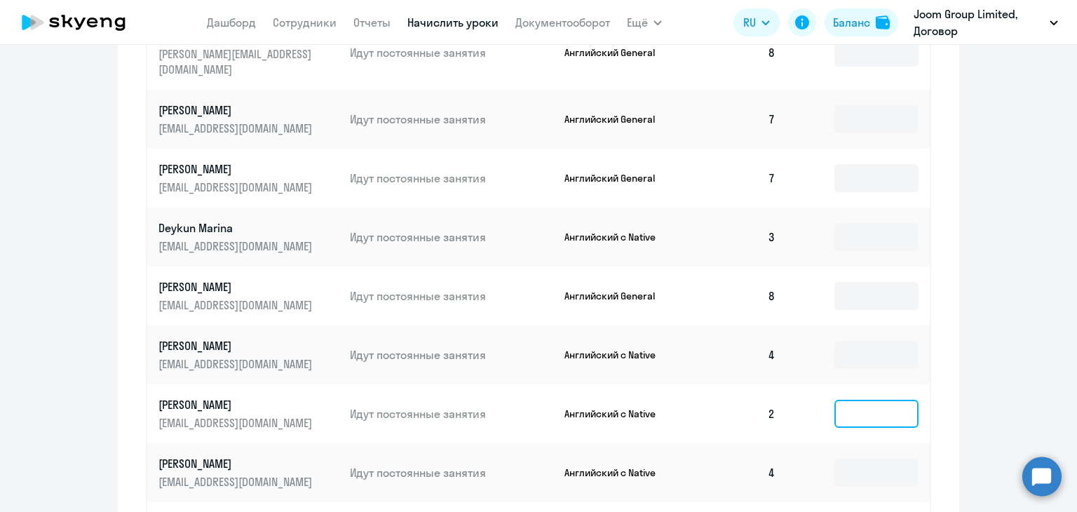
click at [855, 404] on input at bounding box center [876, 414] width 84 height 28
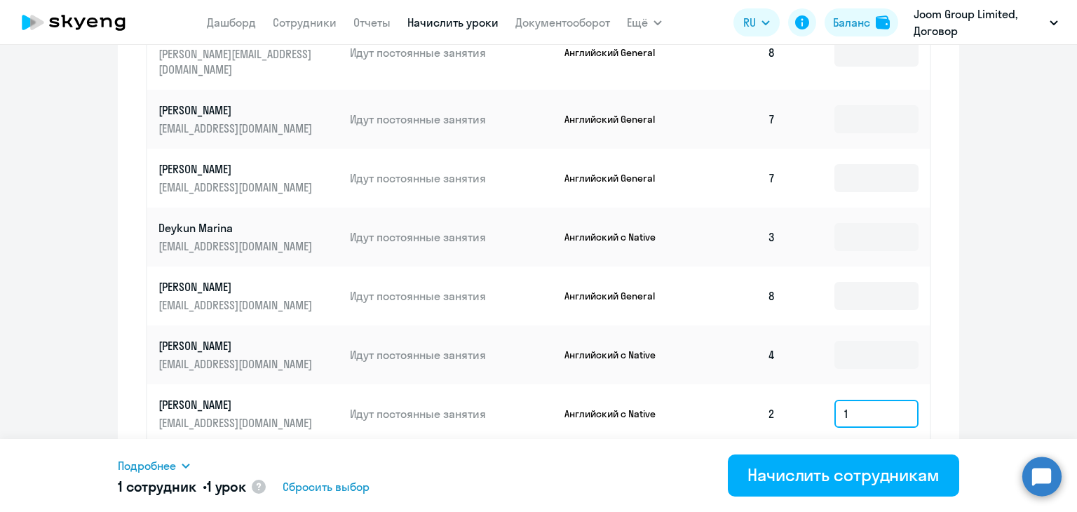
scroll to position [844, 0]
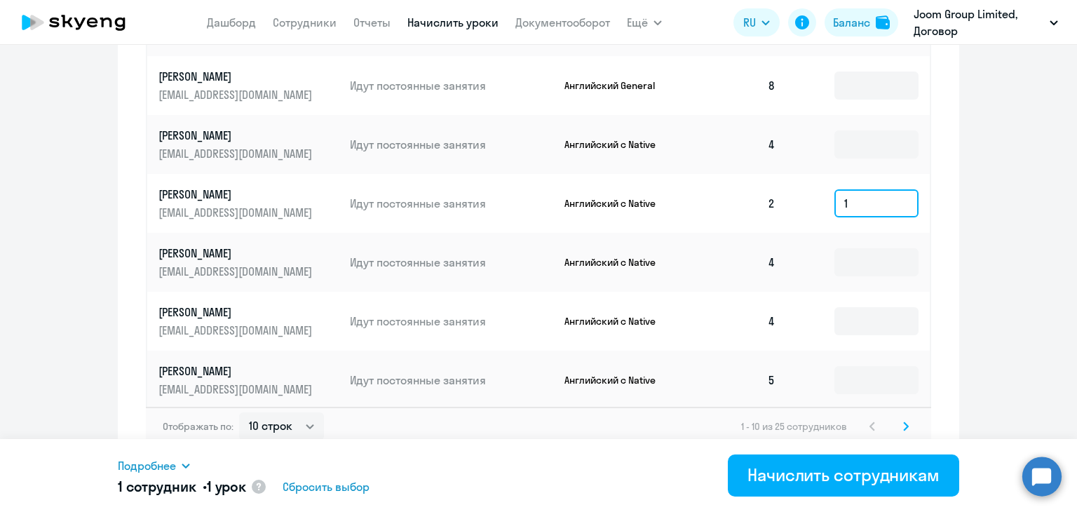
type input "1"
click at [903, 421] on icon at bounding box center [906, 426] width 6 height 10
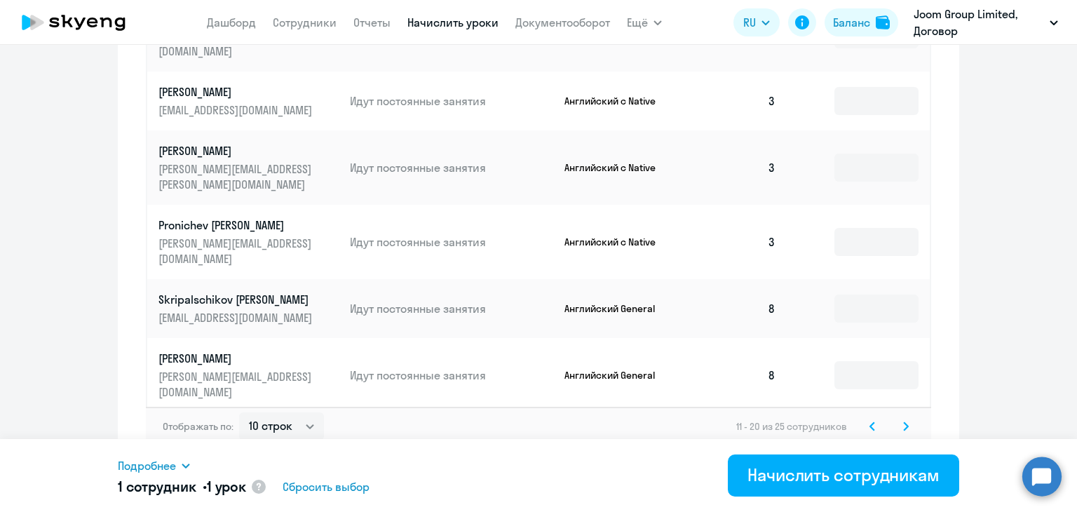
click at [303, 485] on span "Сбросить выбор" at bounding box center [326, 486] width 87 height 17
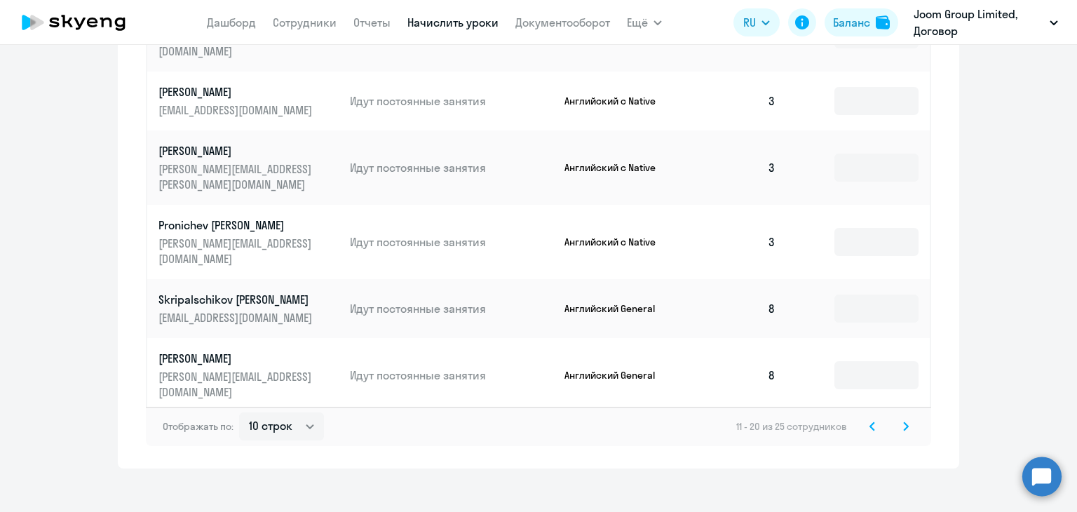
scroll to position [704, 0]
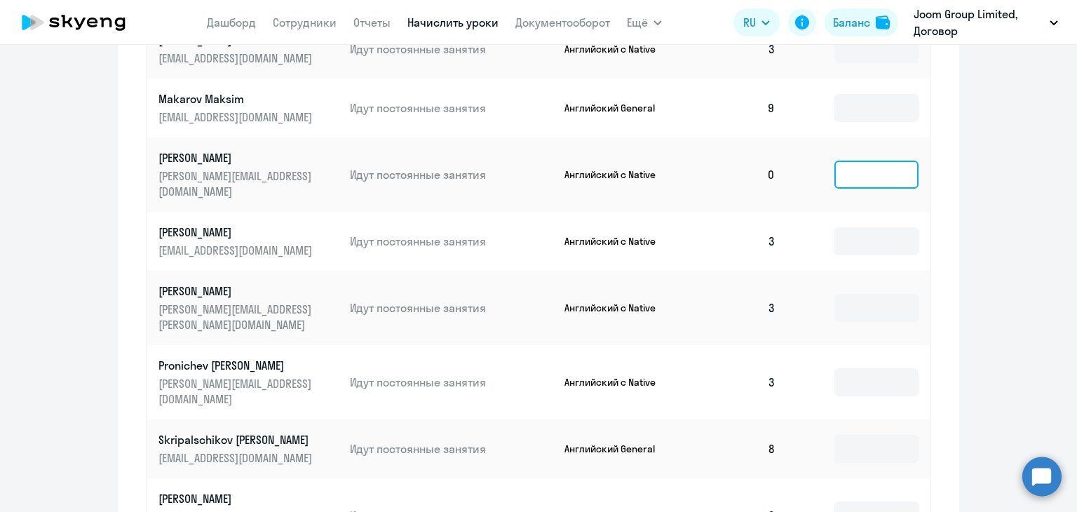
click at [863, 161] on input at bounding box center [876, 175] width 84 height 28
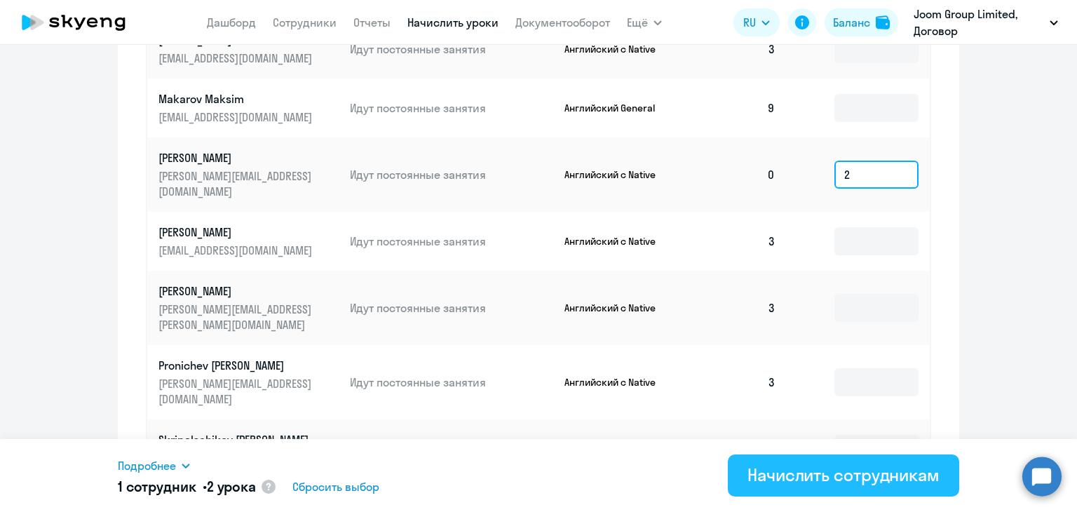
type input "2"
click at [768, 484] on div "Начислить сотрудникам" at bounding box center [843, 474] width 192 height 22
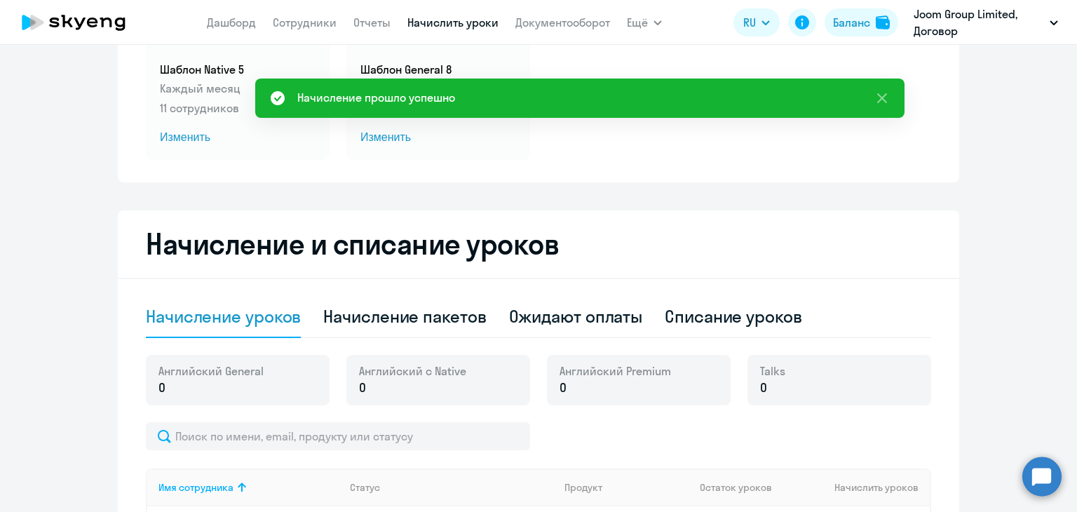
scroll to position [3, 0]
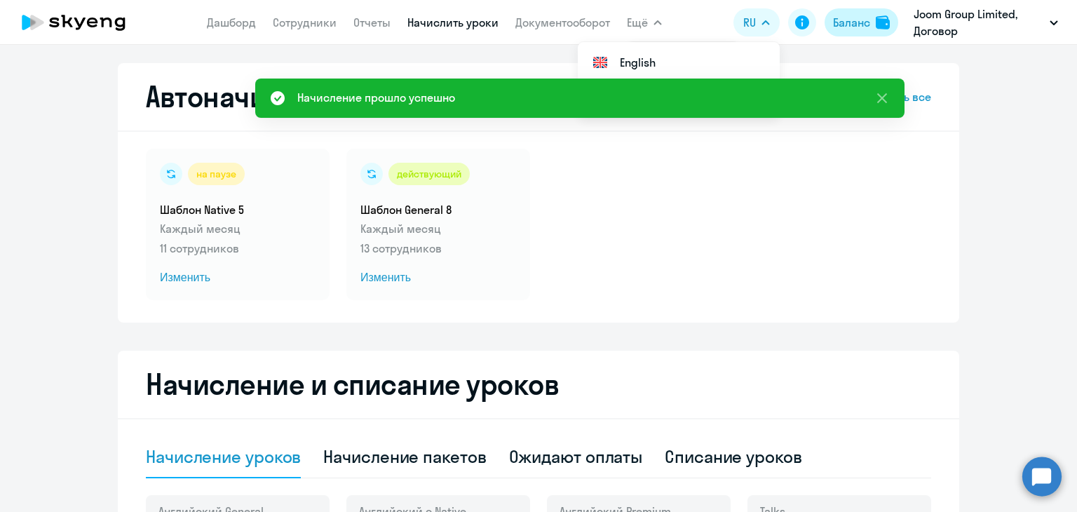
click at [845, 15] on div "Баланс" at bounding box center [851, 22] width 37 height 17
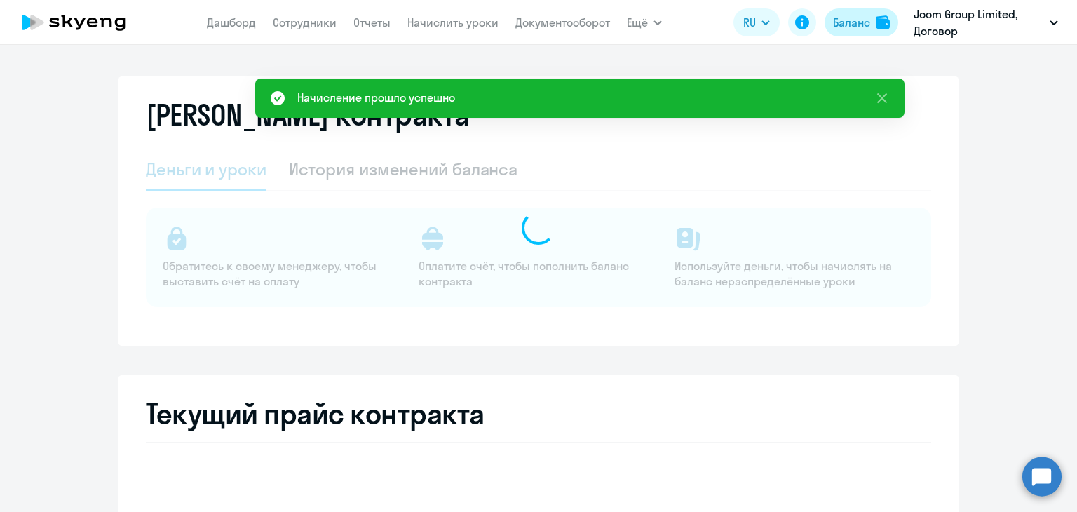
select select "english_adult_not_native_speaker"
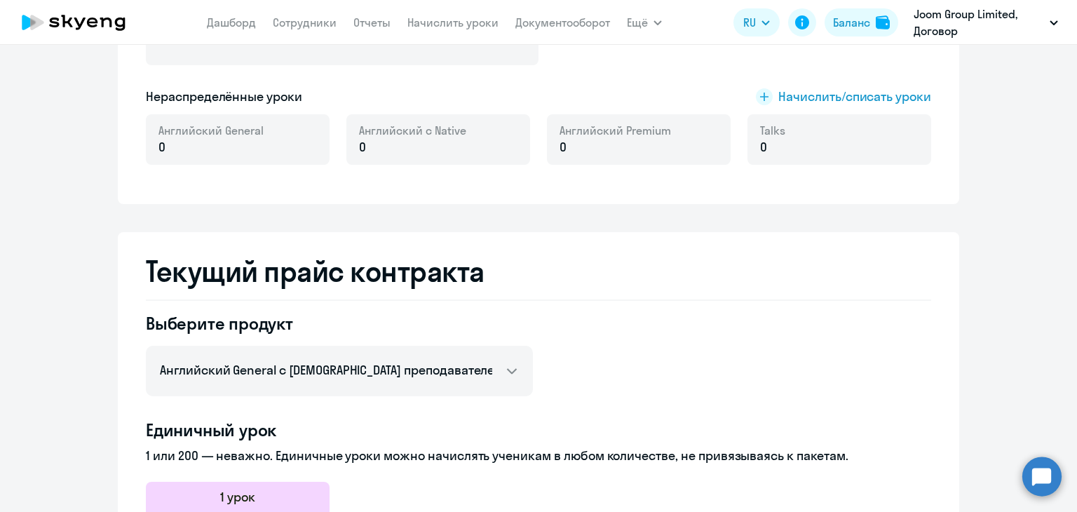
scroll to position [423, 0]
